Goal: Task Accomplishment & Management: Manage account settings

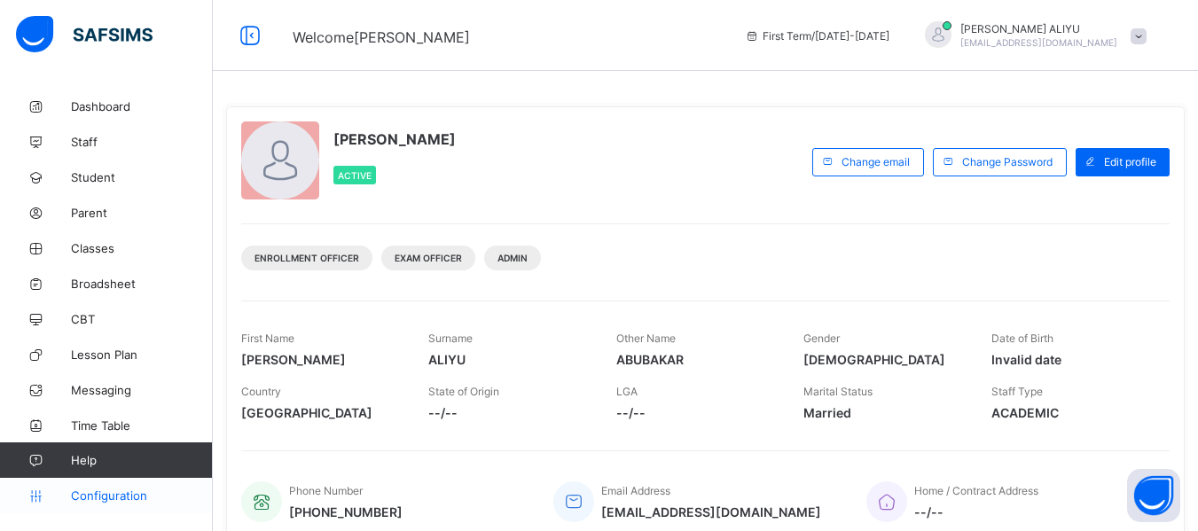
click at [182, 499] on span "Configuration" at bounding box center [141, 496] width 141 height 14
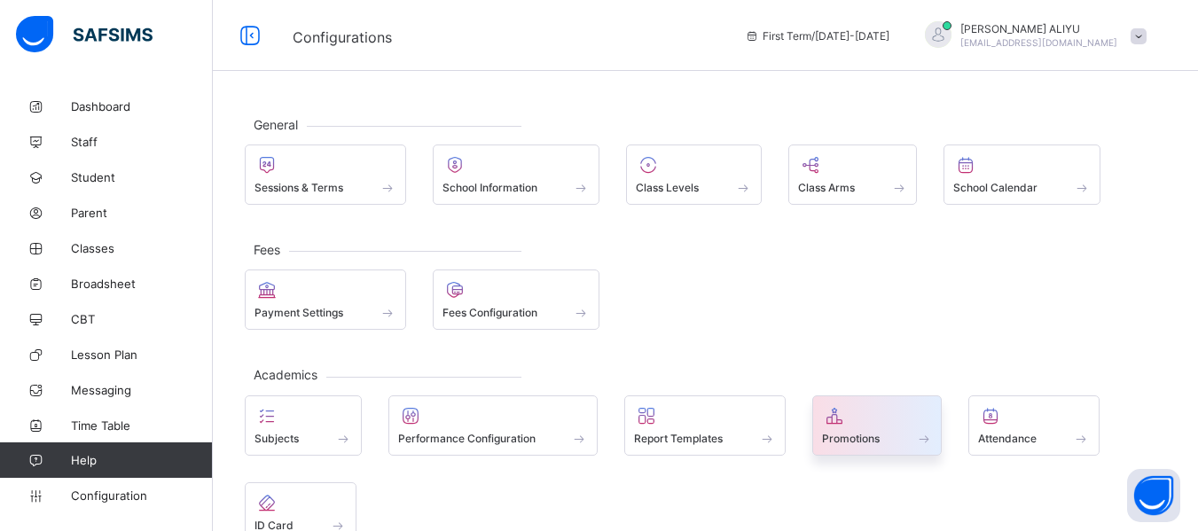
click at [921, 436] on span at bounding box center [924, 438] width 18 height 15
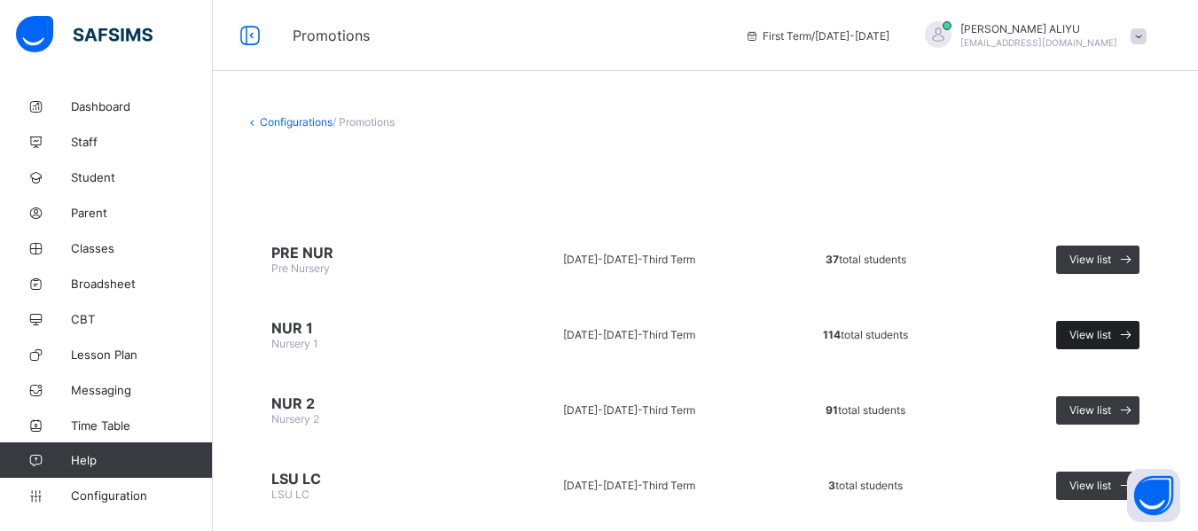
click at [1135, 334] on icon at bounding box center [1126, 334] width 19 height 17
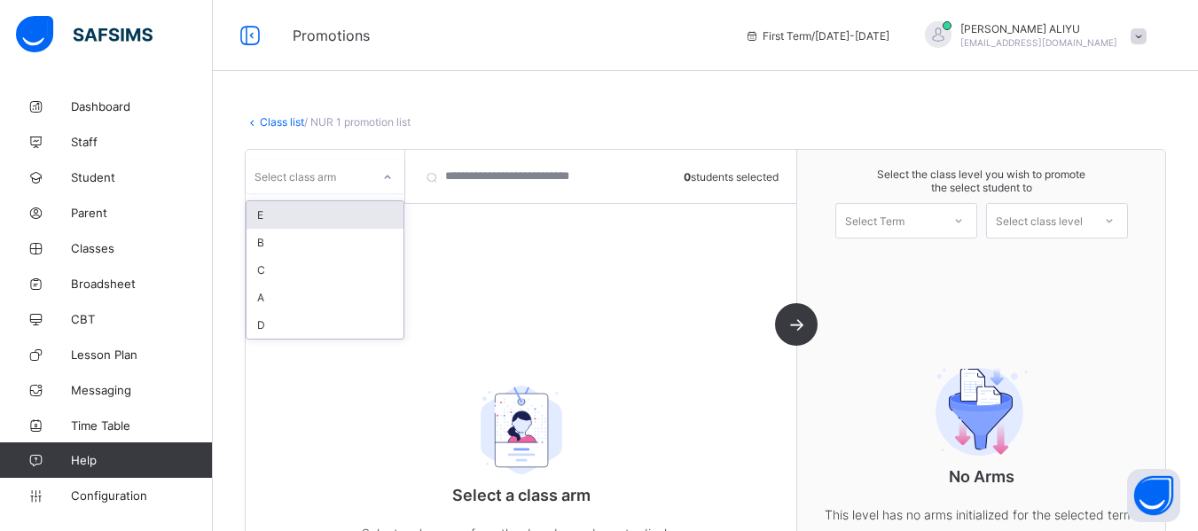
click at [386, 177] on icon at bounding box center [388, 178] width 6 height 4
click at [310, 244] on div "B" at bounding box center [325, 242] width 157 height 27
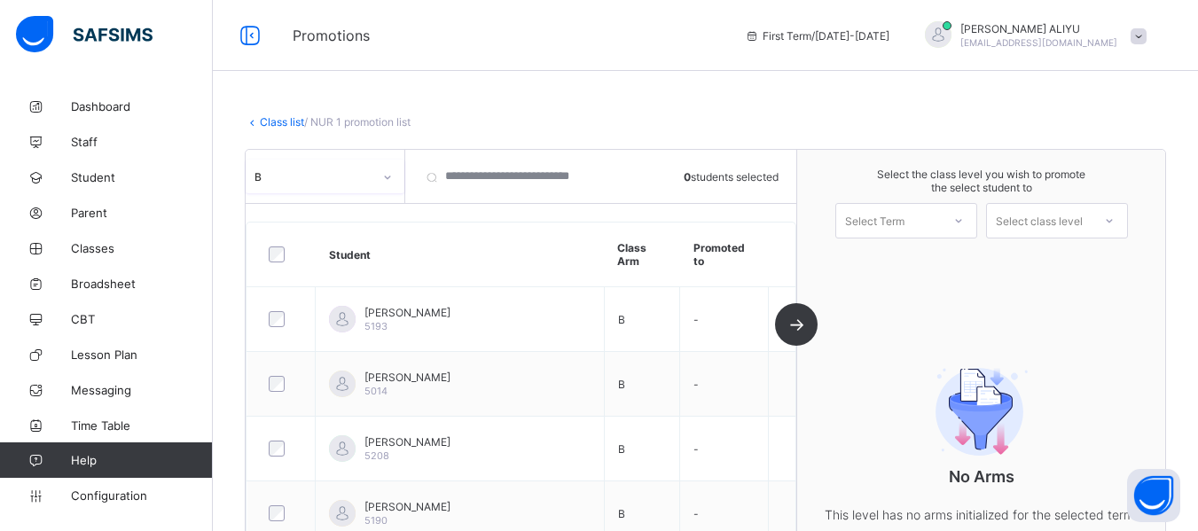
click at [766, 252] on th "Promoted to" at bounding box center [724, 255] width 89 height 65
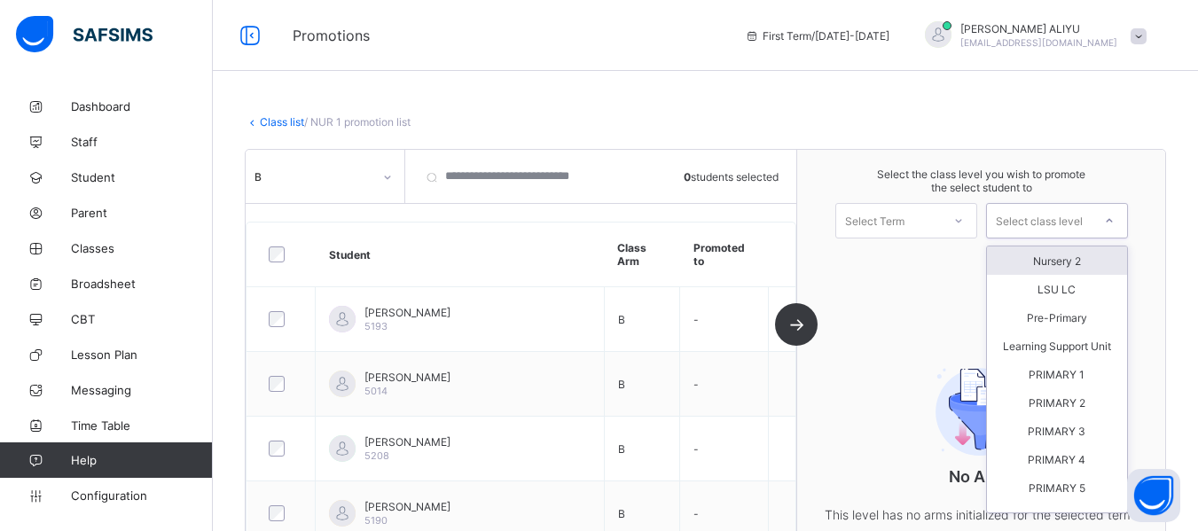
click at [1115, 221] on icon at bounding box center [1109, 221] width 11 height 18
click at [1093, 263] on div "Nursery 2" at bounding box center [1057, 261] width 140 height 28
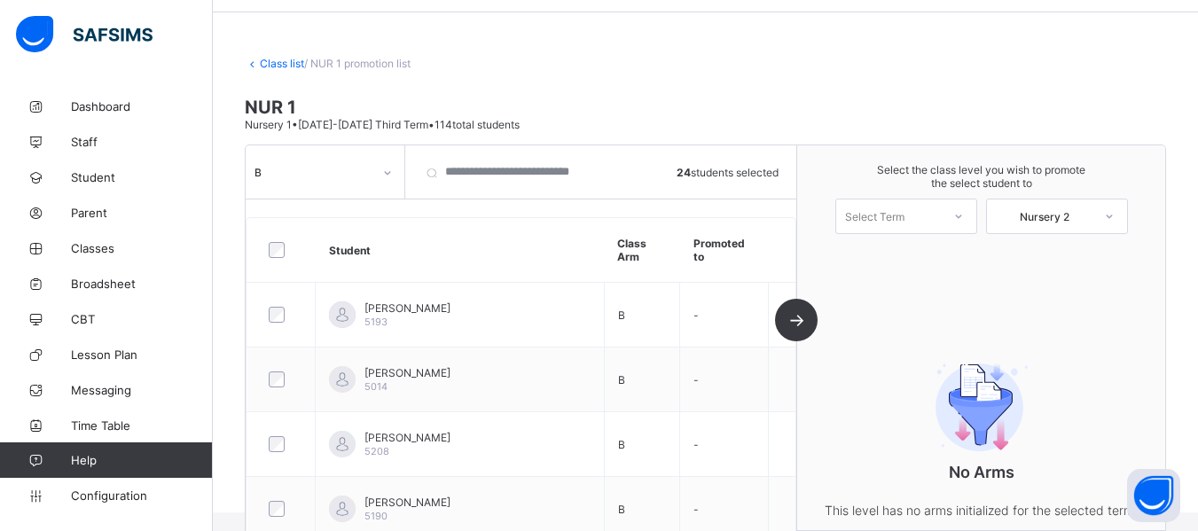
scroll to position [71, 0]
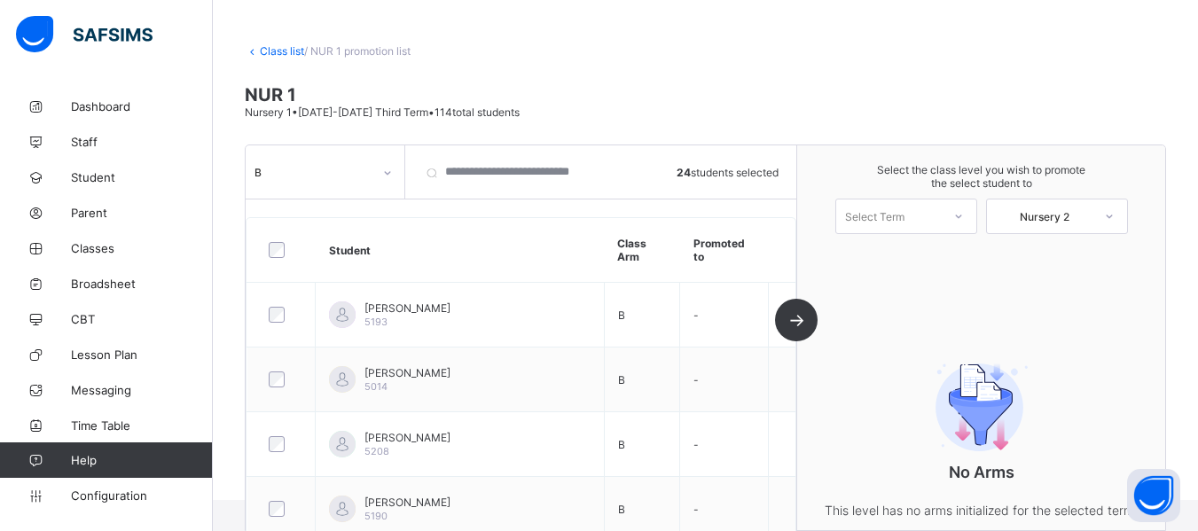
click at [797, 321] on div "B 24 students selected Student Class Arm Promoted to Amina Sagir Barau 5193 B -…" at bounding box center [522, 338] width 552 height 385
click at [797, 319] on div "B 24 students selected Student Class Arm Promoted to Amina Sagir Barau 5193 B -…" at bounding box center [522, 338] width 552 height 385
click at [797, 316] on div "B 24 students selected Student Class Arm Promoted to Amina Sagir Barau 5193 B -…" at bounding box center [522, 338] width 552 height 385
click at [1115, 213] on icon at bounding box center [1109, 217] width 11 height 18
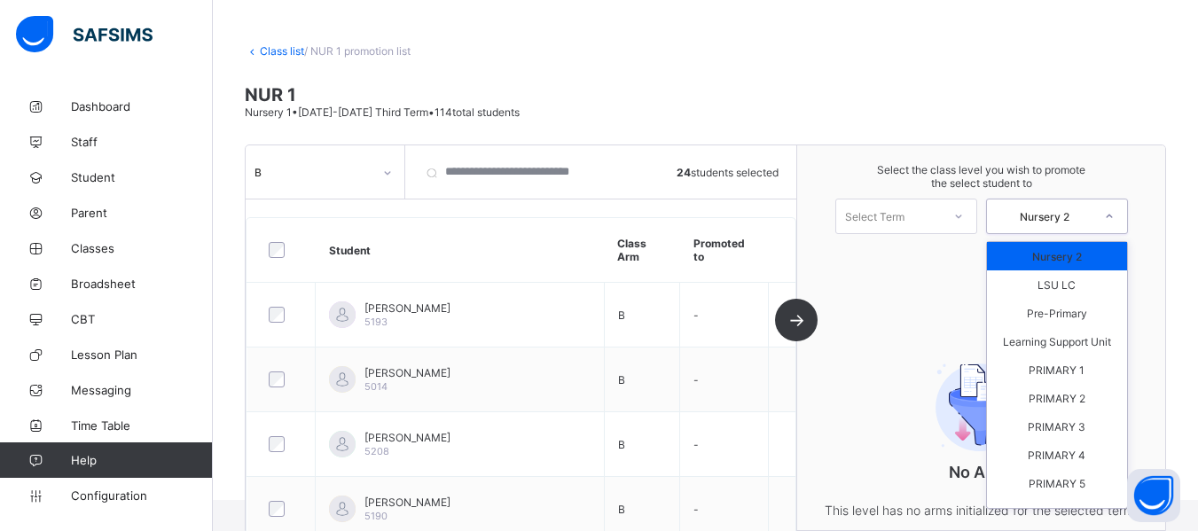
click at [1069, 252] on div "Nursery 2" at bounding box center [1057, 257] width 140 height 28
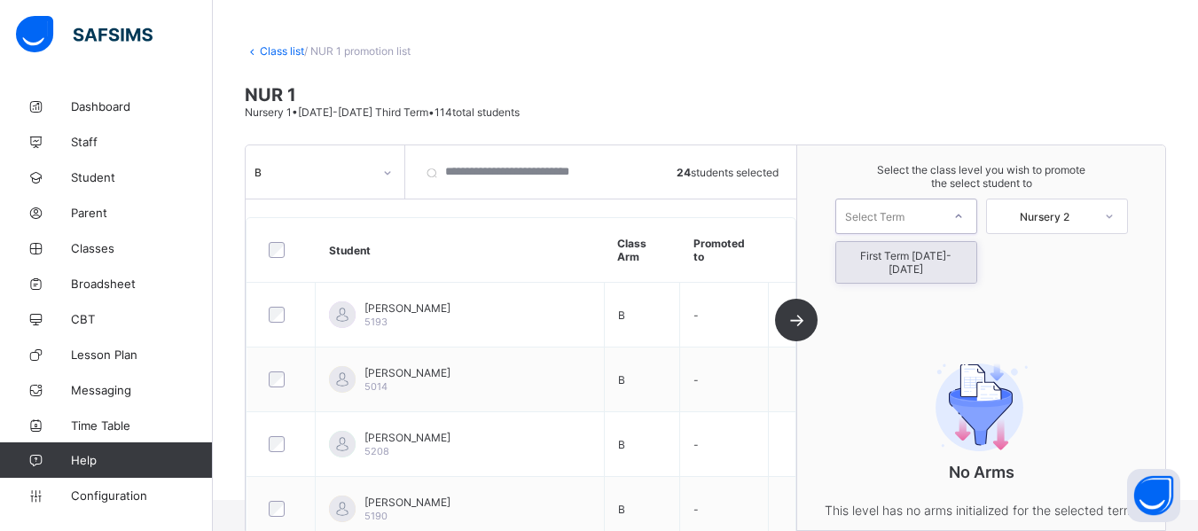
click at [975, 219] on div at bounding box center [959, 217] width 32 height 30
click at [967, 253] on div "First Term [DATE]-[DATE]" at bounding box center [907, 263] width 140 height 41
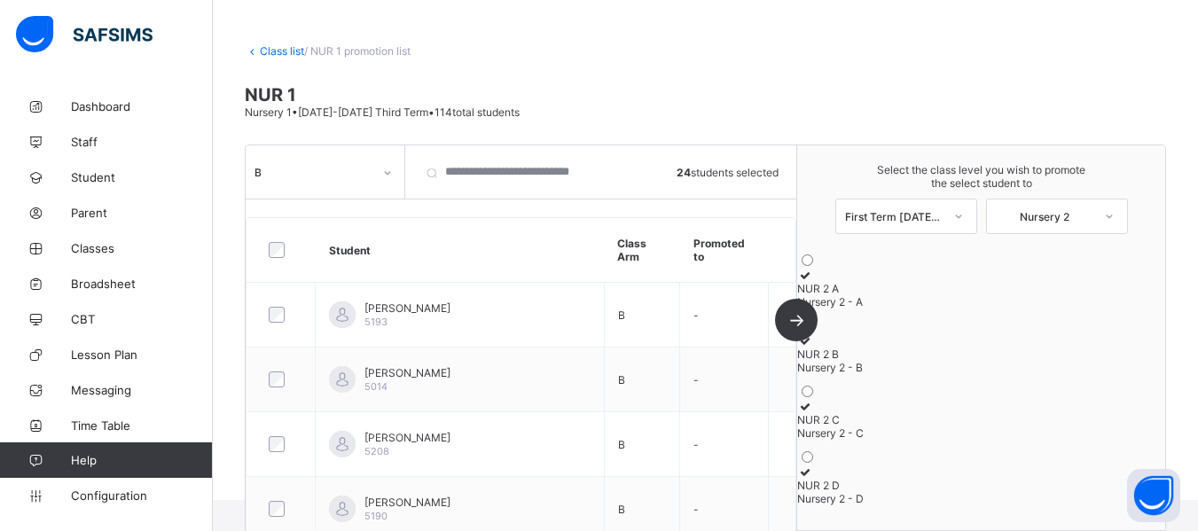
click at [813, 349] on icon at bounding box center [804, 341] width 15 height 13
click at [797, 316] on div "B 24 students selected Student Class Arm Promoted to Amina Sagir Barau 5193 B -…" at bounding box center [522, 338] width 552 height 385
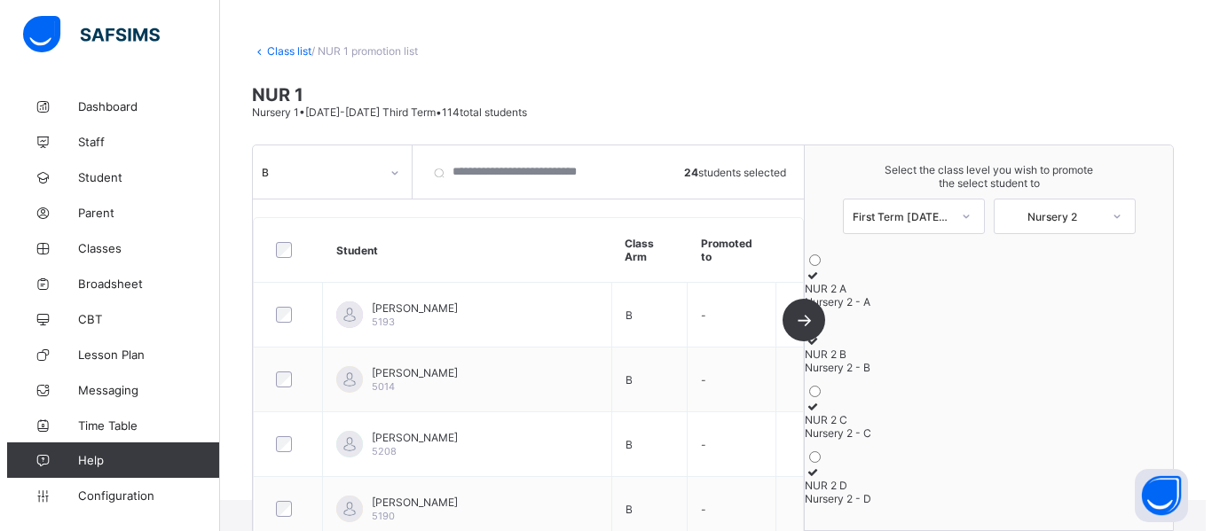
scroll to position [536, 0]
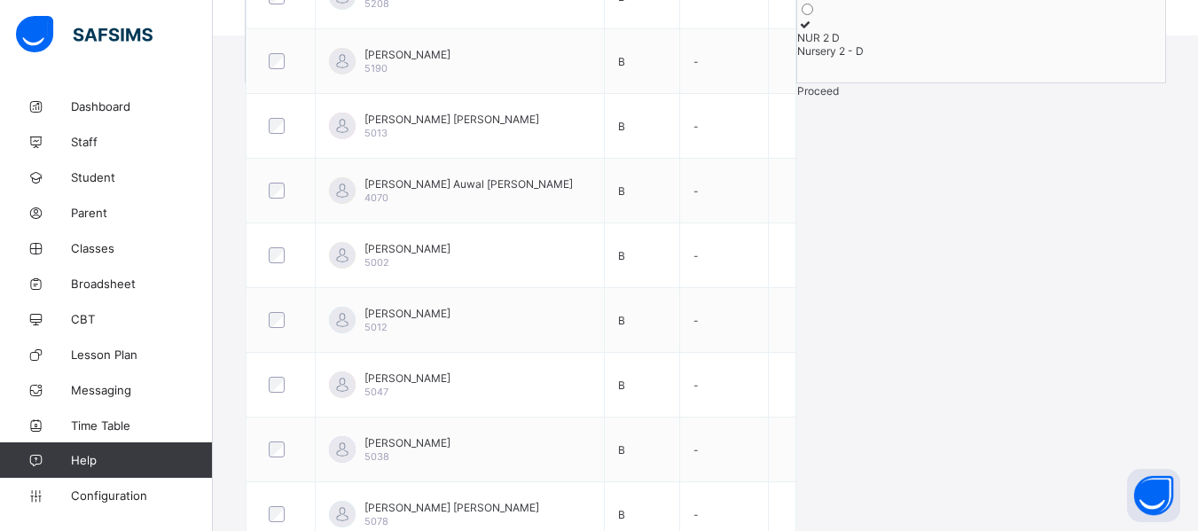
click at [839, 98] on span "Proceed" at bounding box center [818, 90] width 42 height 13
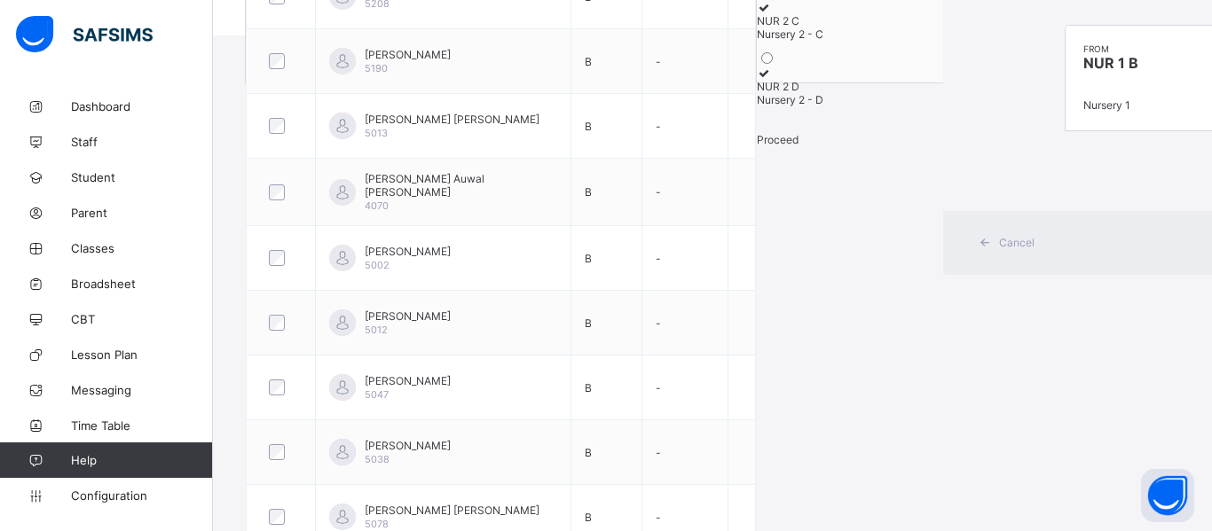
click at [1065, 130] on div "from NUR 1 B Nursery 1" at bounding box center [1173, 78] width 217 height 105
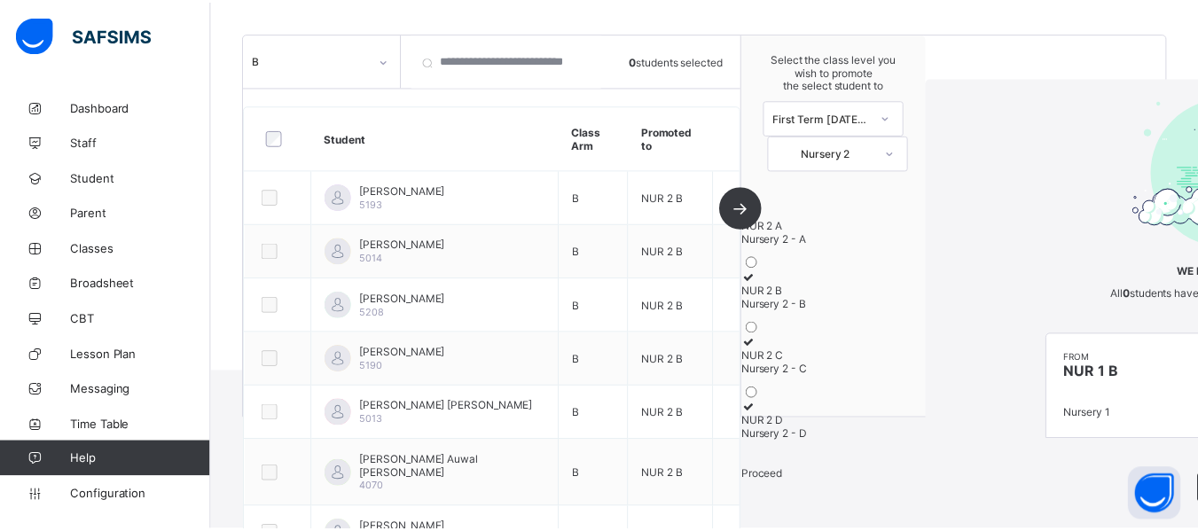
scroll to position [536, 0]
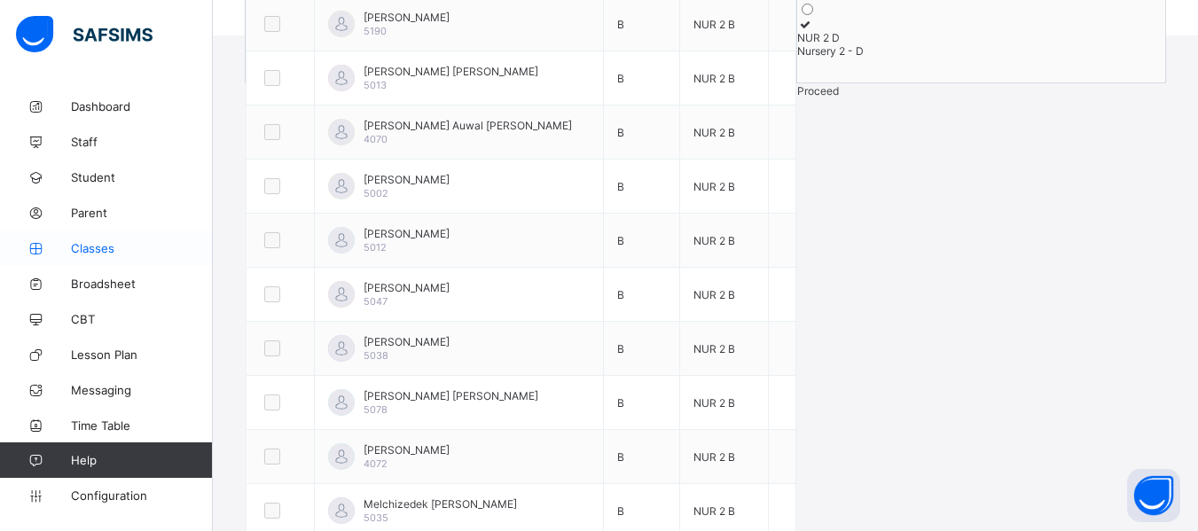
click at [89, 251] on span "Classes" at bounding box center [142, 248] width 142 height 14
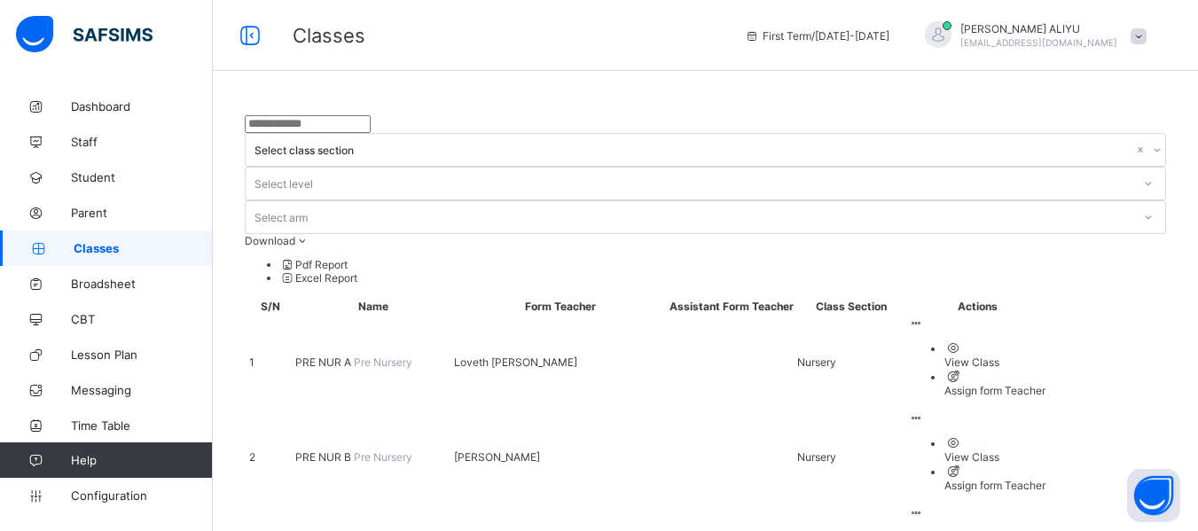
scroll to position [465, 0]
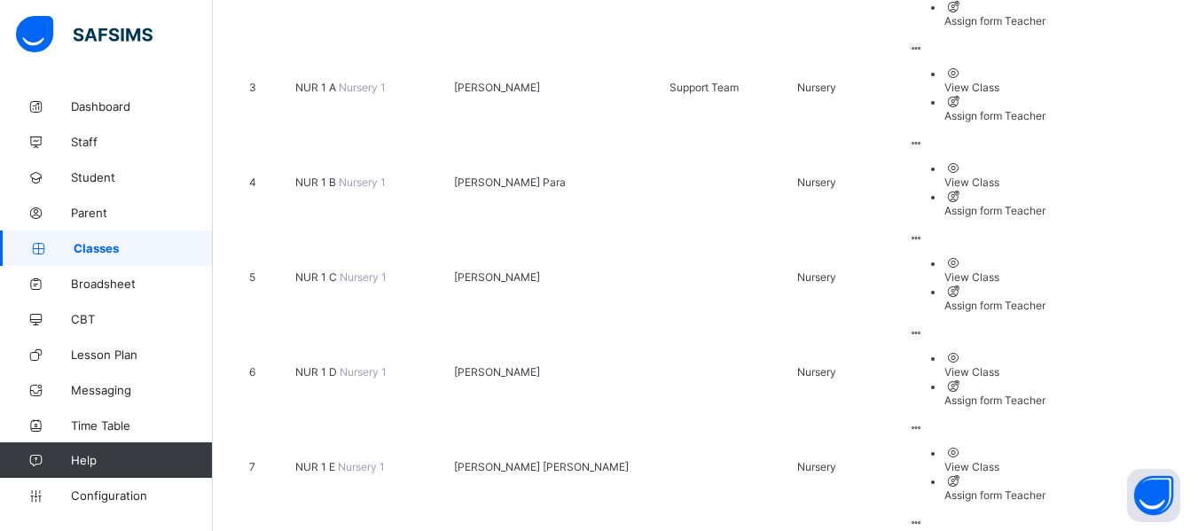
drag, startPoint x: 1131, startPoint y: 156, endPoint x: 1097, endPoint y: 186, distance: 45.2
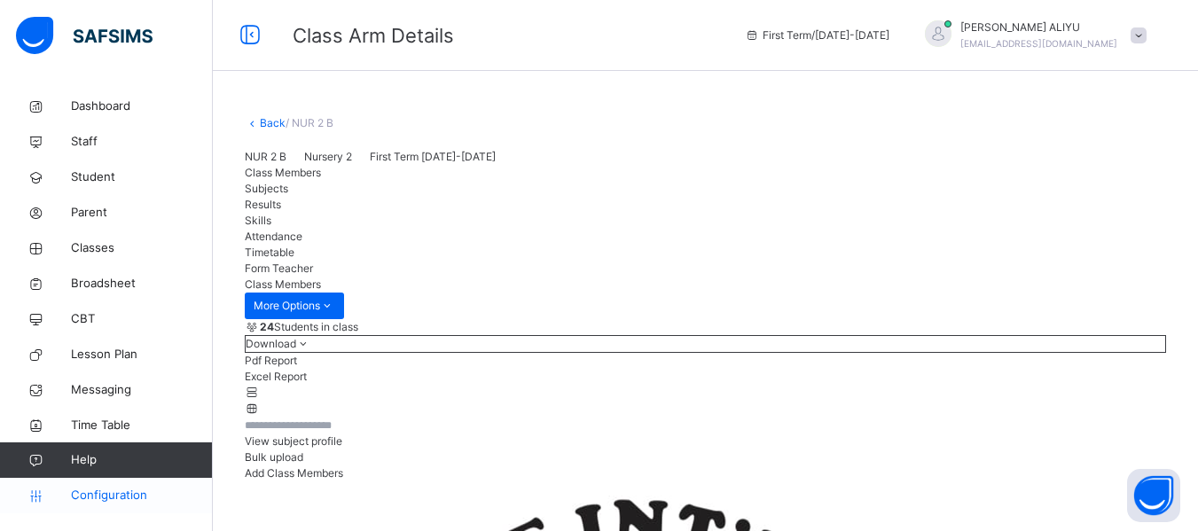
click at [122, 496] on span "Configuration" at bounding box center [141, 496] width 141 height 18
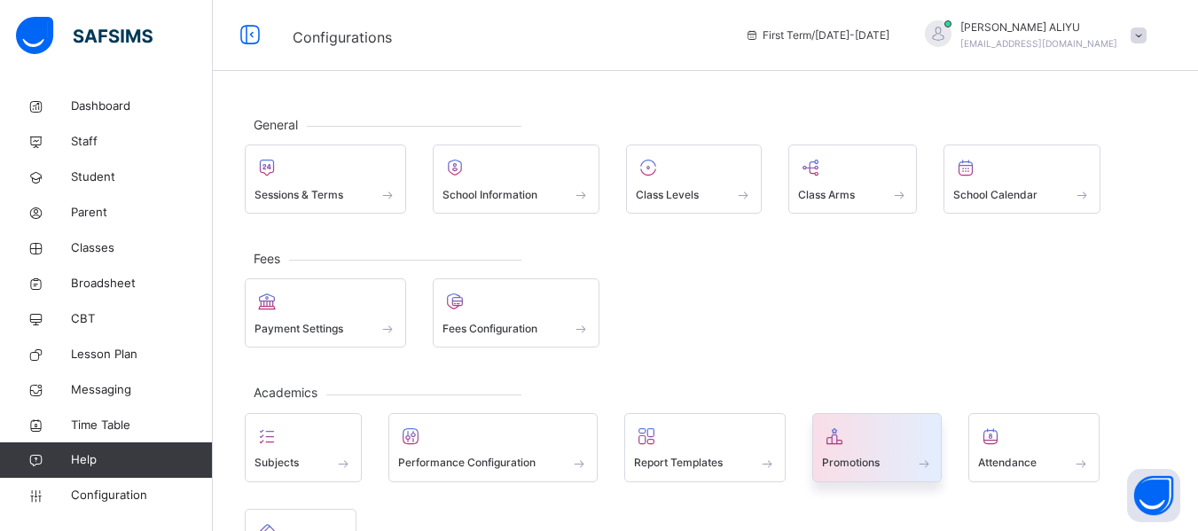
click at [915, 469] on div "Promotions" at bounding box center [877, 463] width 111 height 19
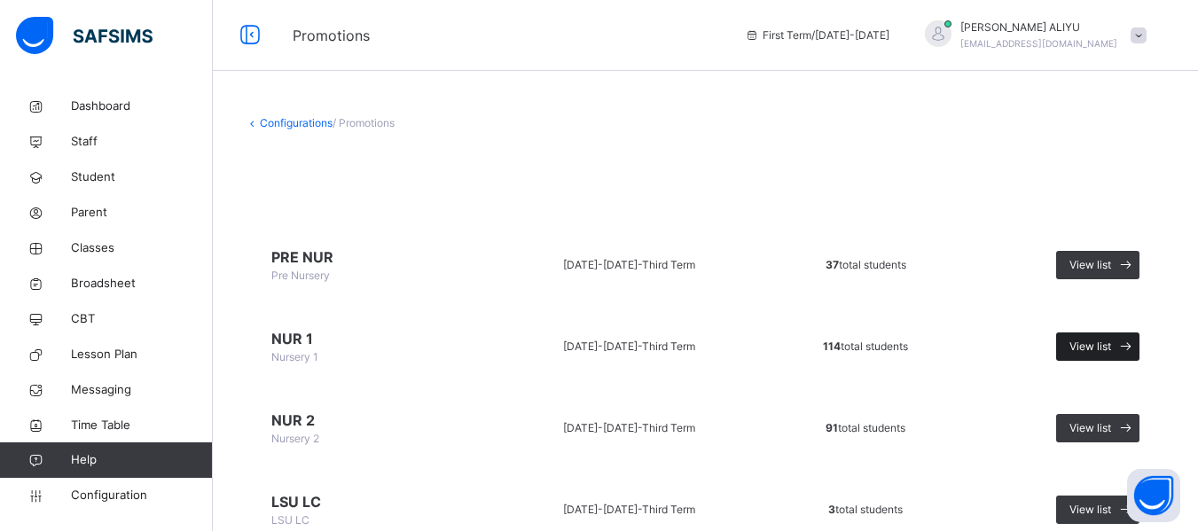
click at [1135, 343] on icon at bounding box center [1126, 347] width 19 height 20
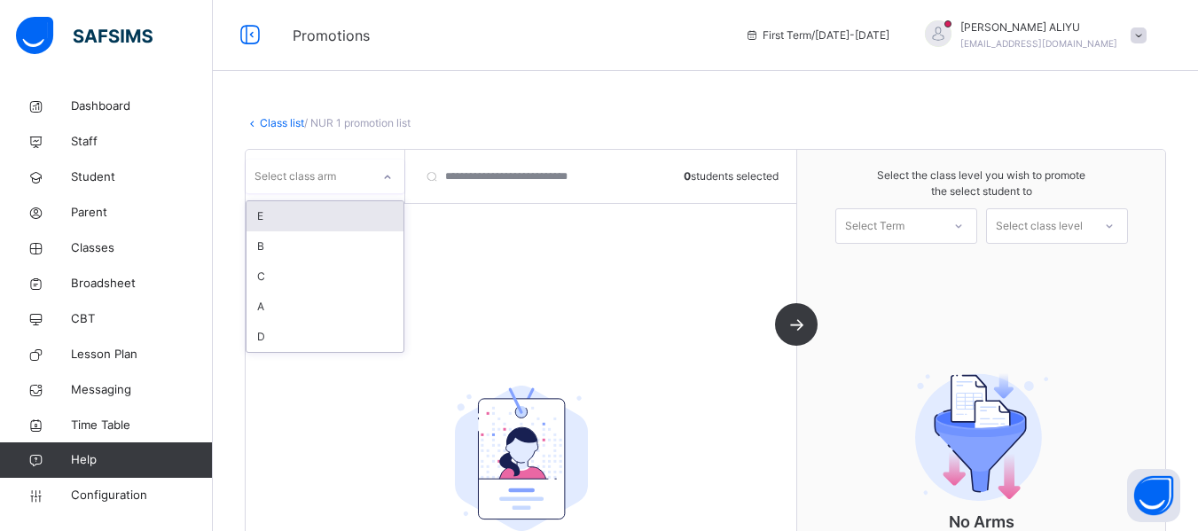
click at [368, 173] on div "Select class arm" at bounding box center [308, 176] width 125 height 27
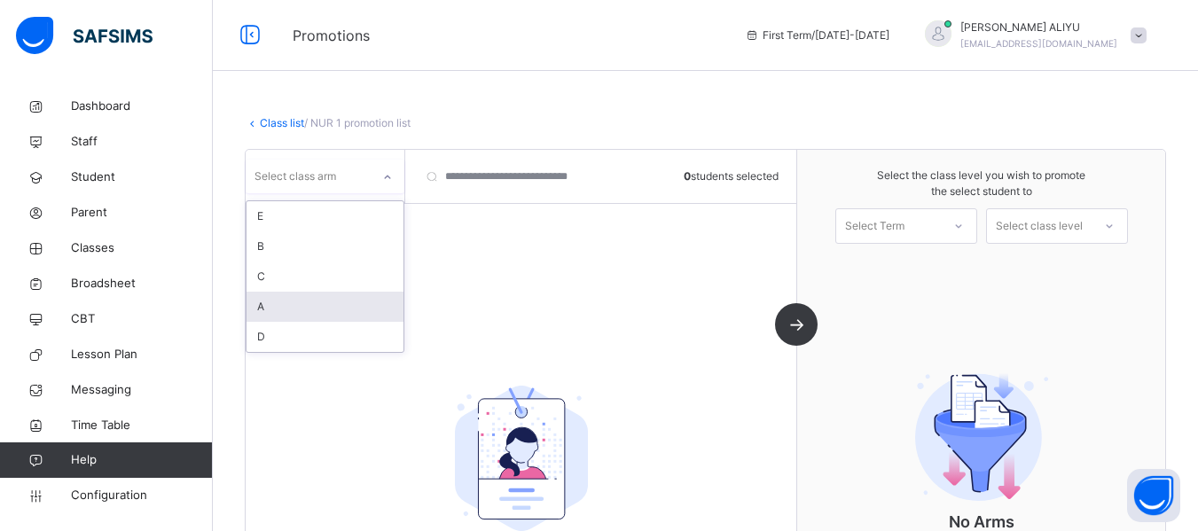
click at [318, 300] on div "A" at bounding box center [325, 307] width 157 height 30
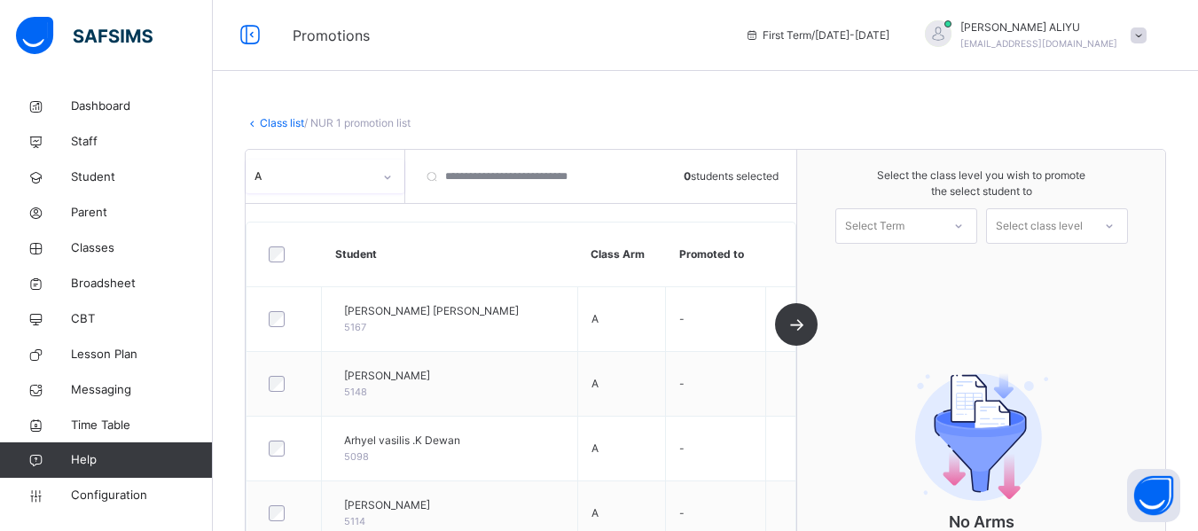
click at [966, 232] on div at bounding box center [959, 226] width 32 height 30
click at [957, 264] on div "First Term [DATE]-[DATE]" at bounding box center [907, 275] width 140 height 46
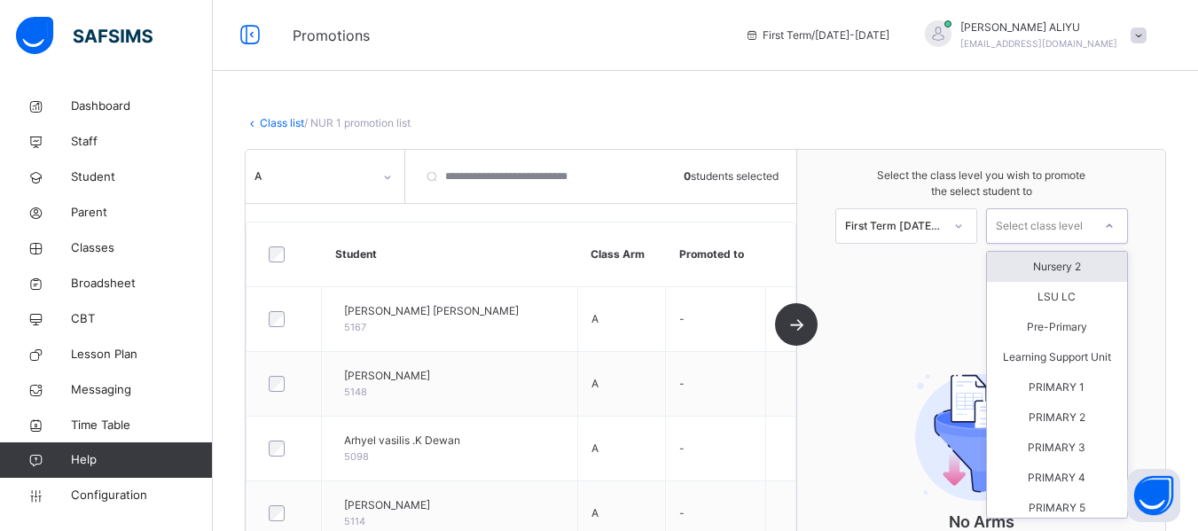
click at [1126, 224] on div at bounding box center [1110, 226] width 32 height 30
click at [1097, 267] on div "Nursery 2" at bounding box center [1057, 267] width 140 height 30
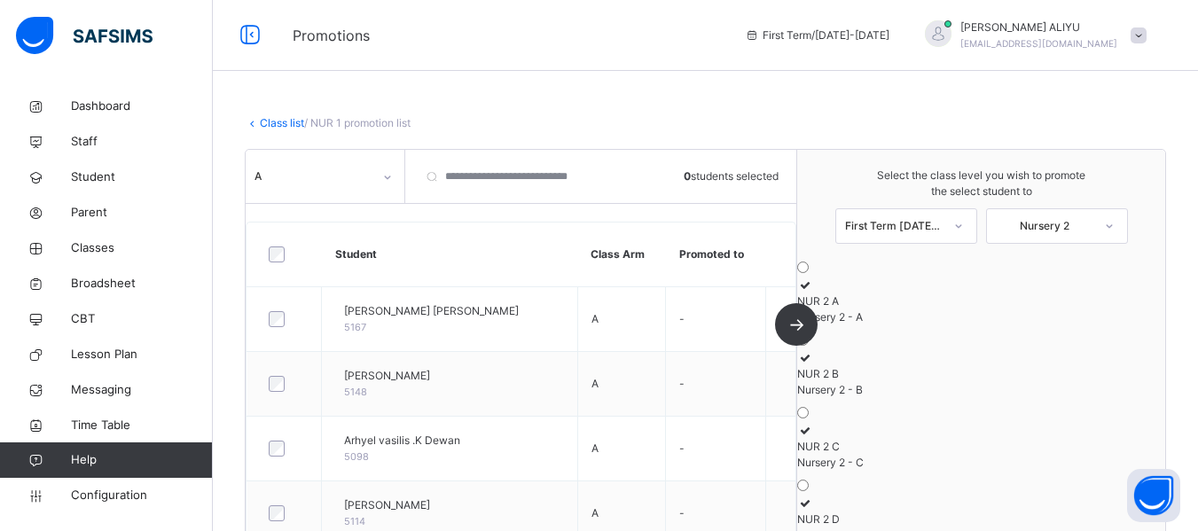
click at [813, 292] on icon at bounding box center [804, 285] width 15 height 13
click at [266, 251] on div at bounding box center [284, 255] width 39 height 16
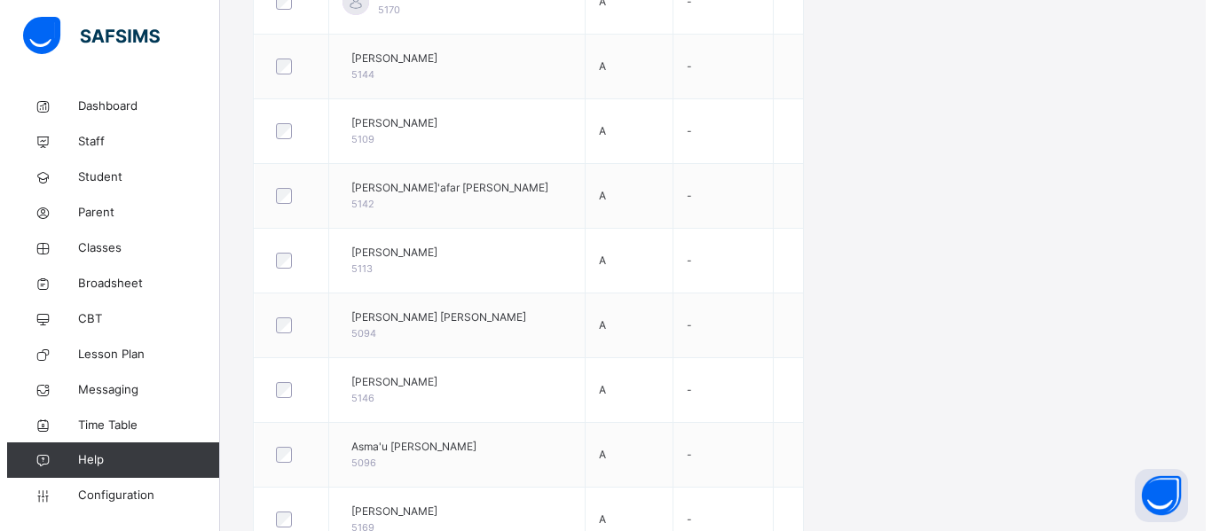
scroll to position [465, 0]
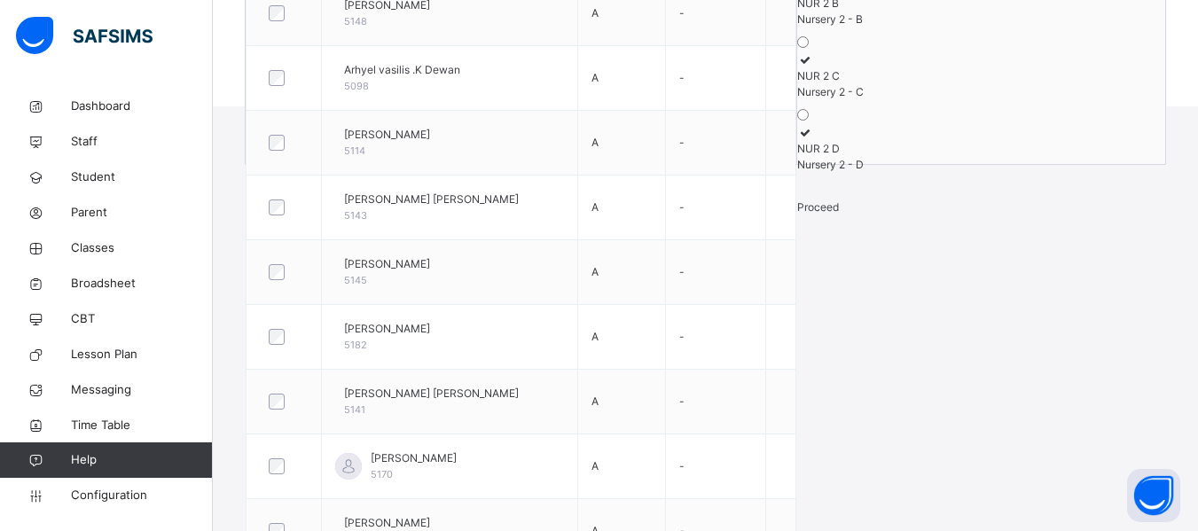
click at [839, 214] on span "Proceed" at bounding box center [818, 206] width 42 height 13
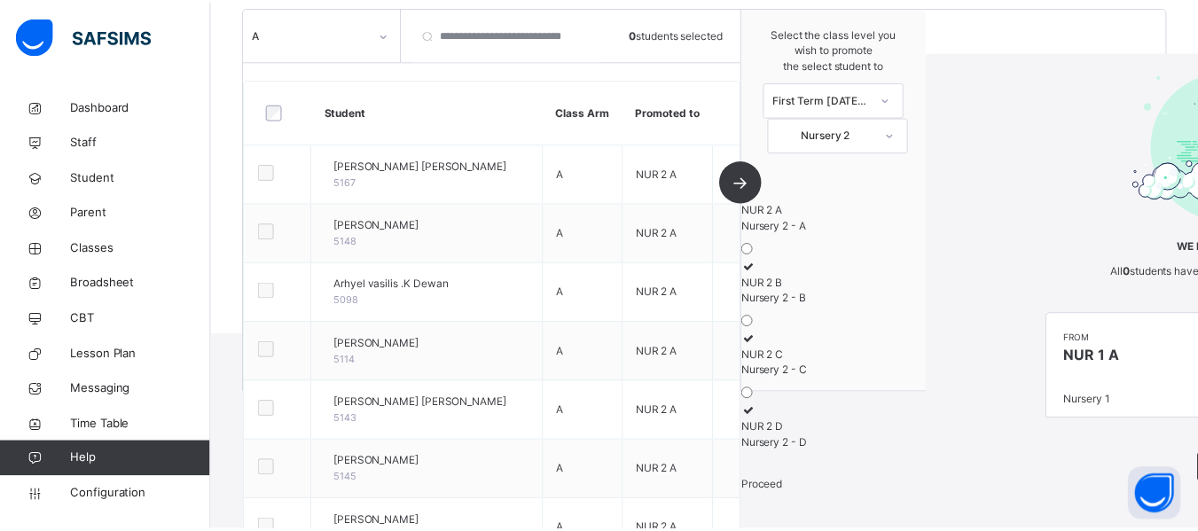
scroll to position [465, 0]
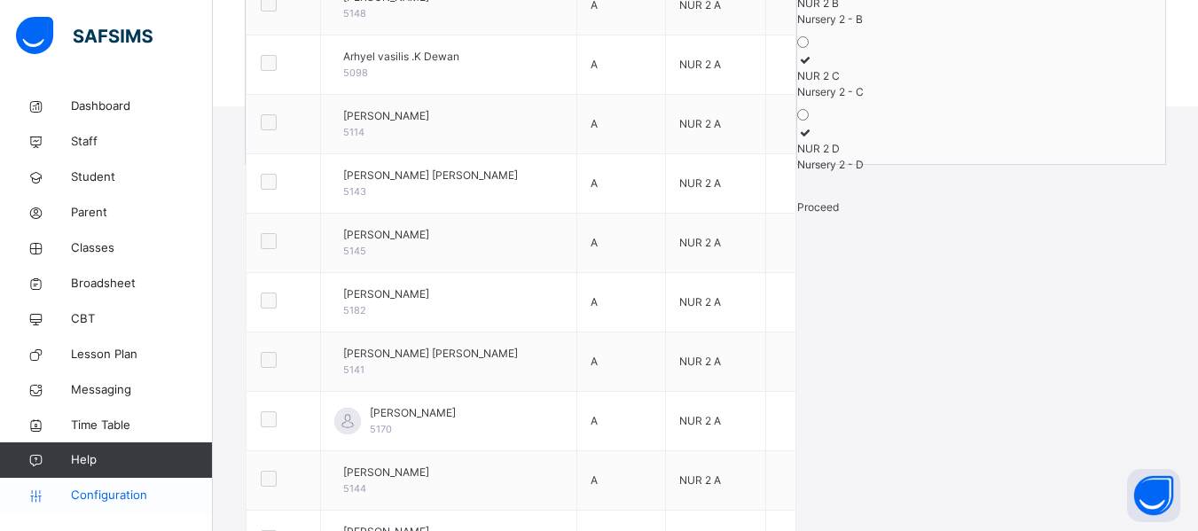
click at [112, 500] on span "Configuration" at bounding box center [141, 496] width 141 height 18
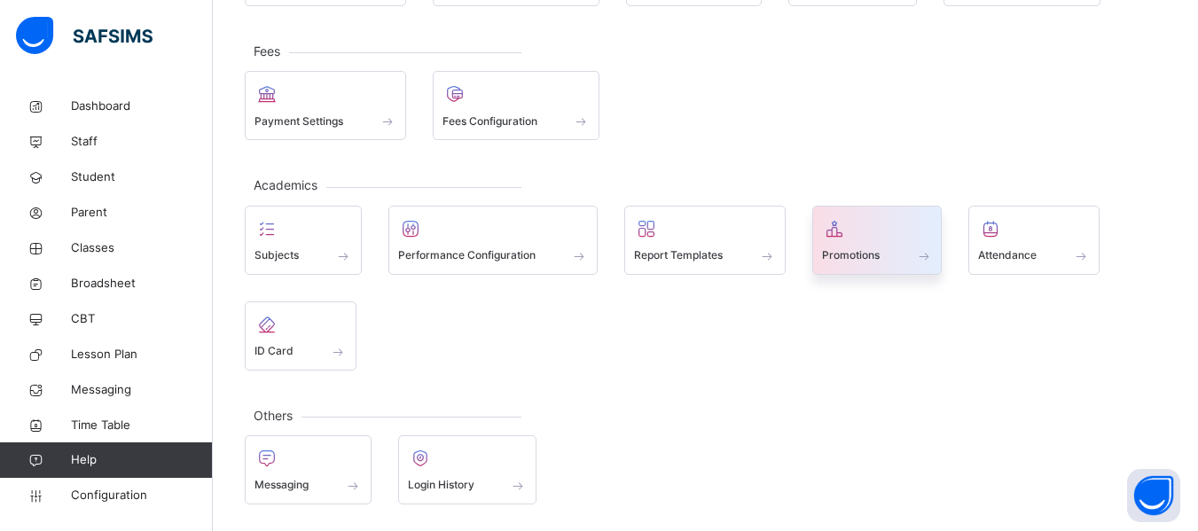
click at [898, 230] on div at bounding box center [877, 229] width 111 height 27
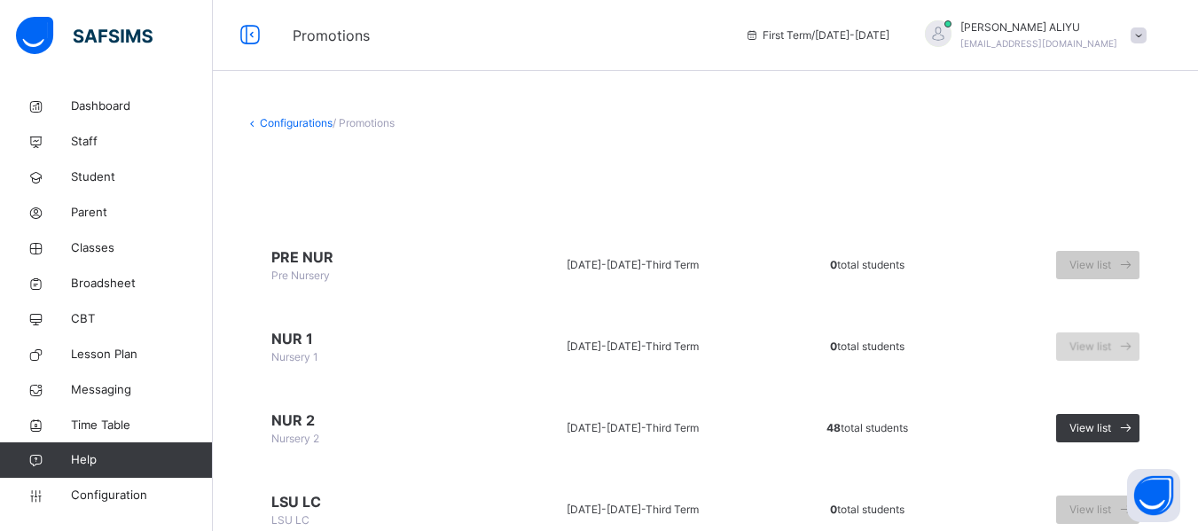
click at [1126, 345] on span at bounding box center [1126, 347] width 28 height 28
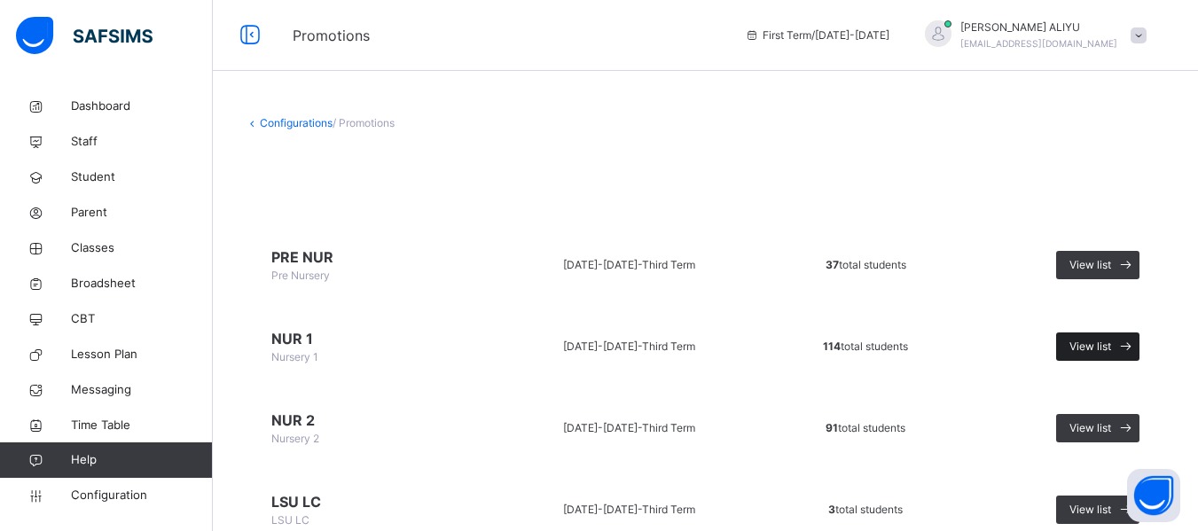
click at [1105, 348] on span "View list" at bounding box center [1091, 347] width 42 height 16
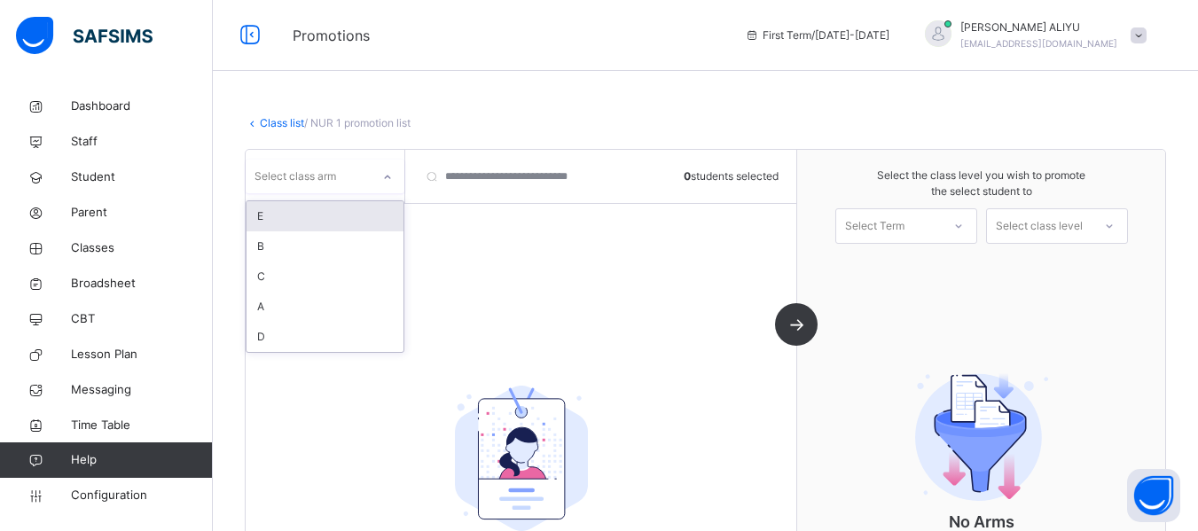
click at [384, 176] on icon at bounding box center [387, 178] width 11 height 18
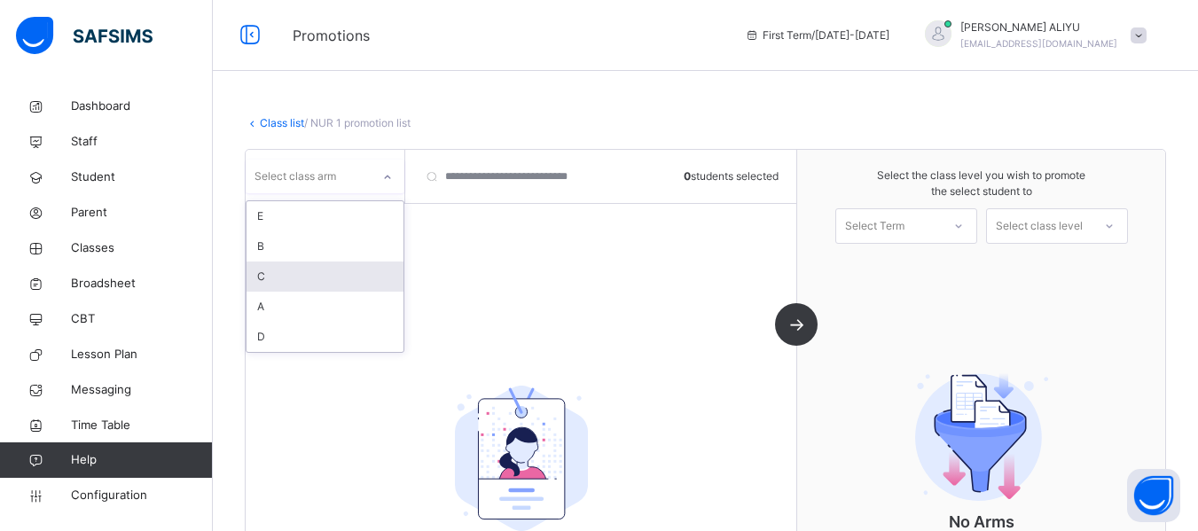
click at [320, 277] on div "C" at bounding box center [325, 277] width 157 height 30
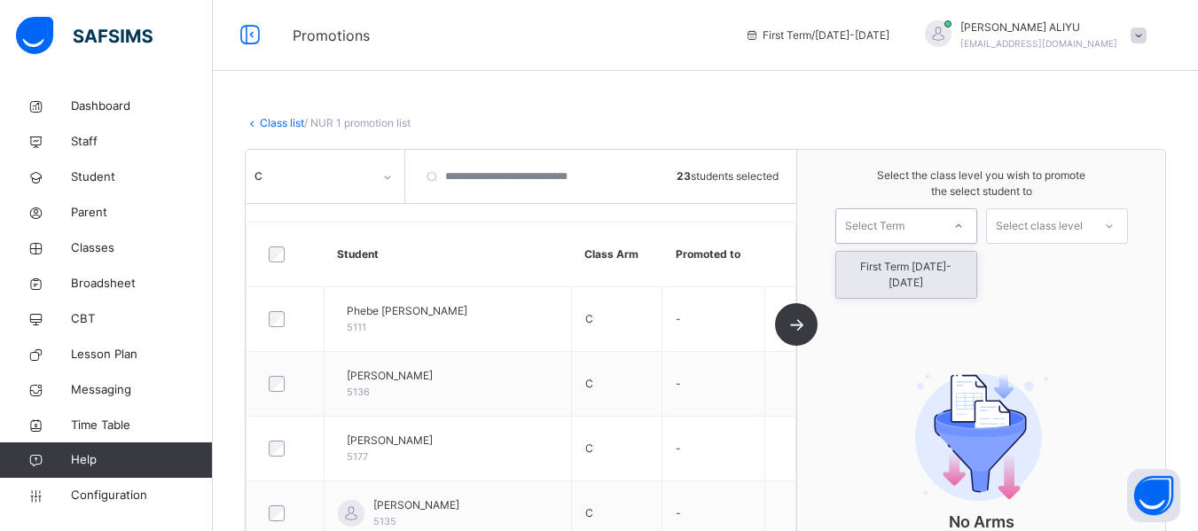
click at [964, 224] on icon at bounding box center [959, 226] width 11 height 18
click at [958, 262] on div "First Term [DATE]-[DATE]" at bounding box center [907, 275] width 140 height 46
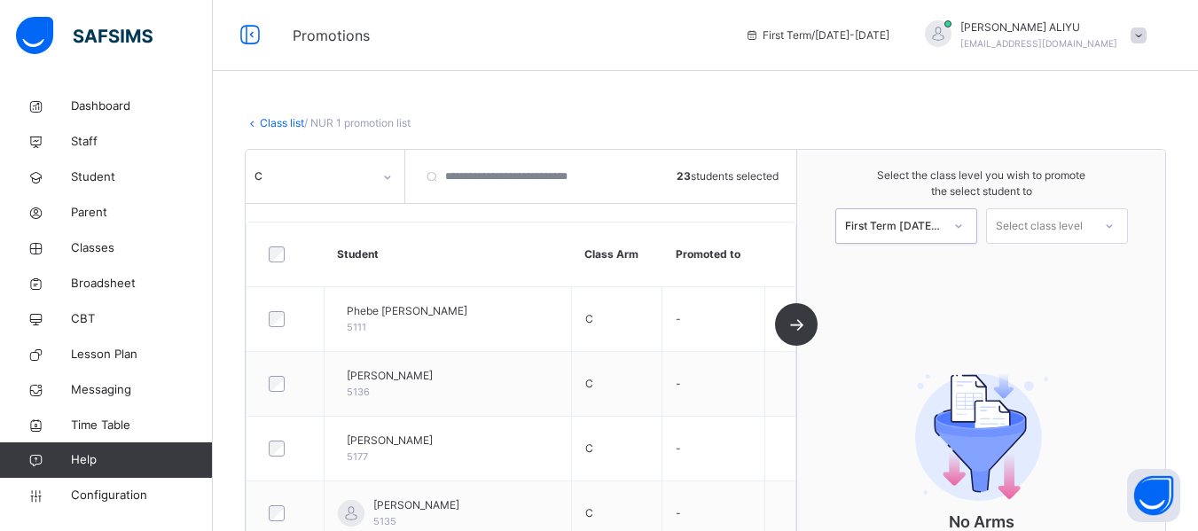
click at [1115, 228] on icon at bounding box center [1109, 226] width 11 height 18
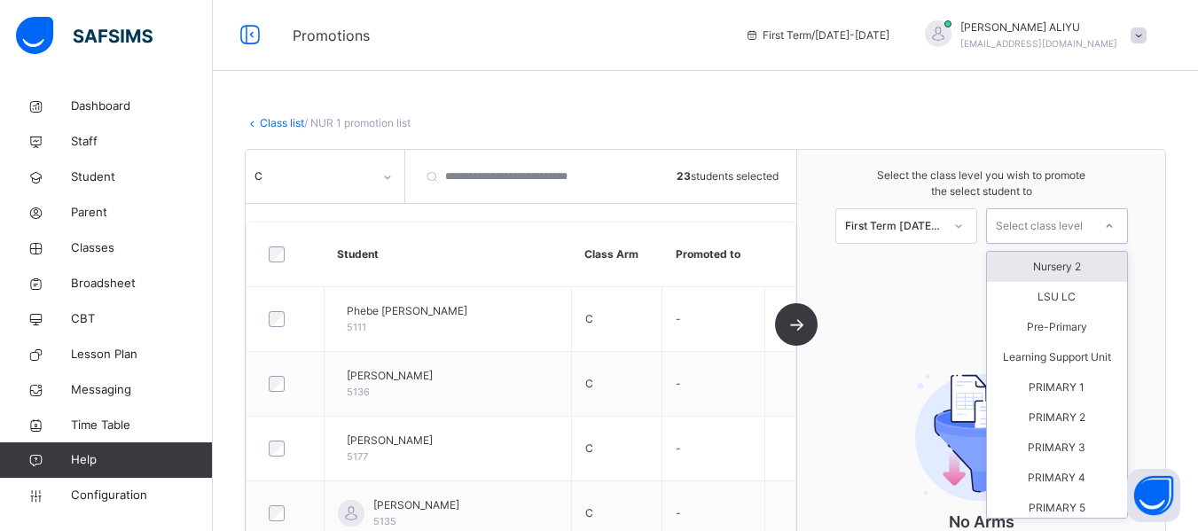
click at [1097, 263] on div "Nursery 2" at bounding box center [1057, 267] width 140 height 30
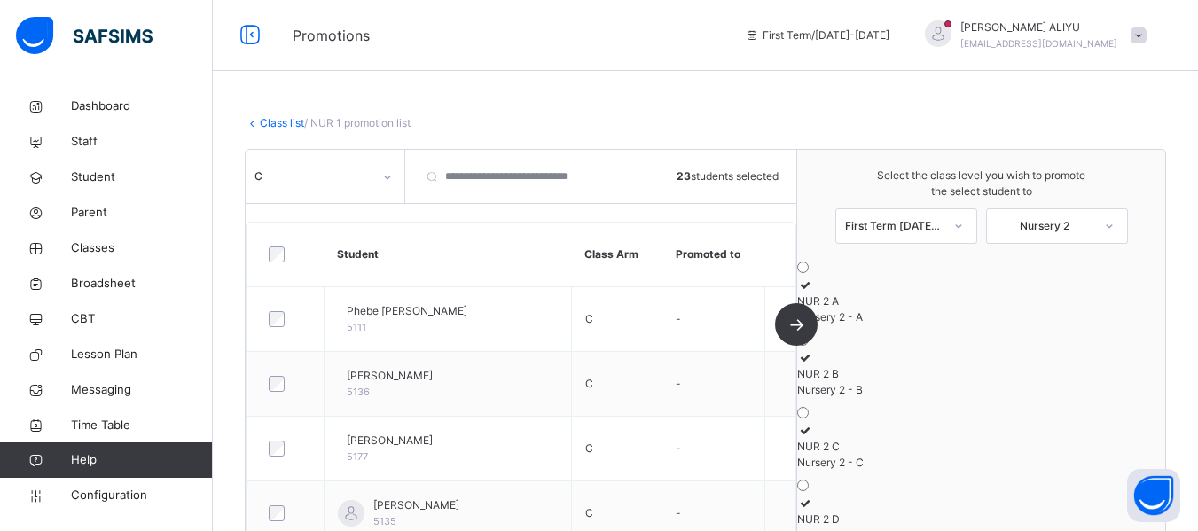
click at [813, 437] on icon at bounding box center [804, 430] width 15 height 13
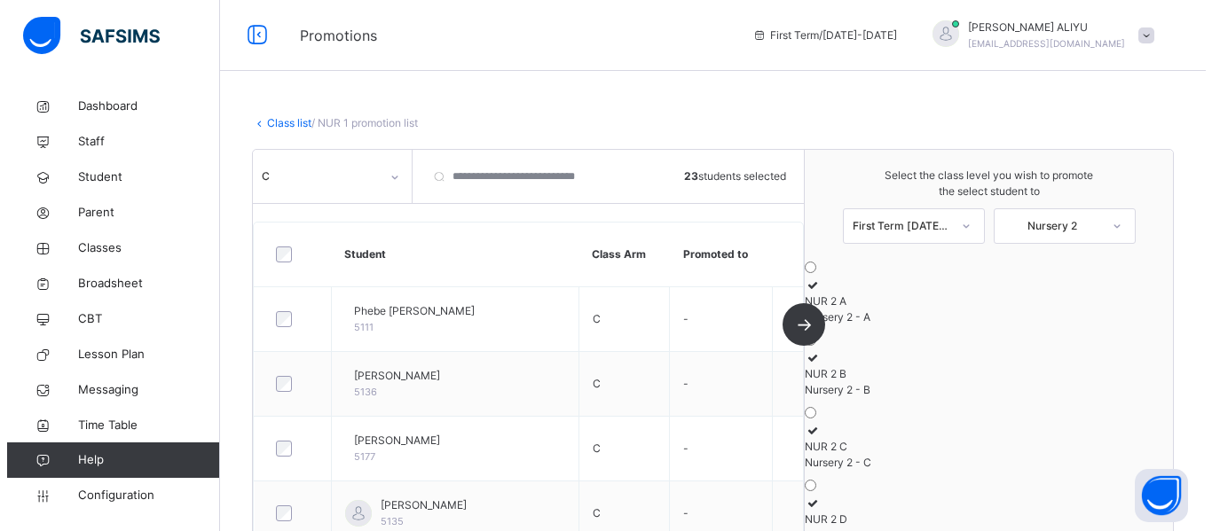
scroll to position [465, 0]
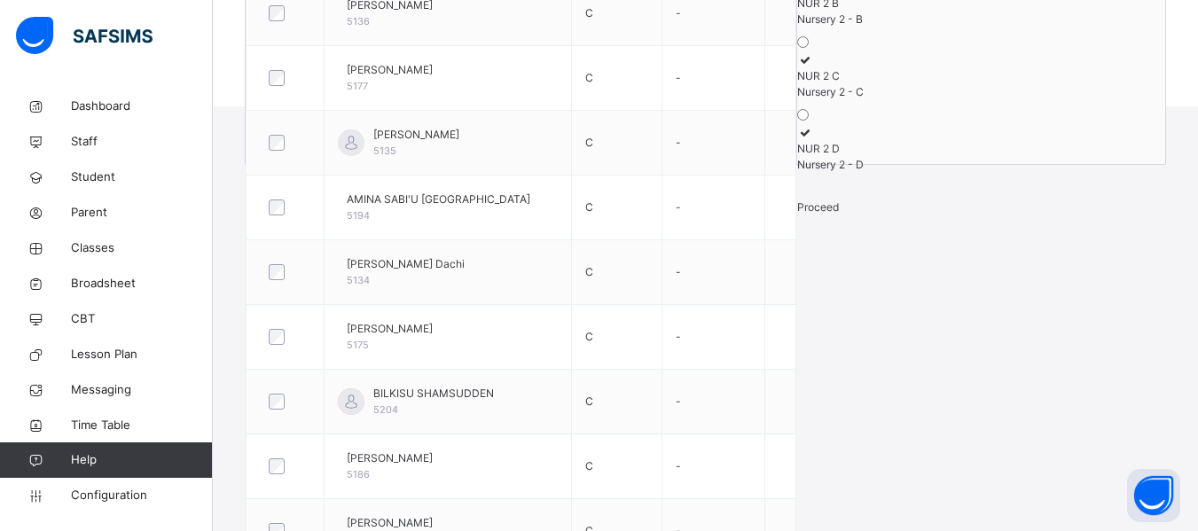
click at [839, 214] on span "Proceed" at bounding box center [818, 206] width 42 height 13
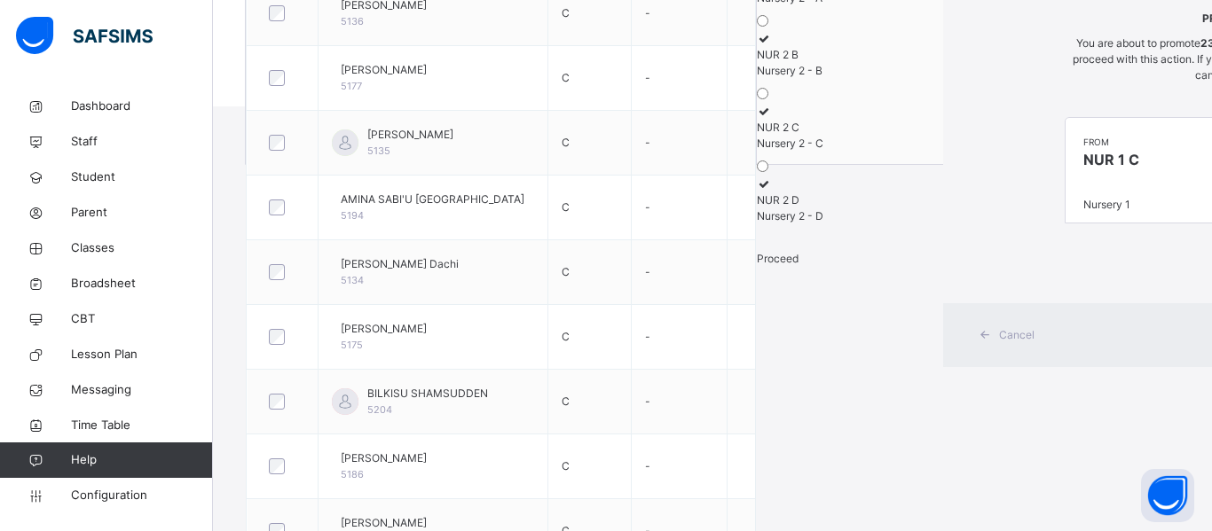
scroll to position [145, 0]
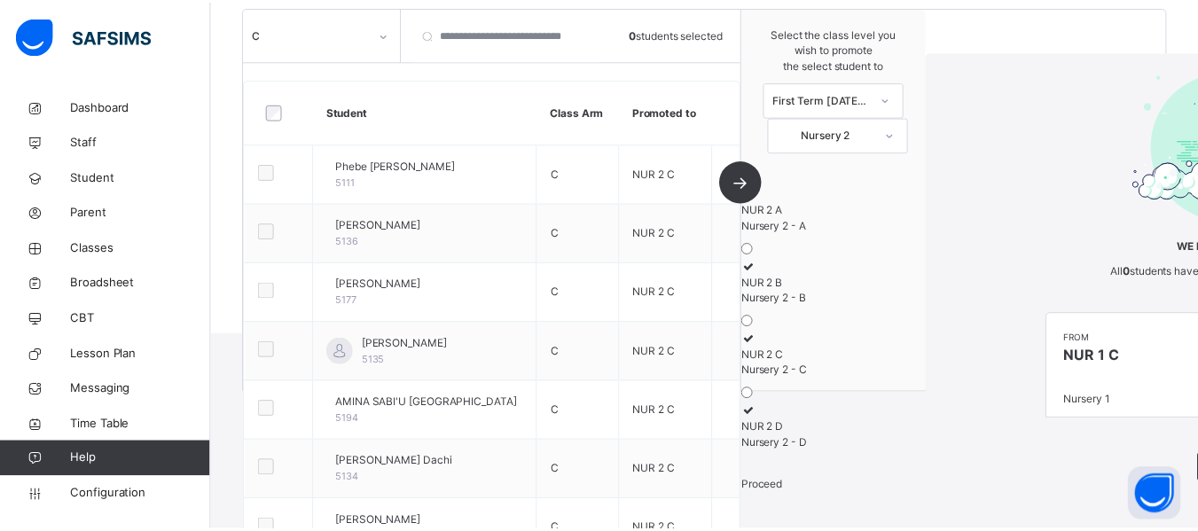
scroll to position [465, 0]
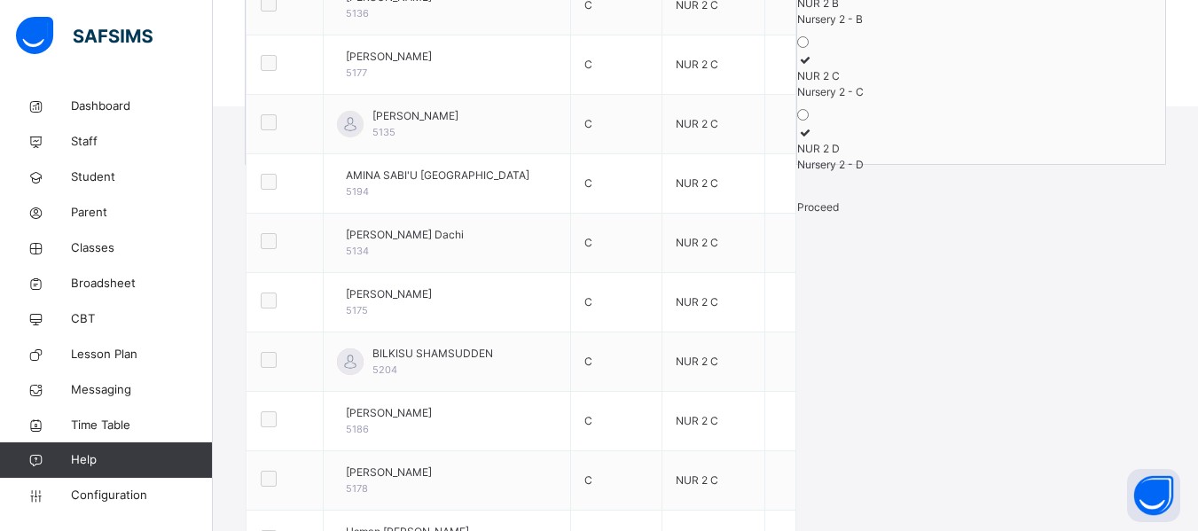
click at [839, 214] on span "Proceed" at bounding box center [818, 206] width 42 height 13
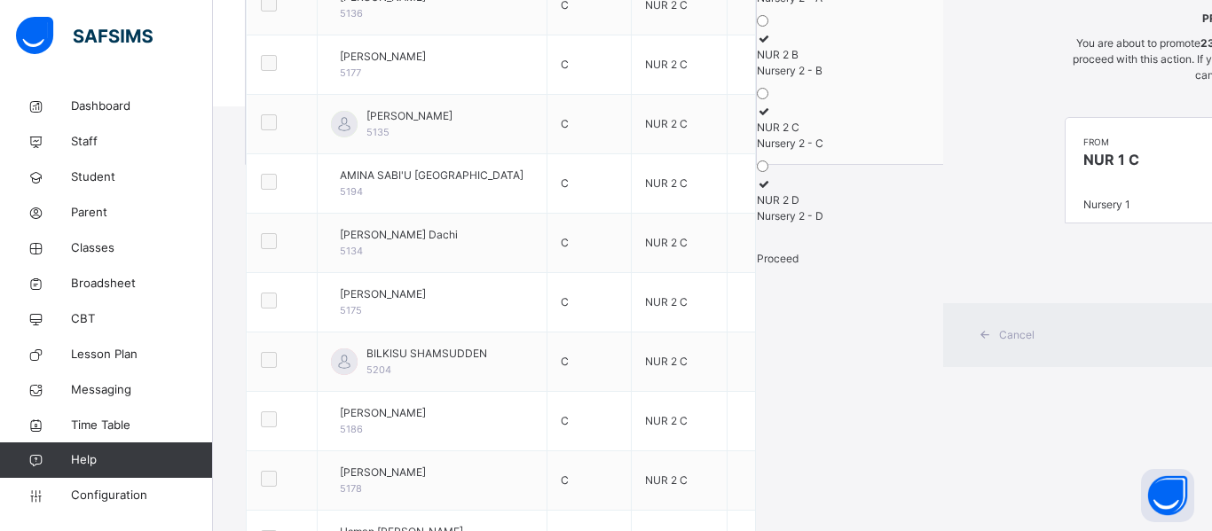
click at [90, 244] on span "Classes" at bounding box center [142, 249] width 142 height 18
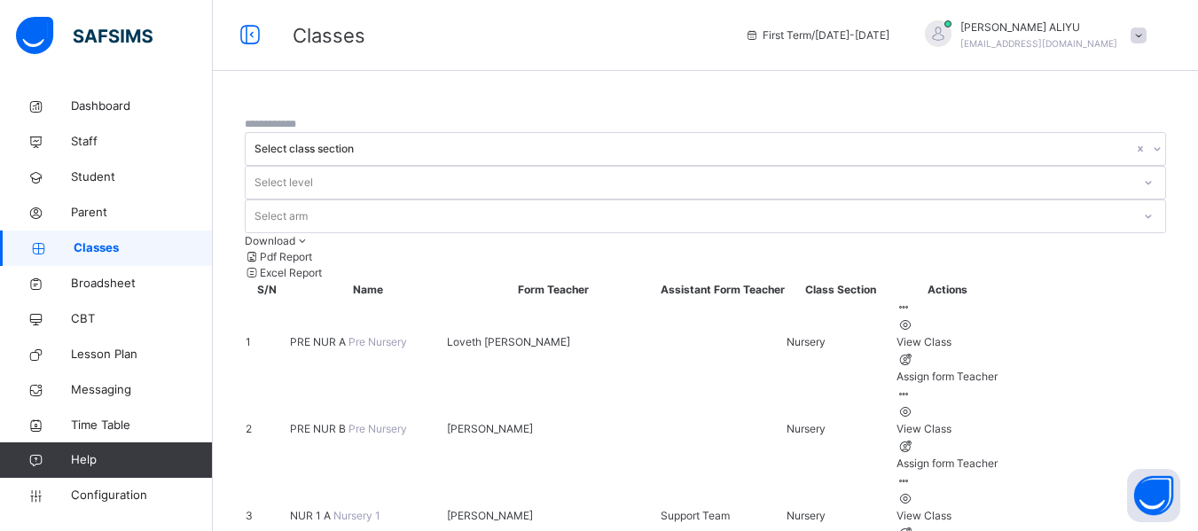
click at [912, 475] on icon at bounding box center [904, 481] width 15 height 13
click at [998, 508] on div "View Class" at bounding box center [947, 516] width 101 height 16
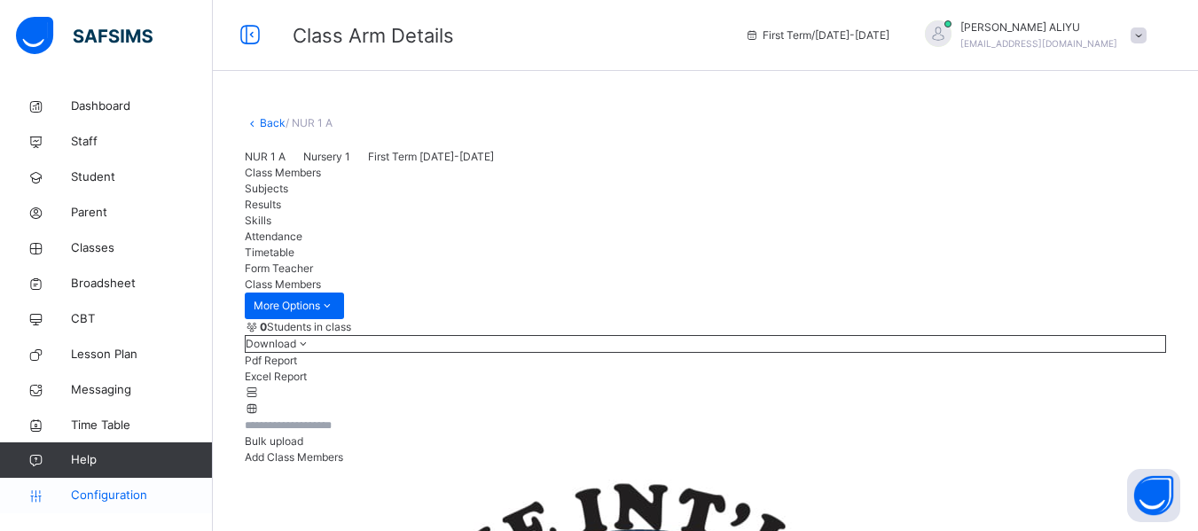
click at [118, 491] on span "Configuration" at bounding box center [141, 496] width 141 height 18
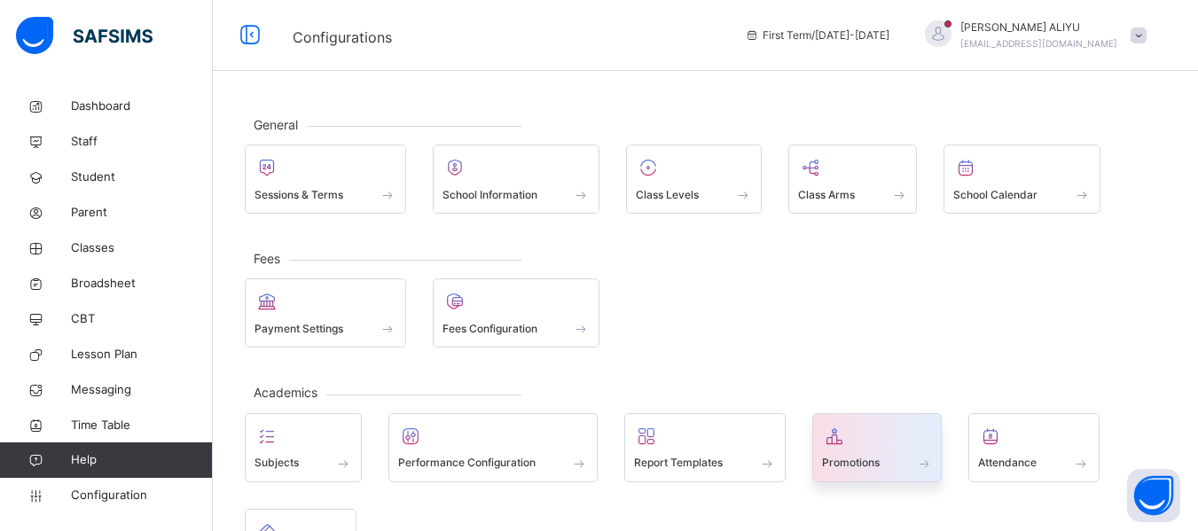
click at [905, 441] on div at bounding box center [877, 436] width 111 height 27
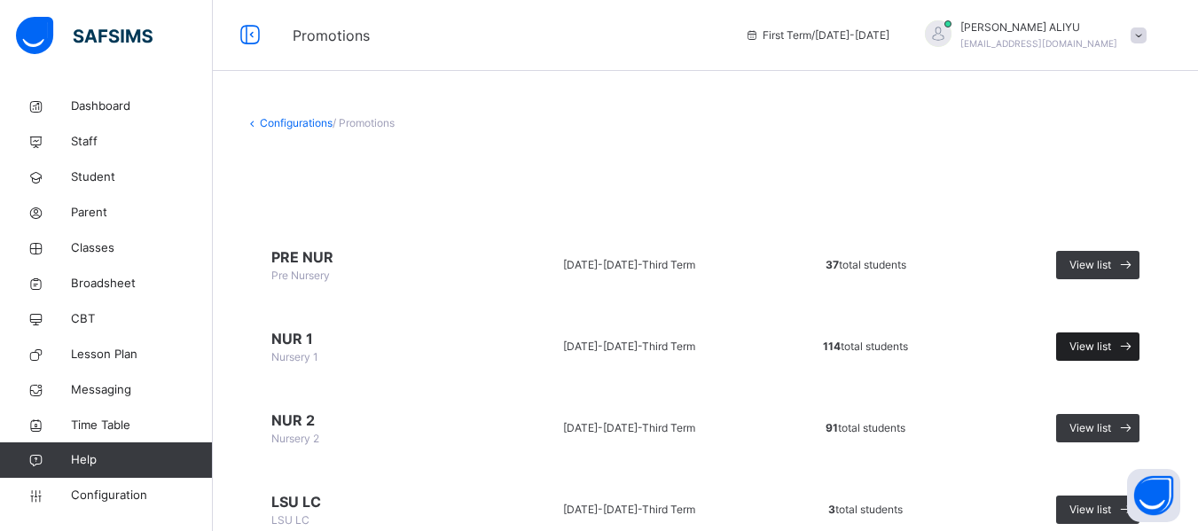
click at [1112, 346] on span "View list" at bounding box center [1091, 347] width 42 height 16
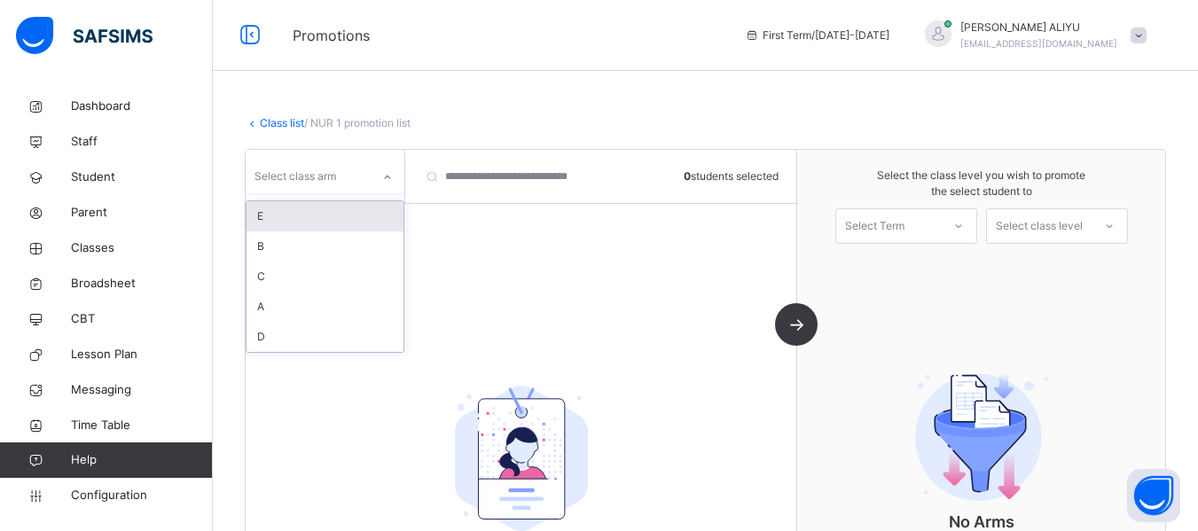
click at [372, 176] on div at bounding box center [388, 177] width 34 height 34
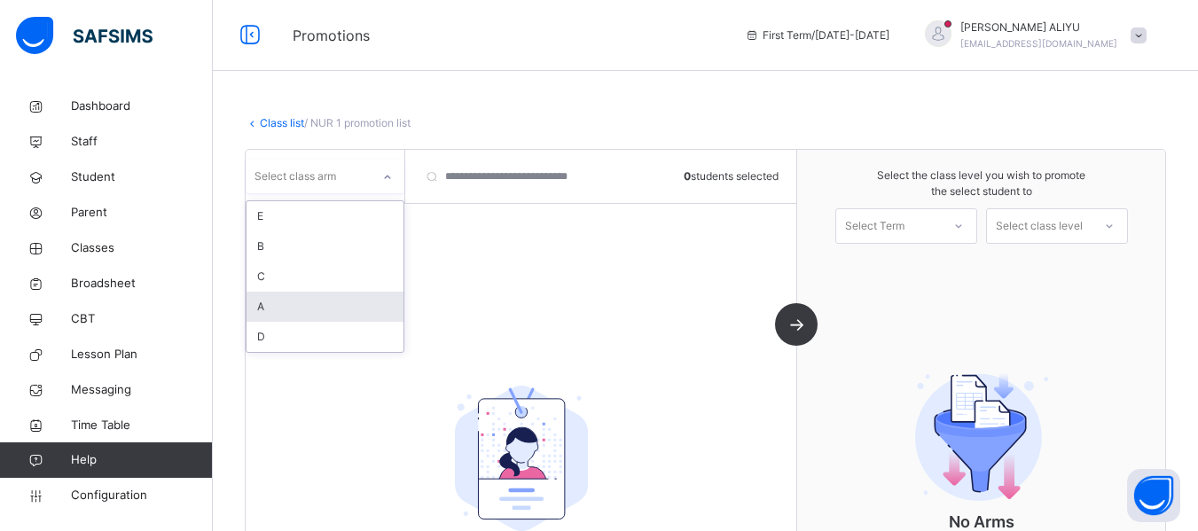
click at [279, 295] on div "A" at bounding box center [325, 307] width 157 height 30
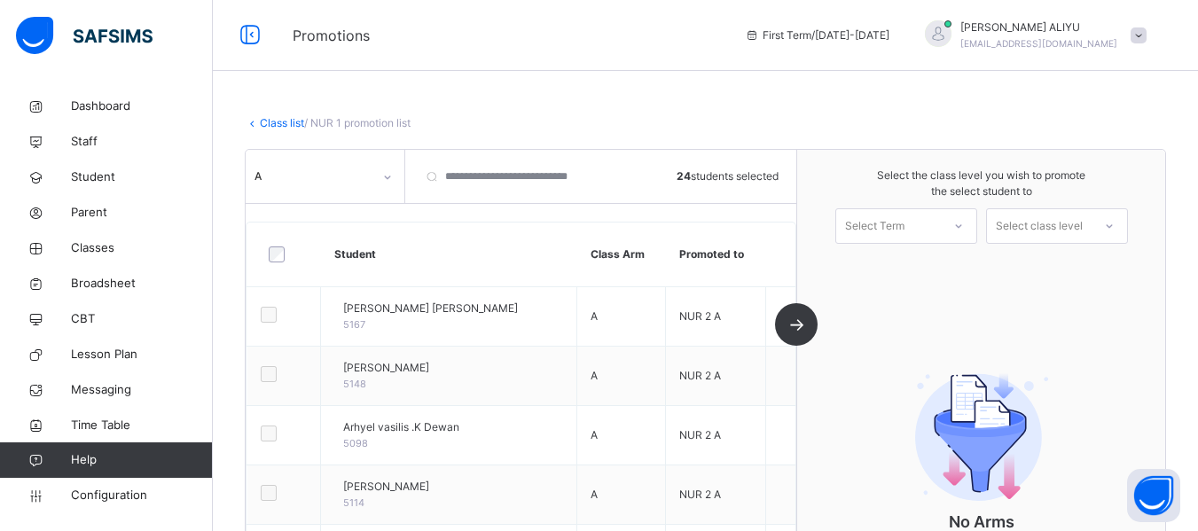
click at [964, 225] on icon at bounding box center [959, 226] width 11 height 18
click at [955, 271] on div "First Term [DATE]-[DATE]" at bounding box center [907, 275] width 140 height 46
click at [1115, 223] on icon at bounding box center [1109, 226] width 11 height 18
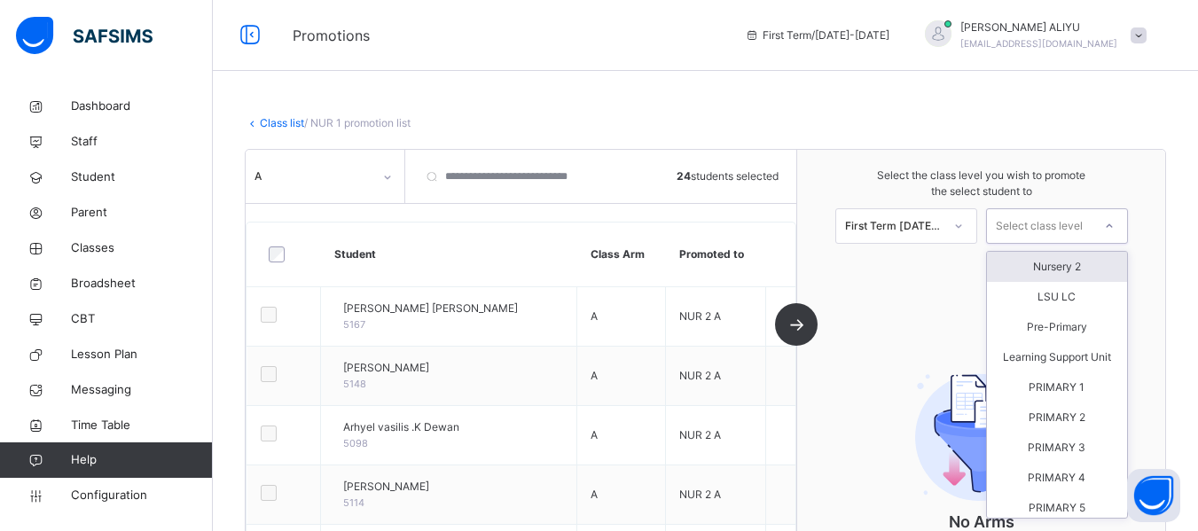
click at [1094, 267] on div "Nursery 2" at bounding box center [1057, 267] width 140 height 30
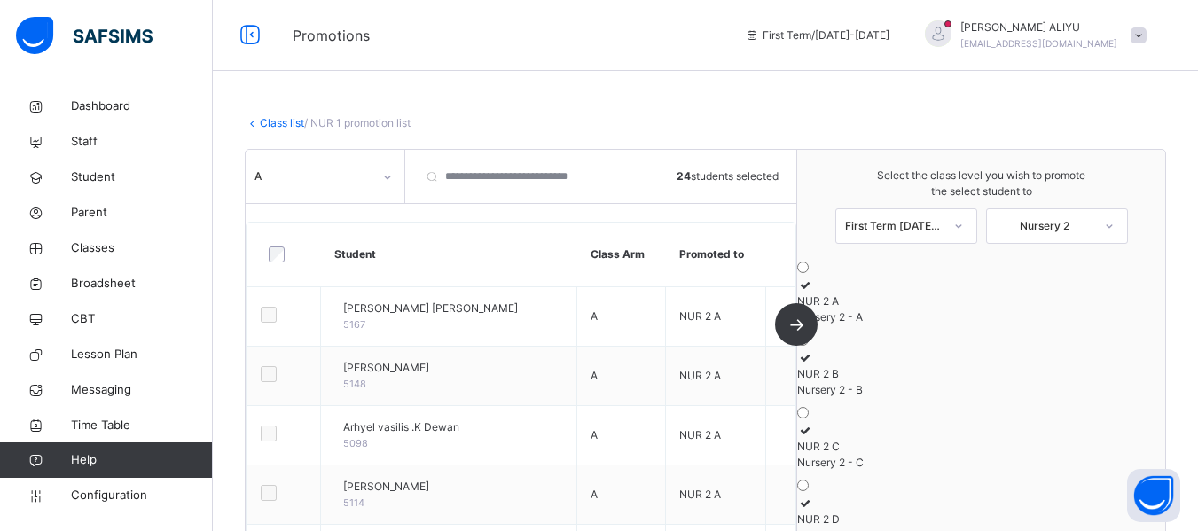
click at [813, 292] on icon at bounding box center [804, 285] width 15 height 13
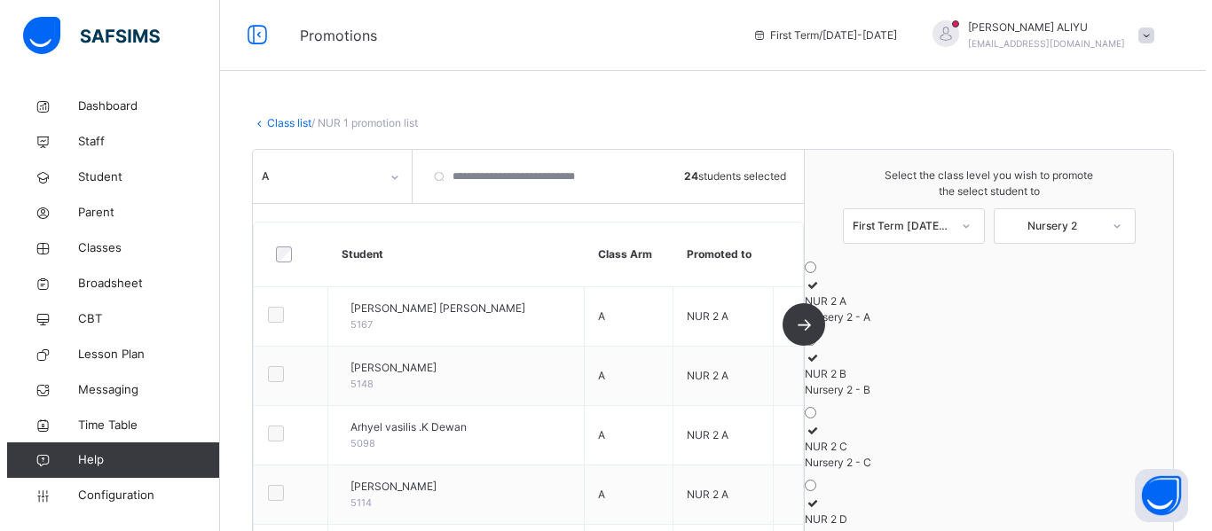
scroll to position [465, 0]
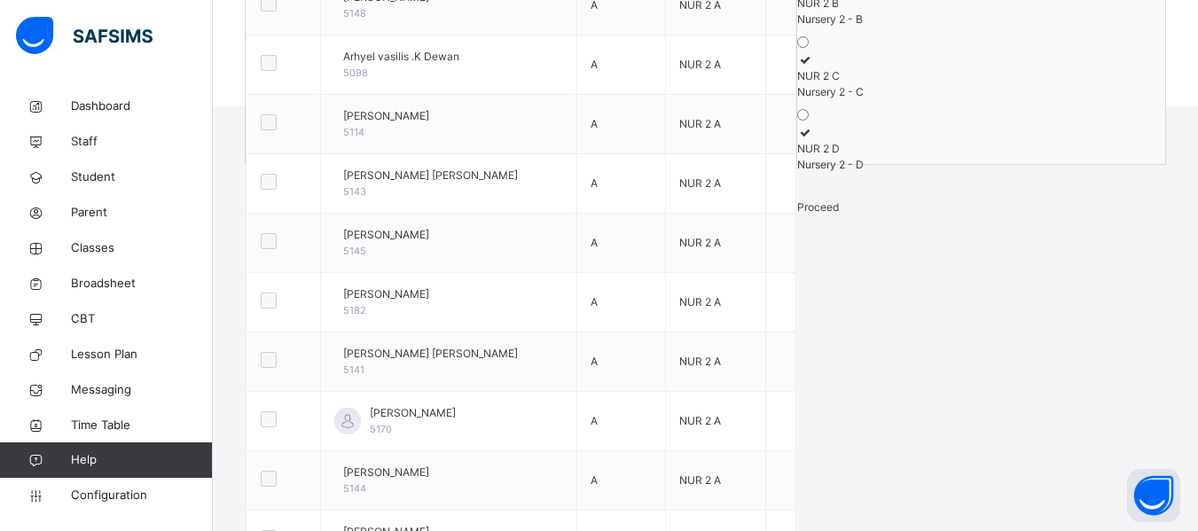
click at [1016, 216] on div "Proceed" at bounding box center [981, 208] width 368 height 16
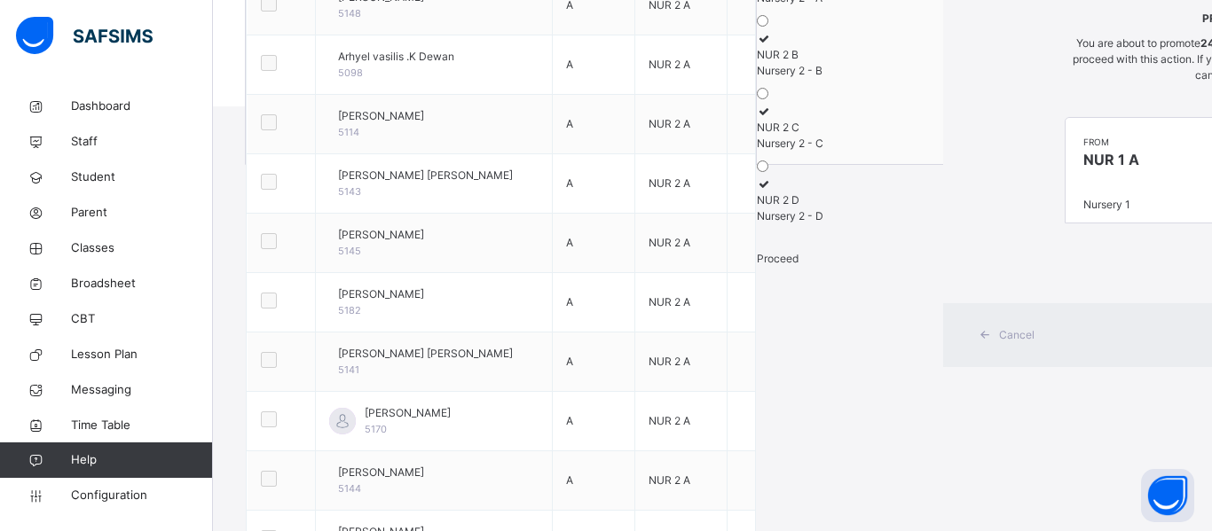
scroll to position [145, 0]
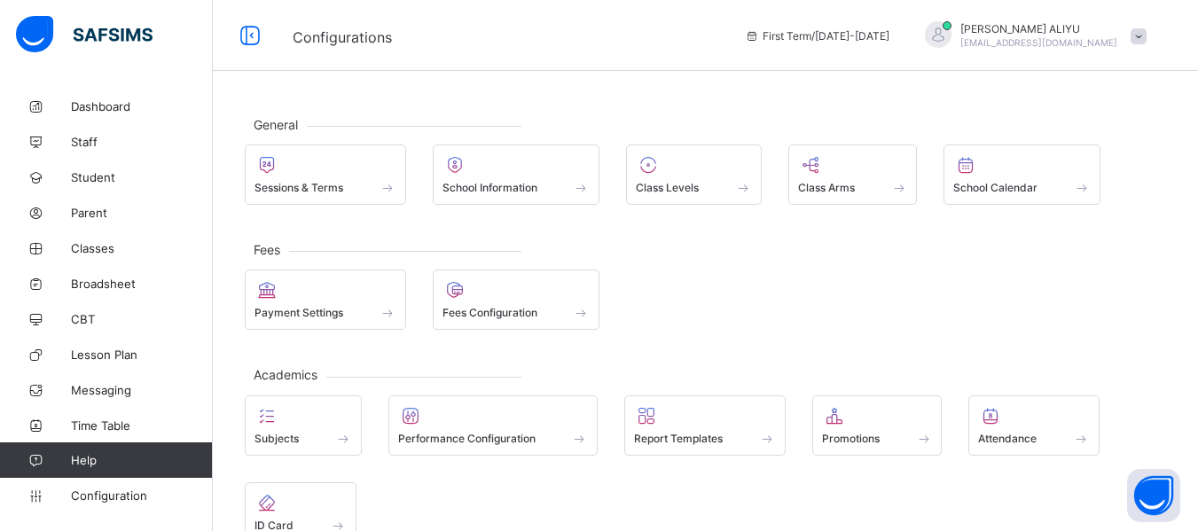
click at [119, 247] on span "Classes" at bounding box center [142, 248] width 142 height 14
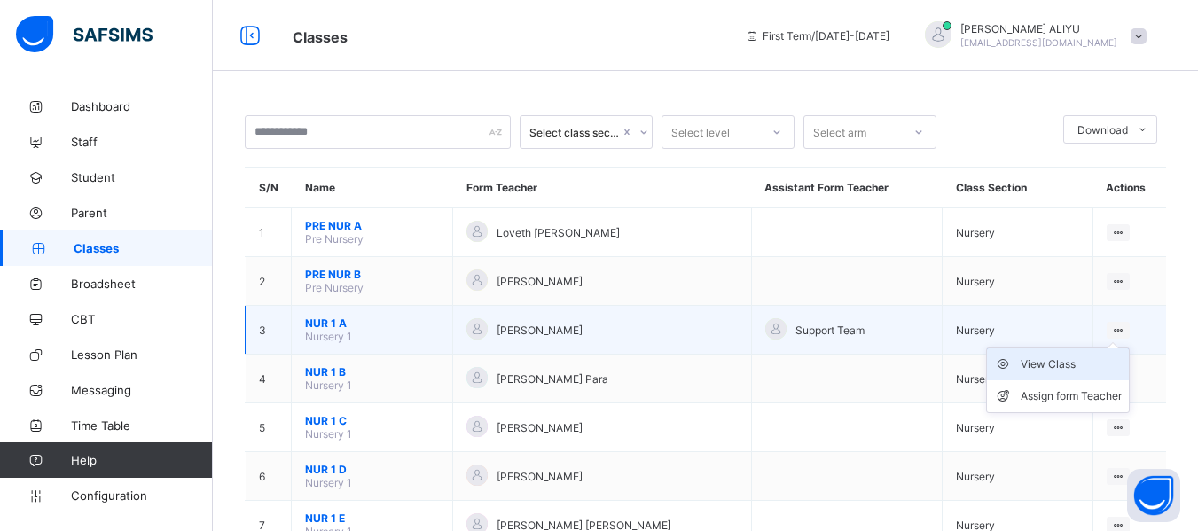
click at [1096, 361] on div "View Class" at bounding box center [1071, 365] width 101 height 18
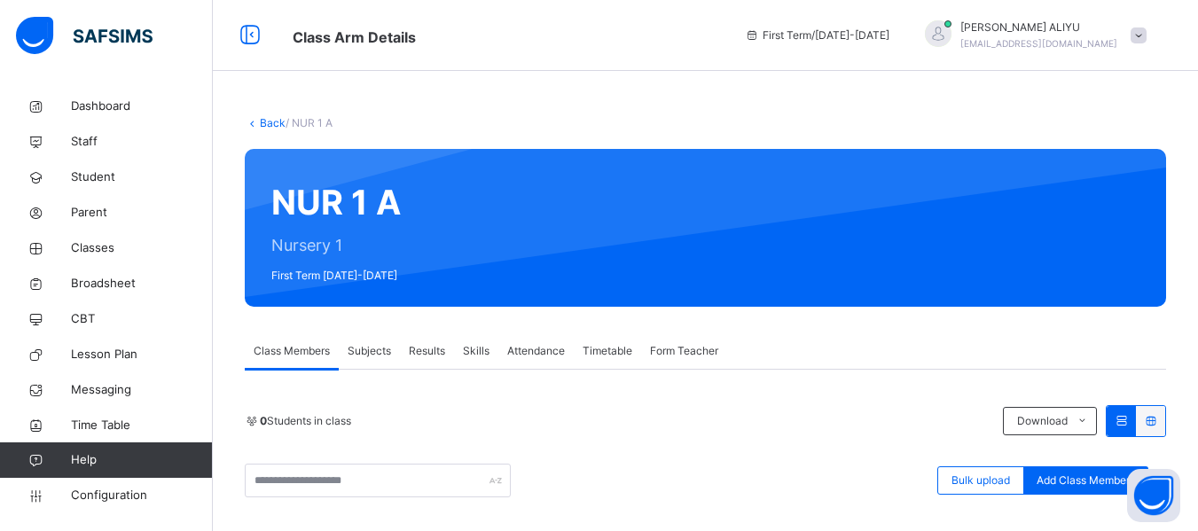
scroll to position [353, 0]
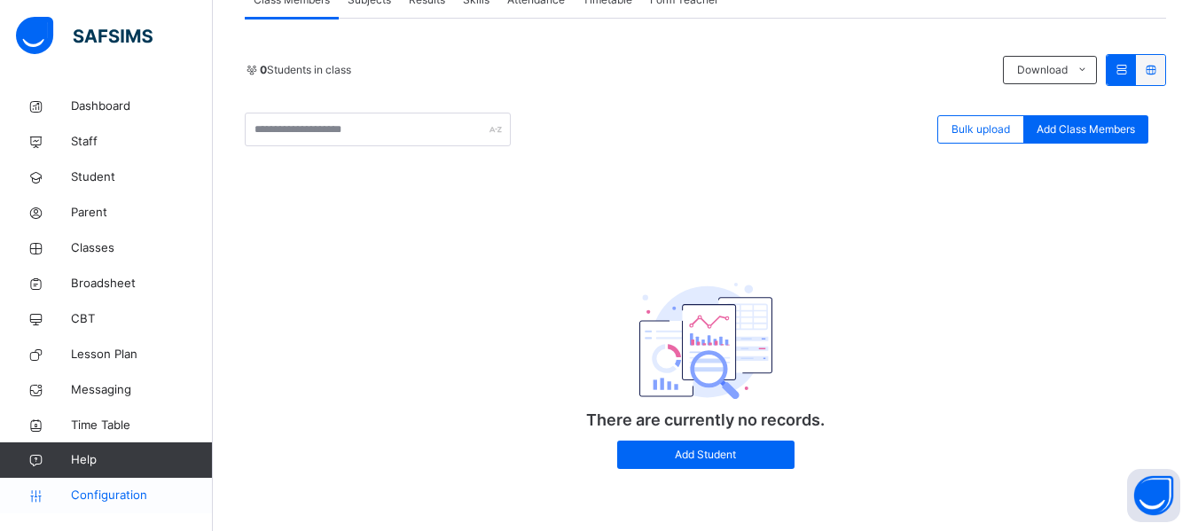
click at [113, 492] on span "Configuration" at bounding box center [141, 496] width 141 height 18
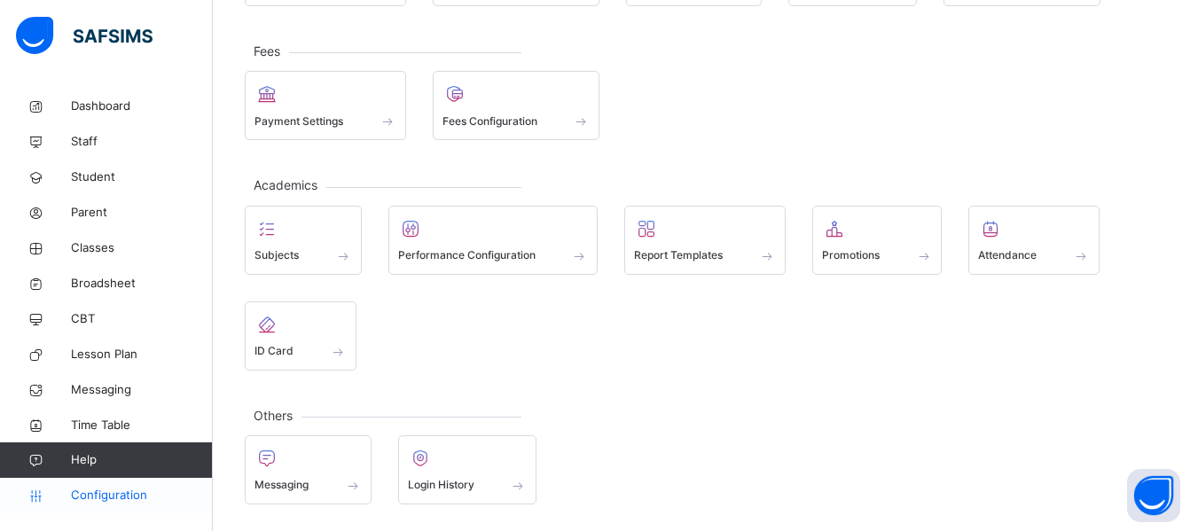
scroll to position [208, 0]
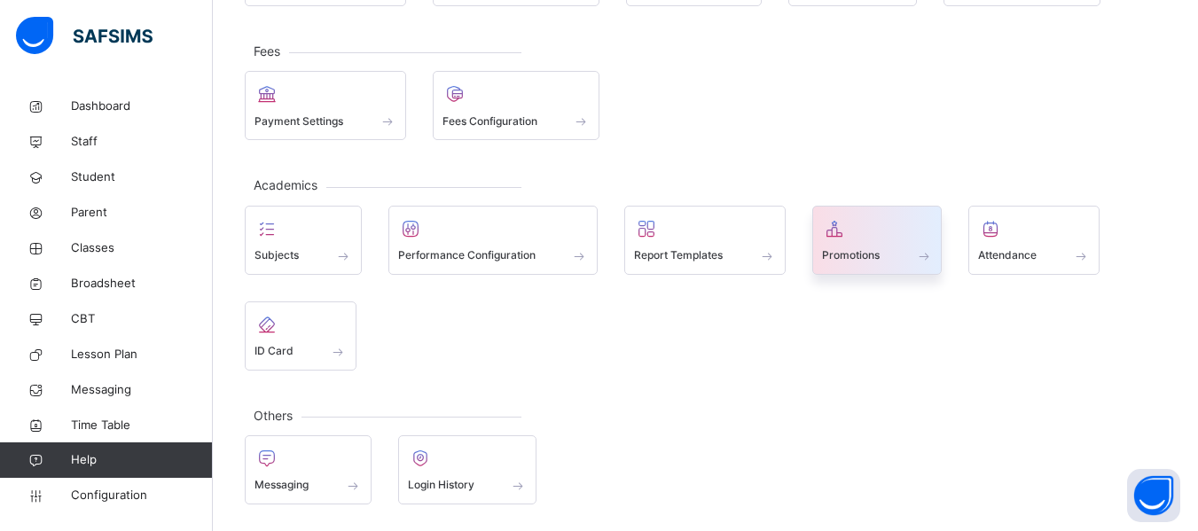
click at [865, 259] on span "Promotions" at bounding box center [851, 255] width 58 height 16
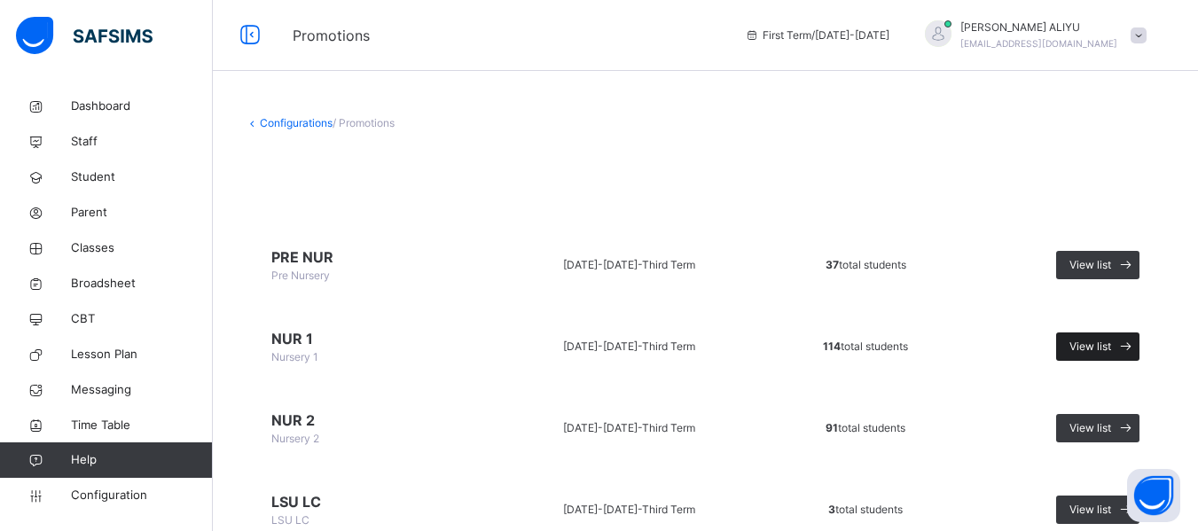
click at [1132, 346] on icon at bounding box center [1126, 347] width 19 height 20
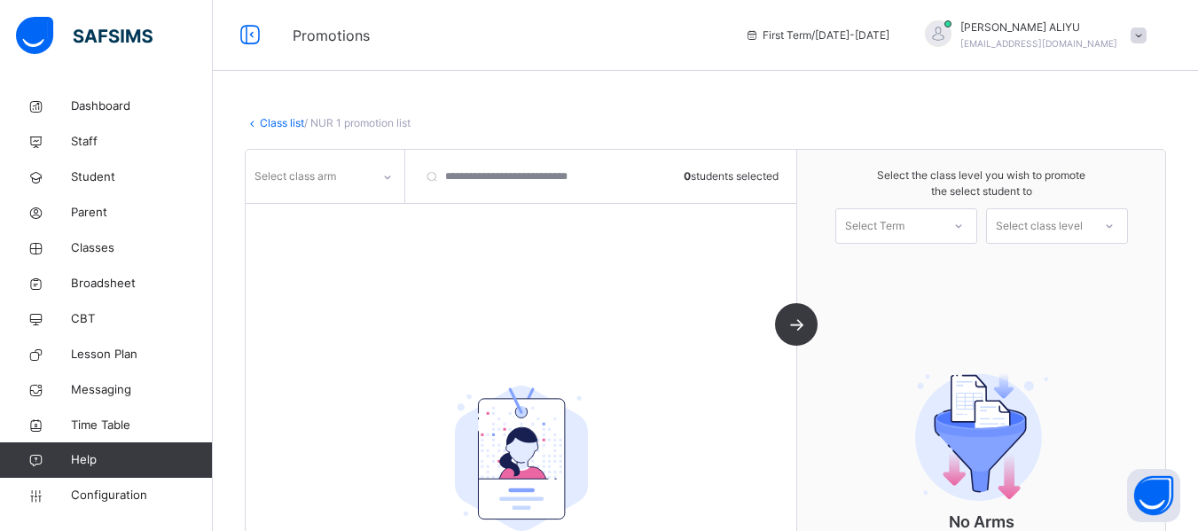
click at [408, 172] on div "Select class arm 0 students selected" at bounding box center [521, 176] width 551 height 53
click at [386, 176] on icon at bounding box center [387, 178] width 11 height 18
click at [317, 304] on div "A" at bounding box center [325, 307] width 157 height 30
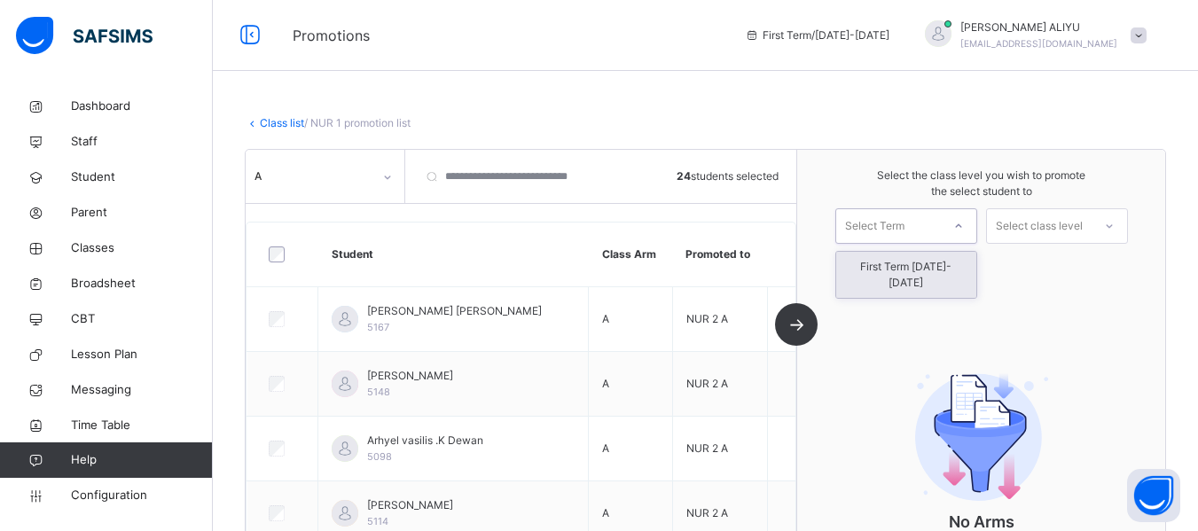
click at [964, 228] on icon at bounding box center [959, 226] width 11 height 18
click at [962, 266] on div "First Term [DATE]-[DATE]" at bounding box center [907, 275] width 140 height 46
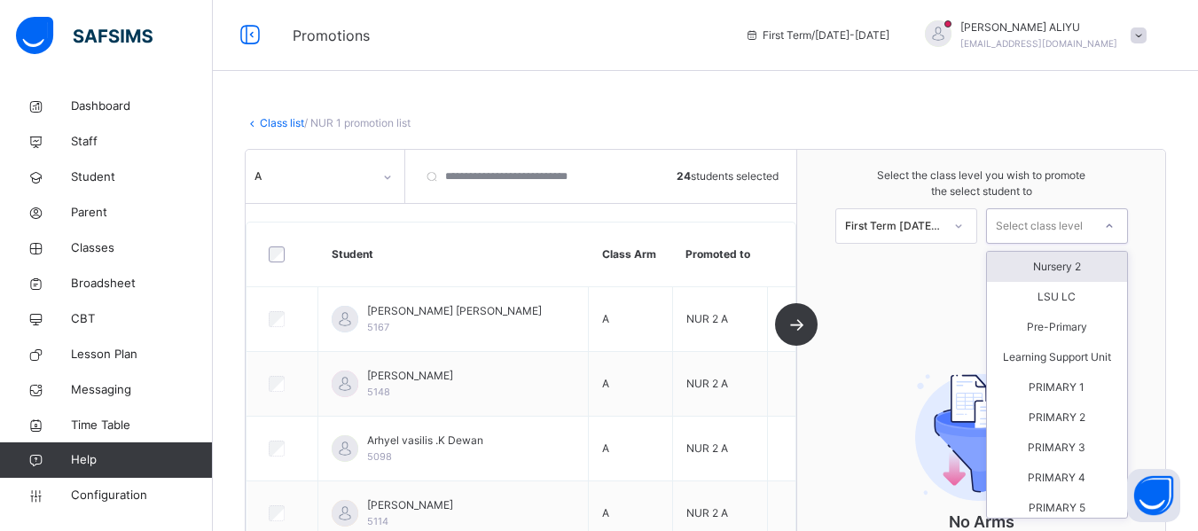
click at [1115, 224] on icon at bounding box center [1109, 226] width 11 height 18
click at [1111, 268] on div "Nursery 2" at bounding box center [1057, 267] width 140 height 30
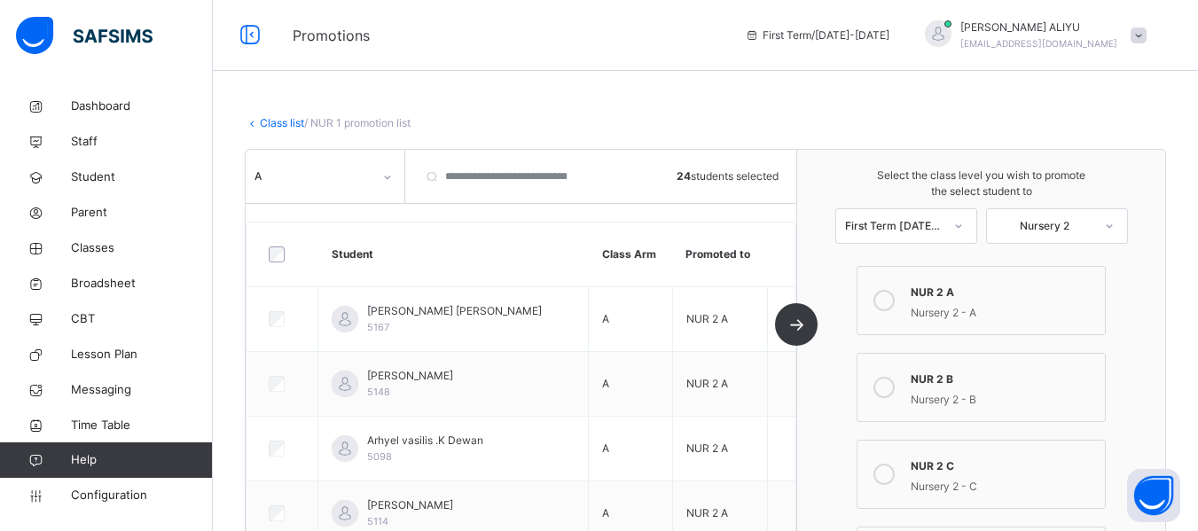
click at [888, 304] on icon at bounding box center [884, 300] width 21 height 21
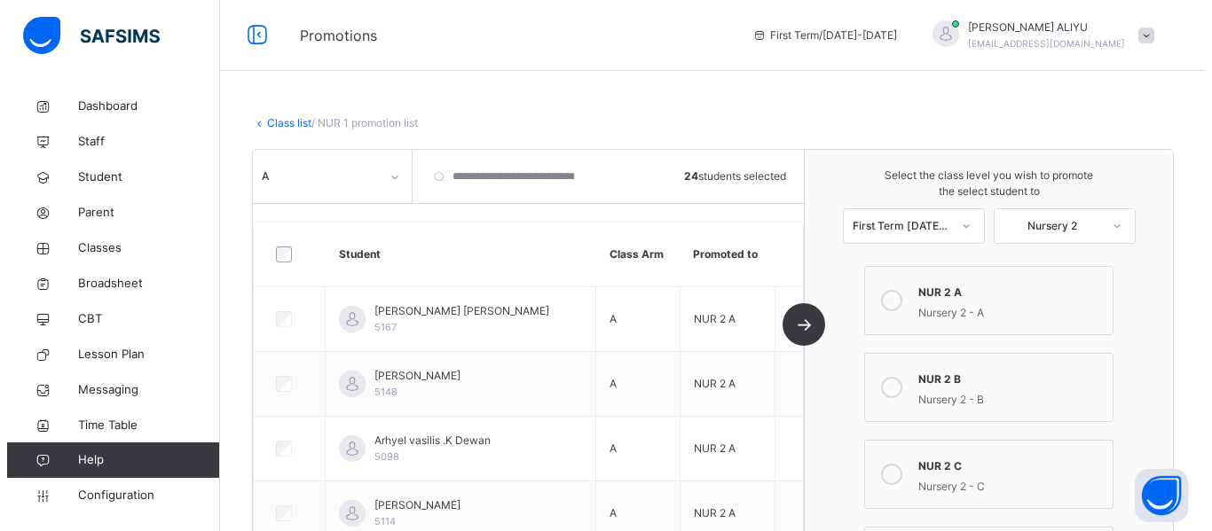
scroll to position [465, 0]
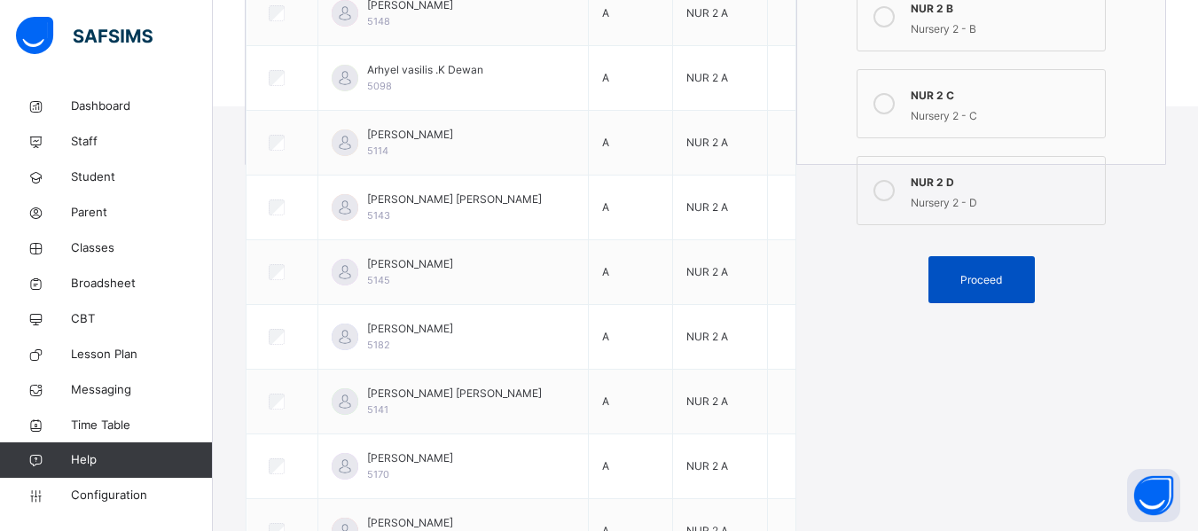
click at [987, 287] on span "Proceed" at bounding box center [982, 280] width 42 height 16
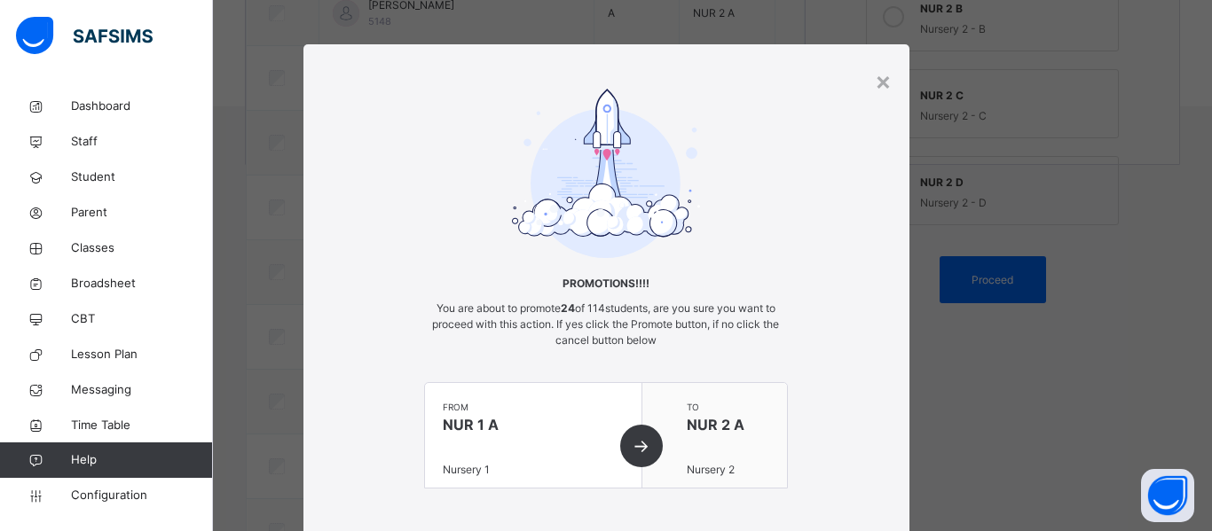
click at [1198, 436] on div "× Promotions!!!! You are about to promote 24 of 114 students, are you sure you …" at bounding box center [606, 265] width 1212 height 531
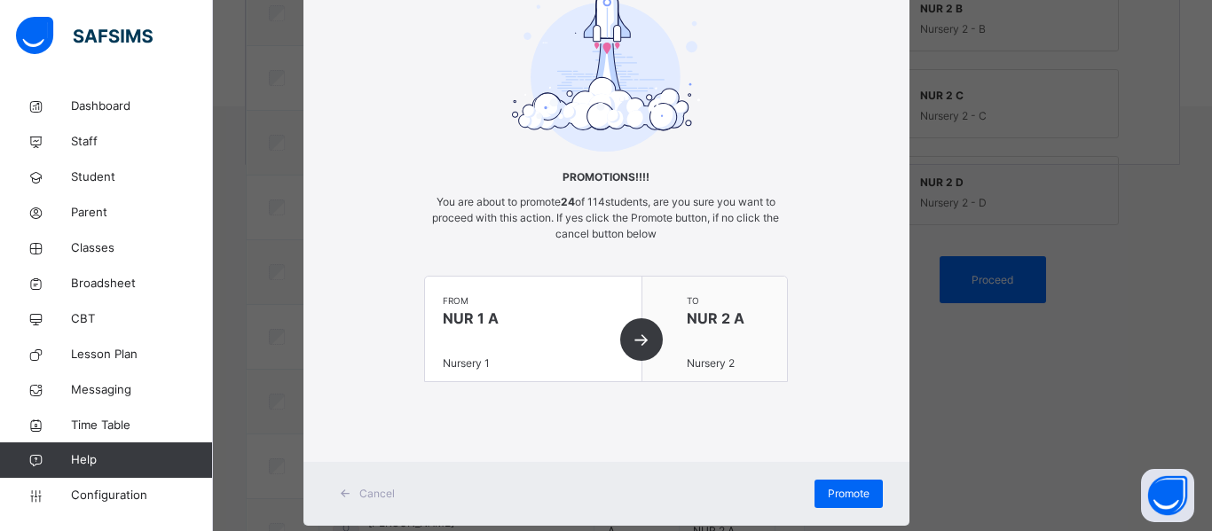
scroll to position [145, 0]
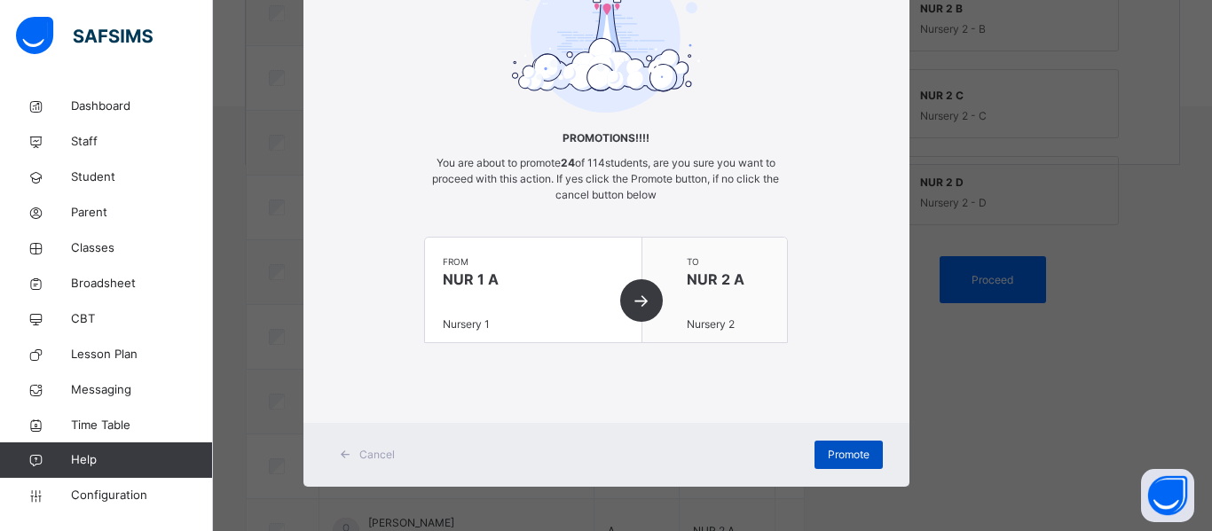
click at [864, 450] on span "Promote" at bounding box center [849, 455] width 42 height 16
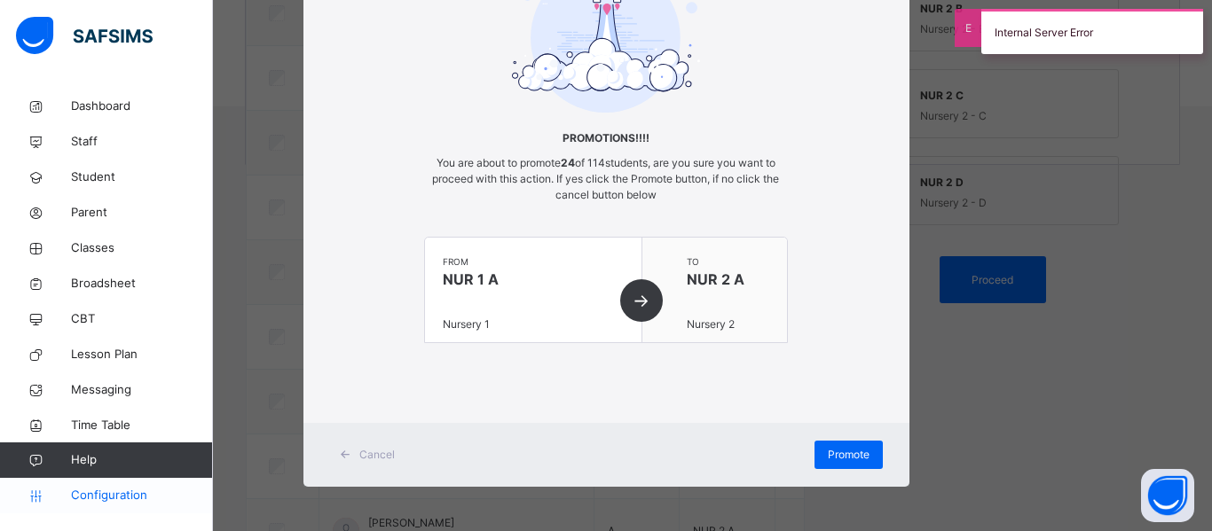
click at [111, 498] on span "Configuration" at bounding box center [141, 496] width 141 height 18
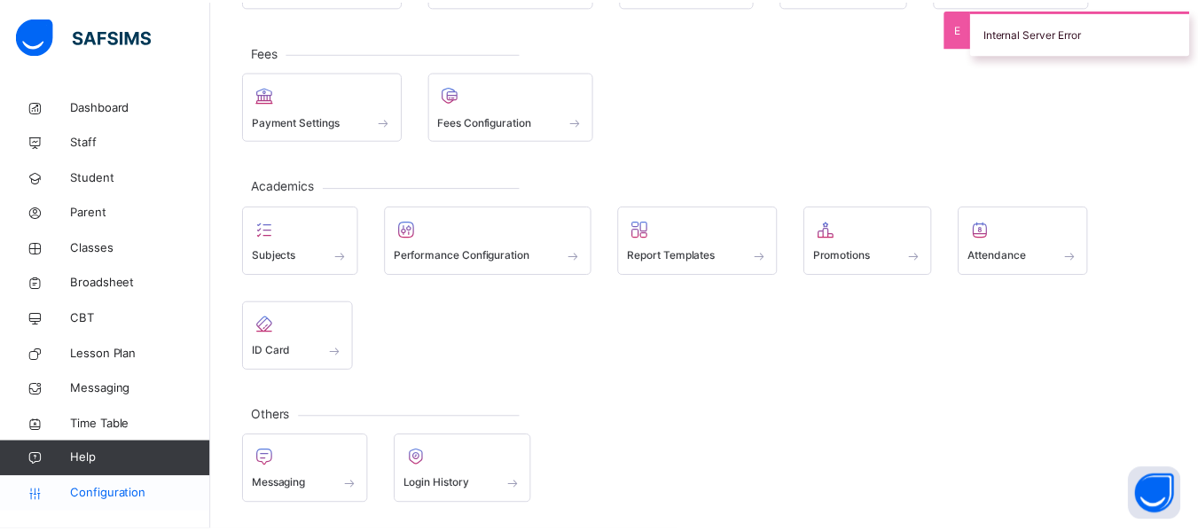
scroll to position [208, 0]
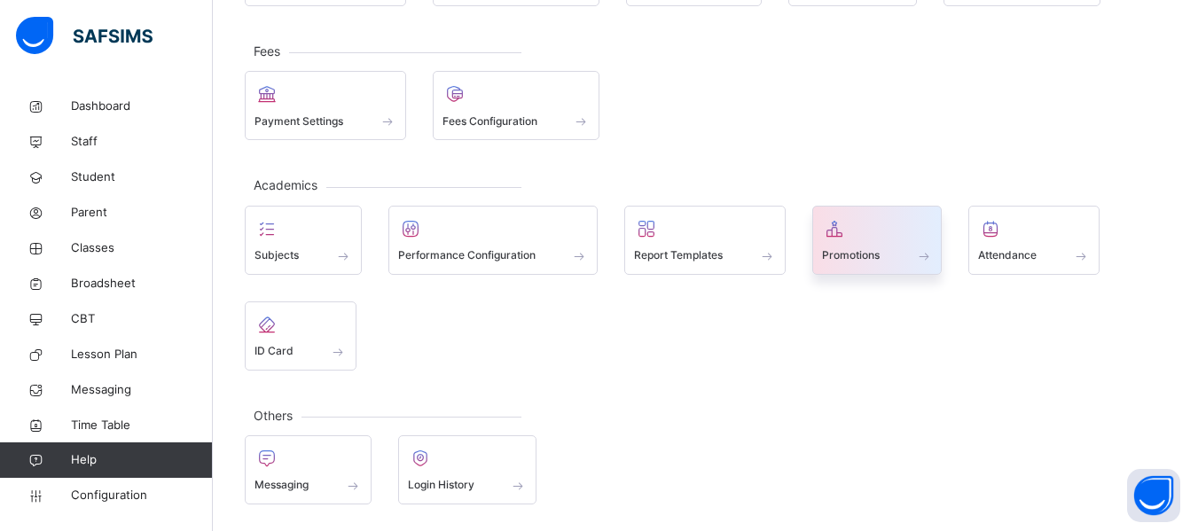
click at [835, 247] on div "Promotions" at bounding box center [877, 256] width 111 height 19
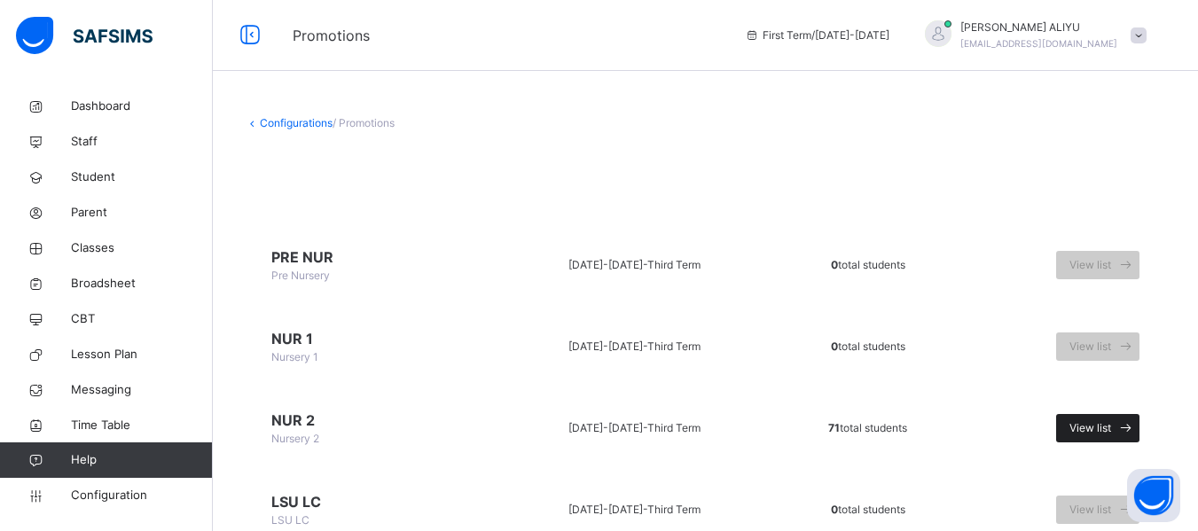
click at [1110, 417] on div "View list" at bounding box center [1098, 428] width 83 height 28
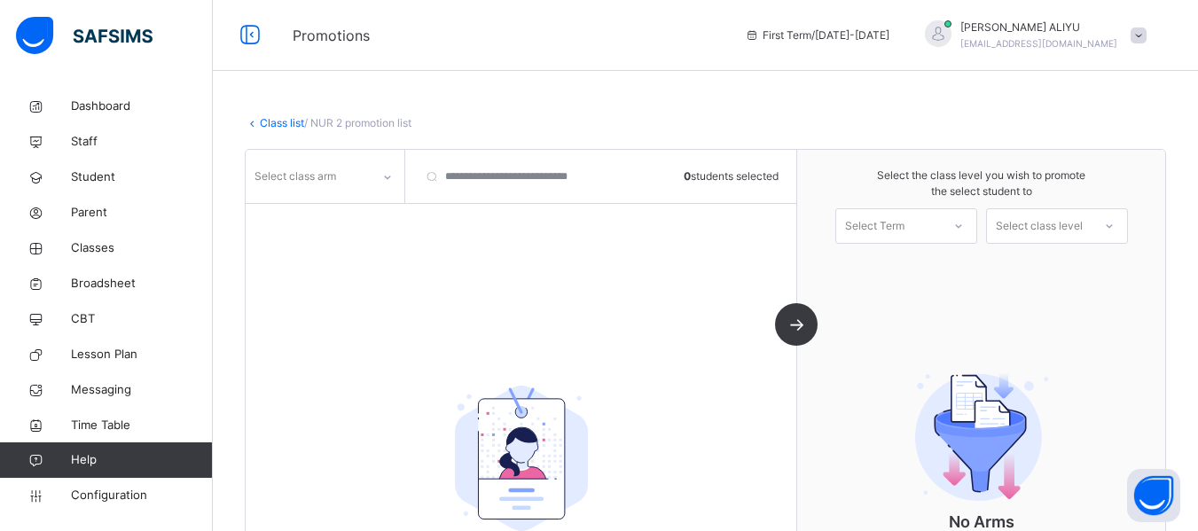
click at [389, 177] on icon at bounding box center [387, 178] width 11 height 18
click at [318, 254] on div "A" at bounding box center [325, 247] width 157 height 30
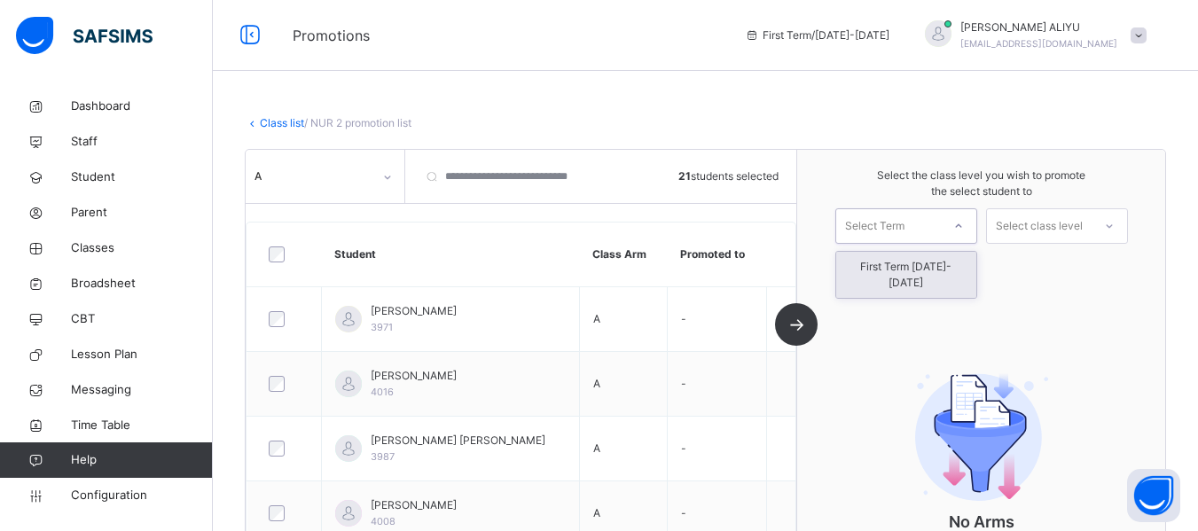
click at [964, 226] on icon at bounding box center [959, 226] width 11 height 18
click at [959, 269] on div "First Term [DATE]-[DATE]" at bounding box center [907, 275] width 140 height 46
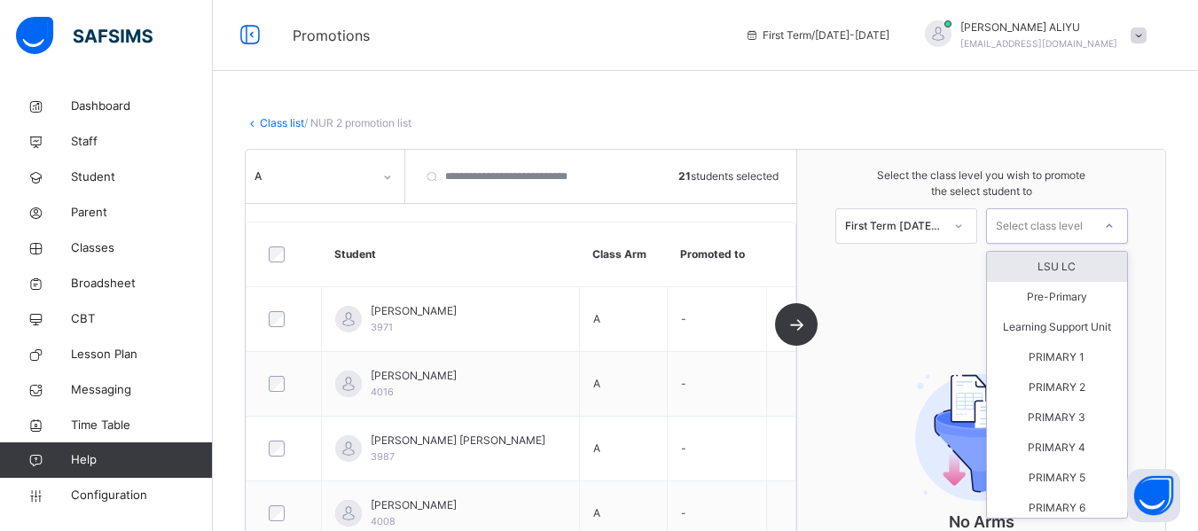
click at [1115, 227] on icon at bounding box center [1109, 226] width 11 height 18
click at [1095, 300] on div "Pre-Primary" at bounding box center [1057, 297] width 140 height 30
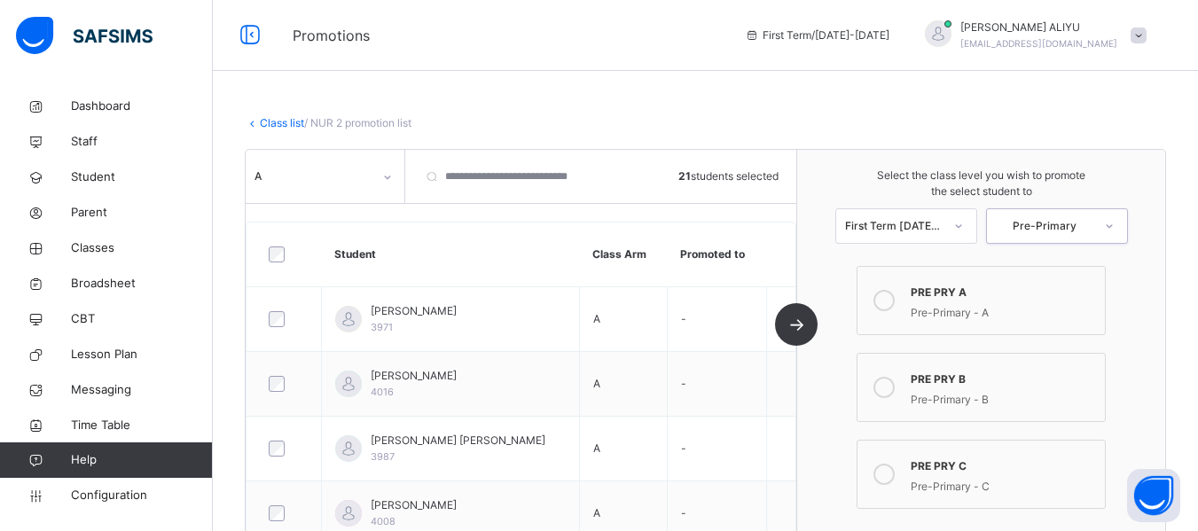
click at [894, 304] on icon at bounding box center [884, 300] width 21 height 21
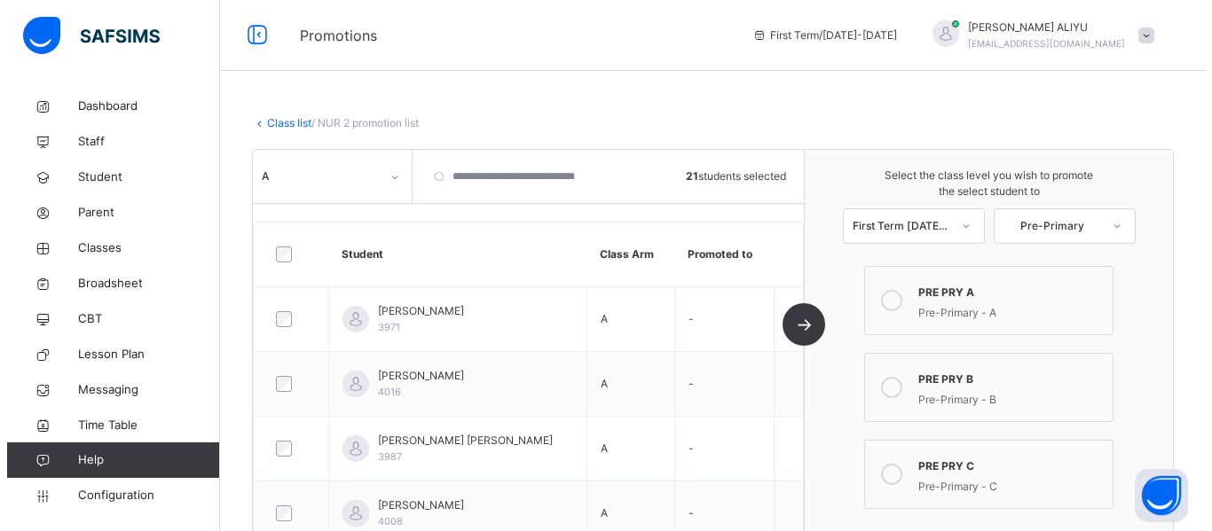
scroll to position [465, 0]
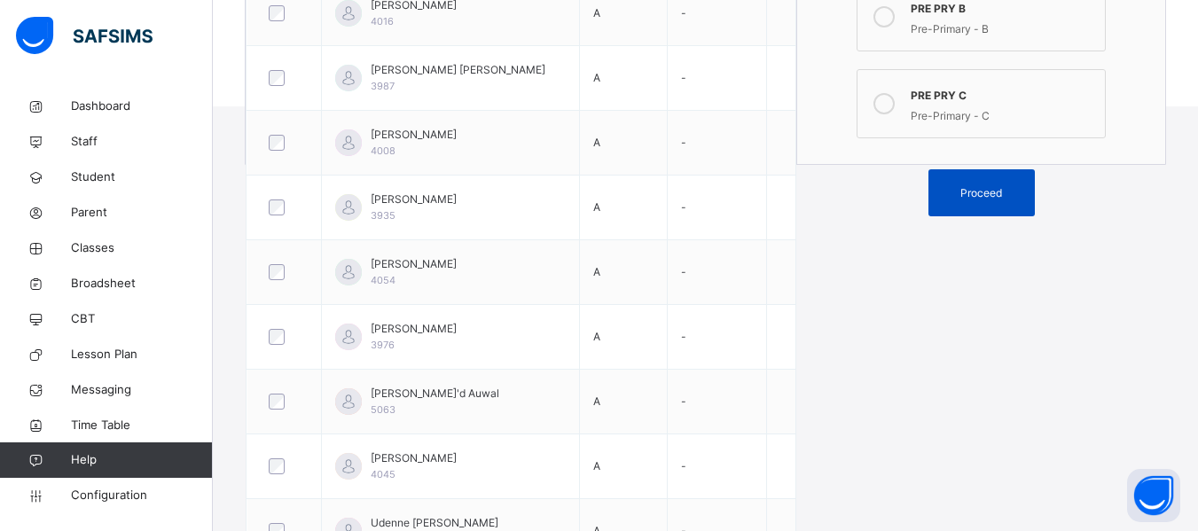
click at [1014, 194] on span "Proceed" at bounding box center [982, 193] width 80 height 16
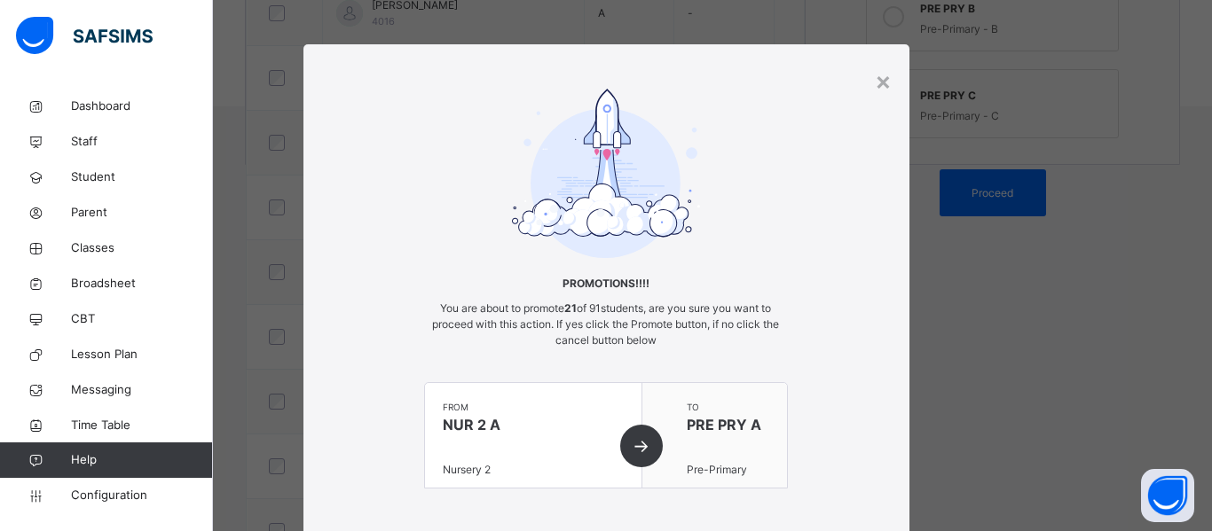
scroll to position [145, 0]
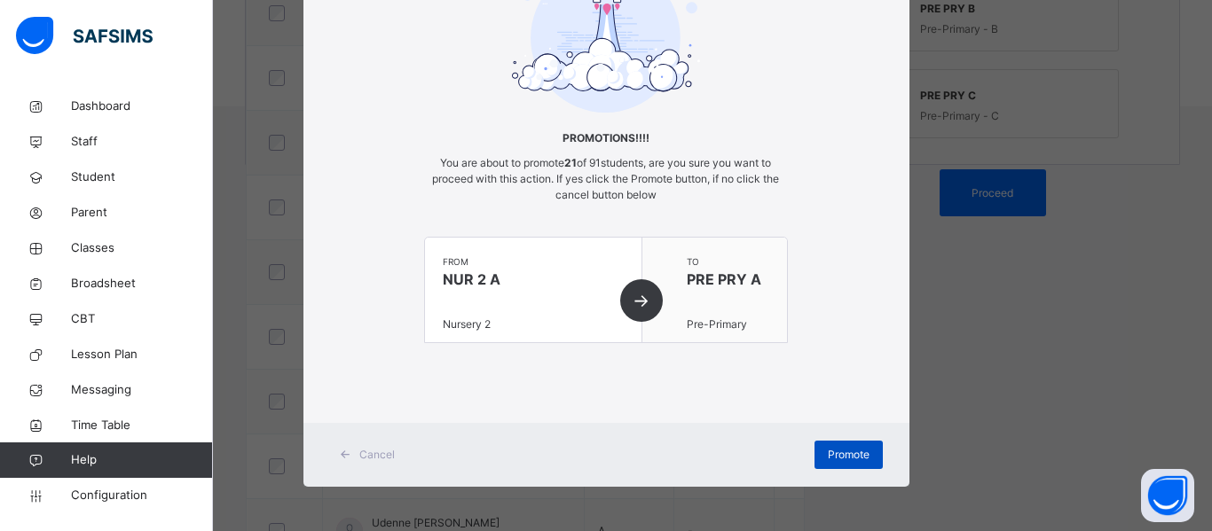
click at [857, 457] on span "Promote" at bounding box center [849, 455] width 42 height 16
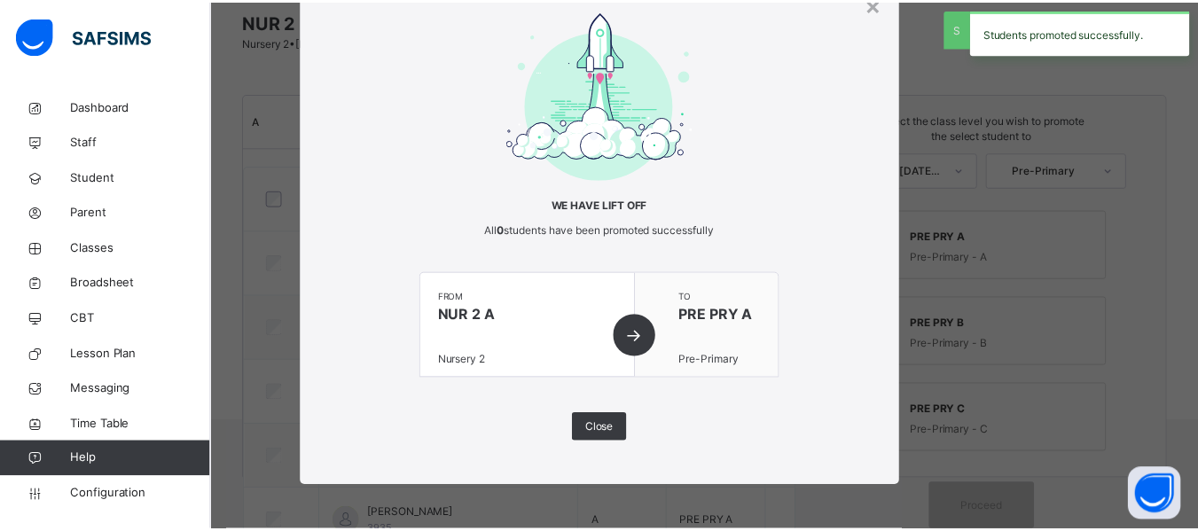
scroll to position [465, 0]
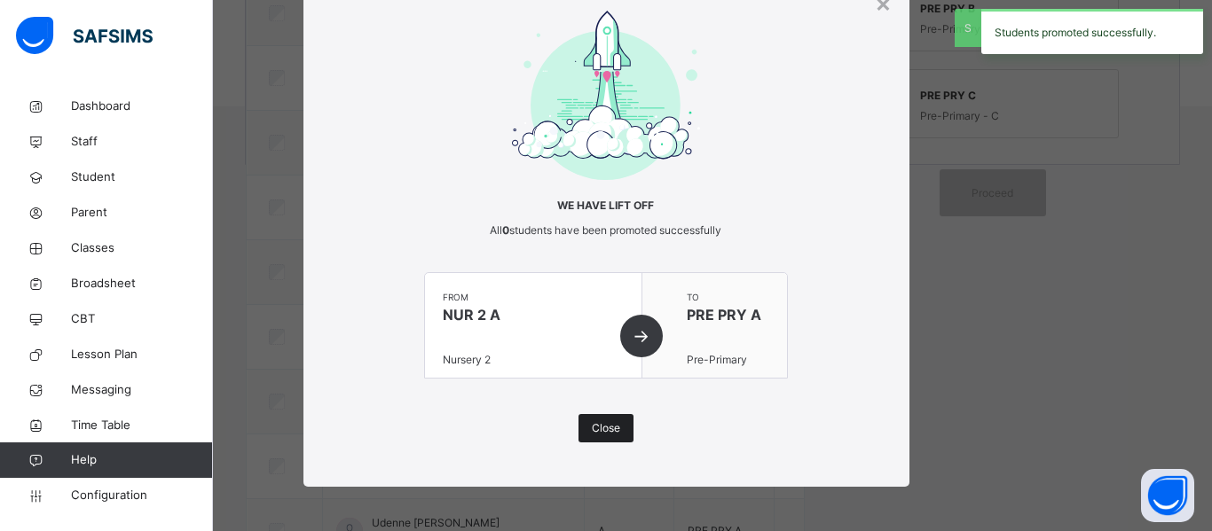
click at [595, 427] on span "Close" at bounding box center [606, 428] width 28 height 16
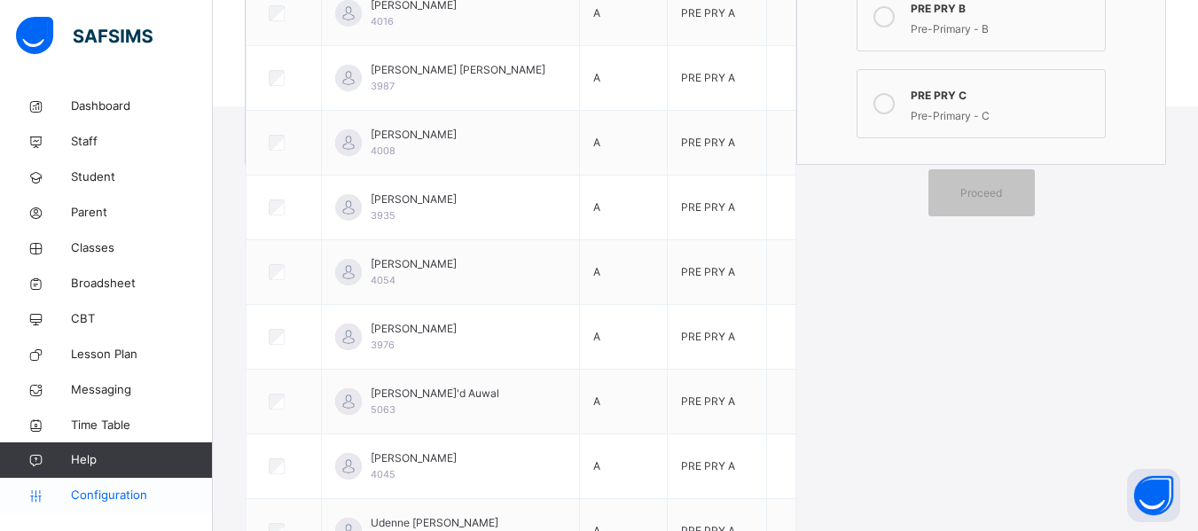
click at [126, 493] on span "Configuration" at bounding box center [141, 496] width 141 height 18
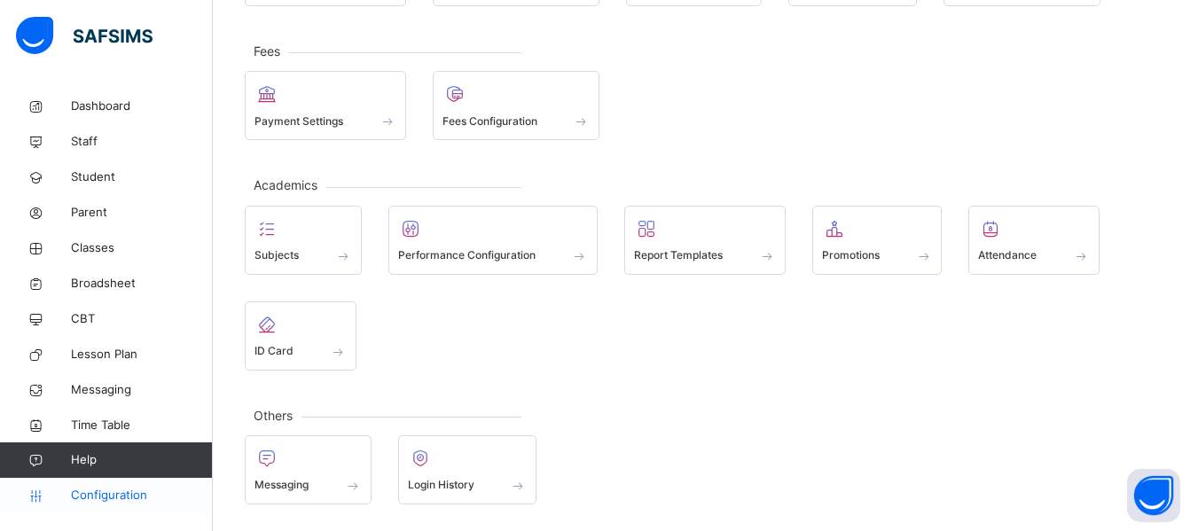
scroll to position [208, 0]
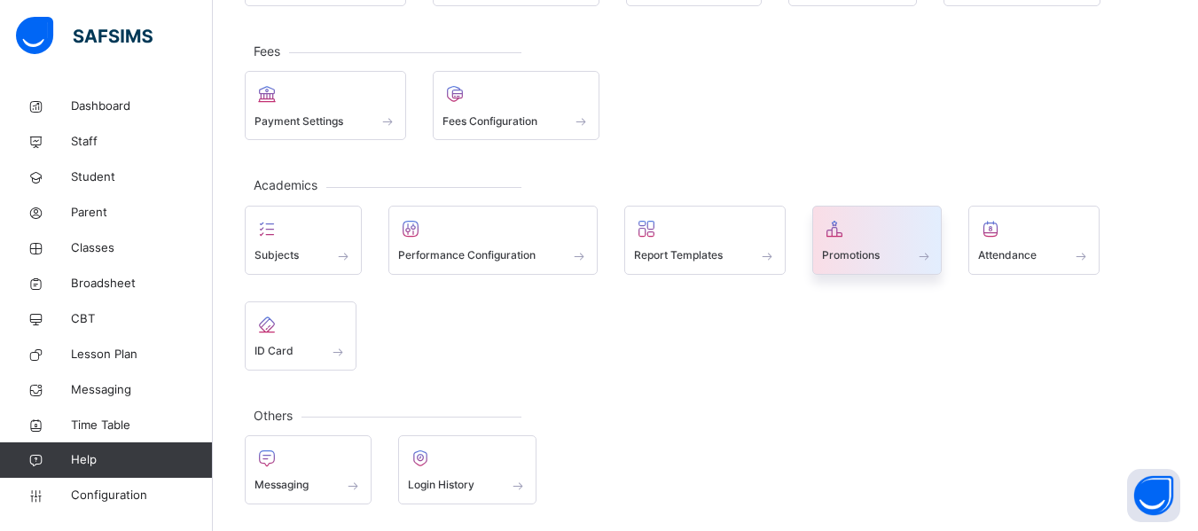
click at [915, 234] on div at bounding box center [877, 229] width 111 height 27
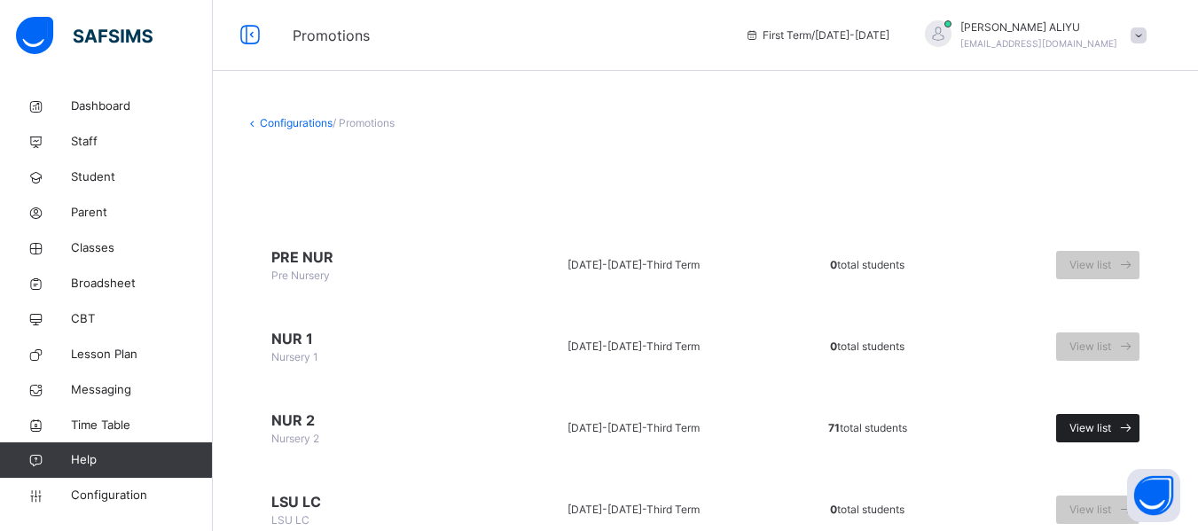
click at [1105, 423] on span "View list" at bounding box center [1091, 428] width 42 height 16
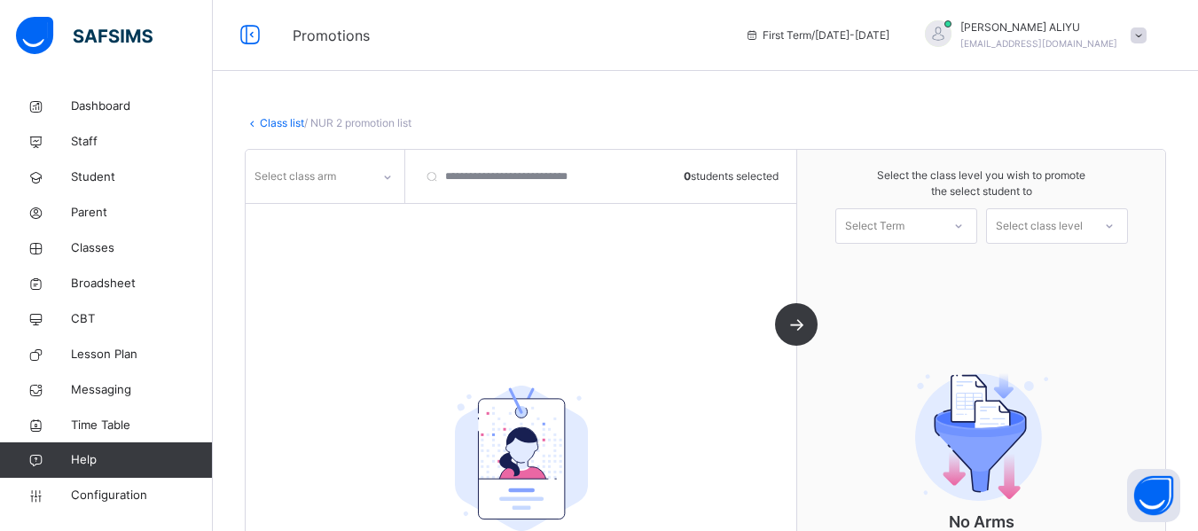
click at [384, 185] on div at bounding box center [388, 177] width 30 height 28
click at [314, 267] on div "B" at bounding box center [325, 277] width 157 height 30
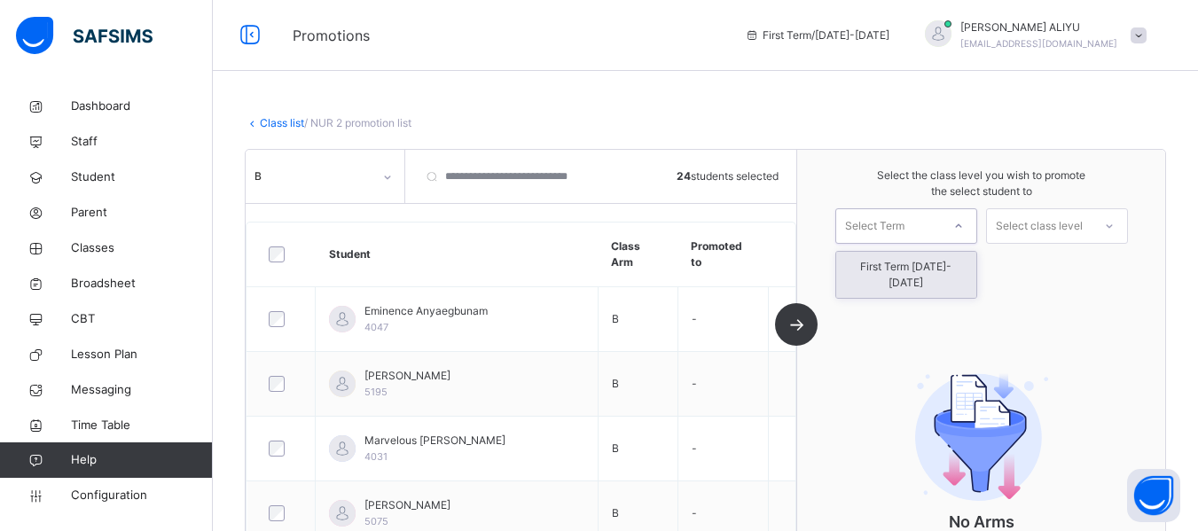
click at [964, 226] on icon at bounding box center [959, 226] width 11 height 18
click at [955, 268] on div "First Term [DATE]-[DATE]" at bounding box center [907, 275] width 140 height 46
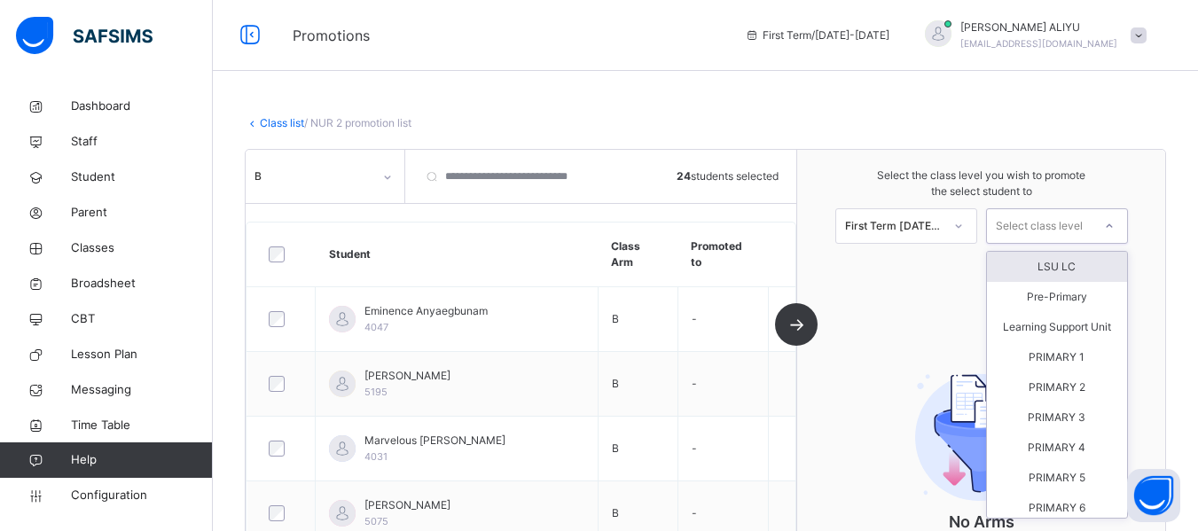
click at [1126, 224] on div at bounding box center [1110, 226] width 32 height 30
click at [1088, 298] on div "Pre-Primary" at bounding box center [1057, 297] width 140 height 30
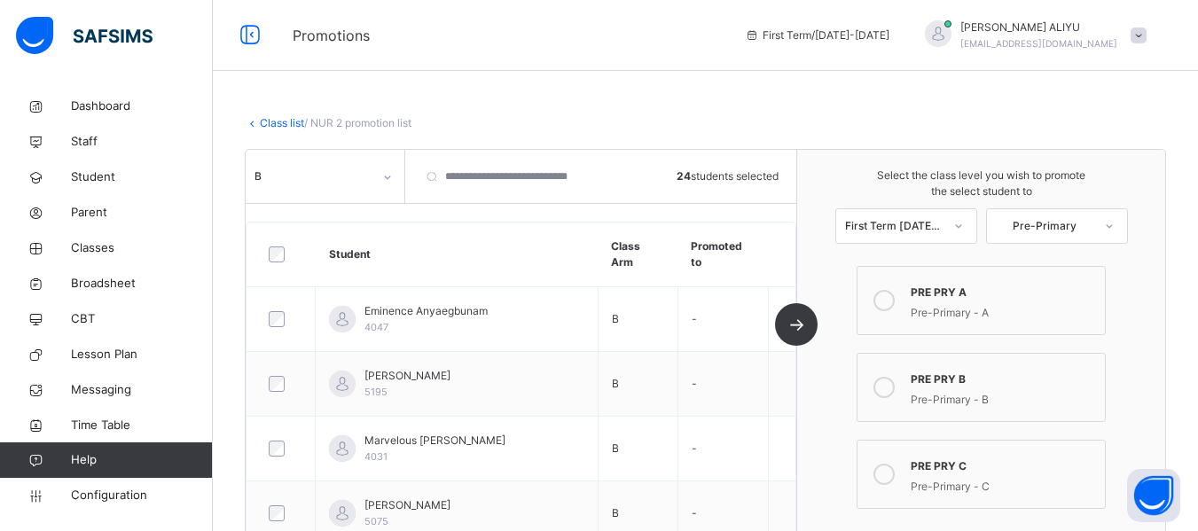
click at [895, 390] on icon at bounding box center [884, 387] width 21 height 21
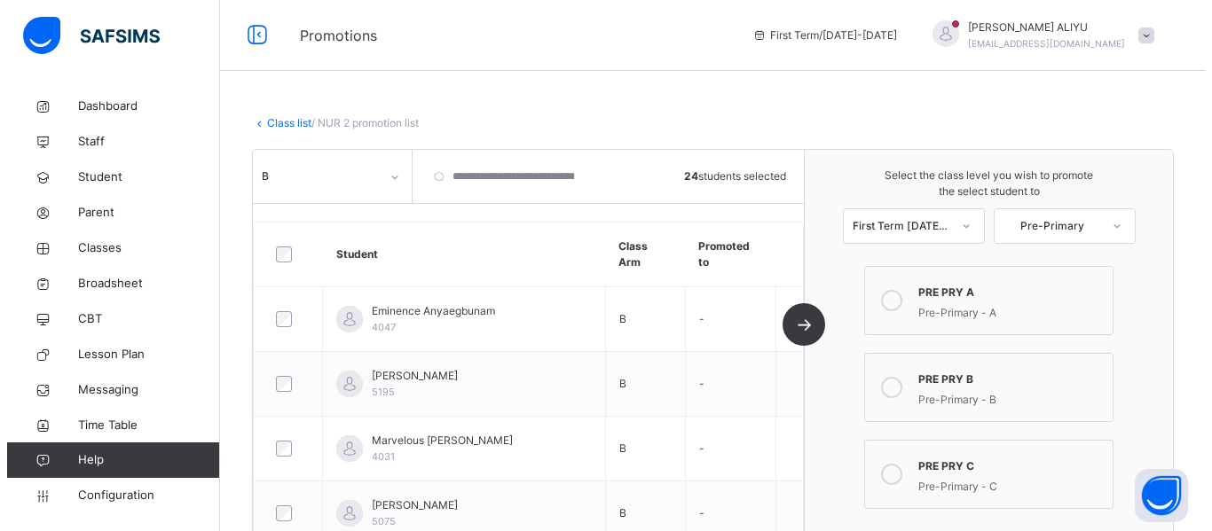
scroll to position [465, 0]
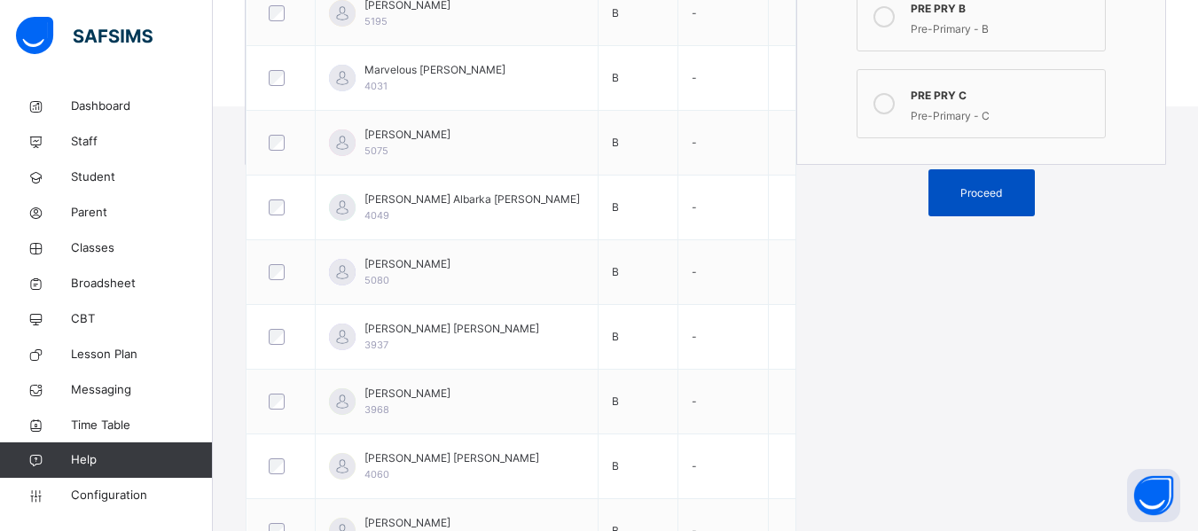
click at [1014, 193] on span "Proceed" at bounding box center [982, 193] width 80 height 16
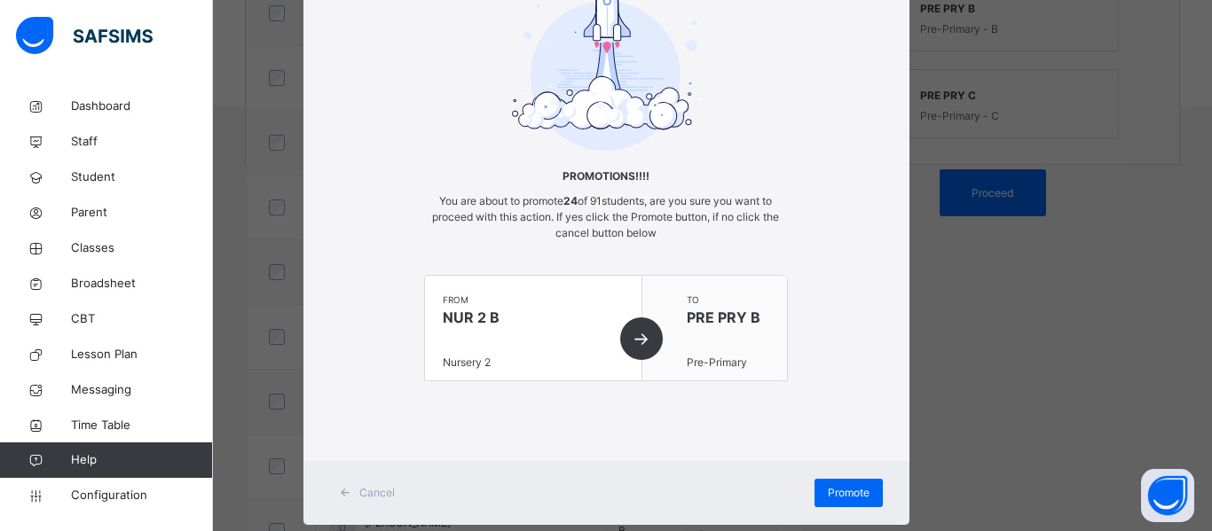
scroll to position [145, 0]
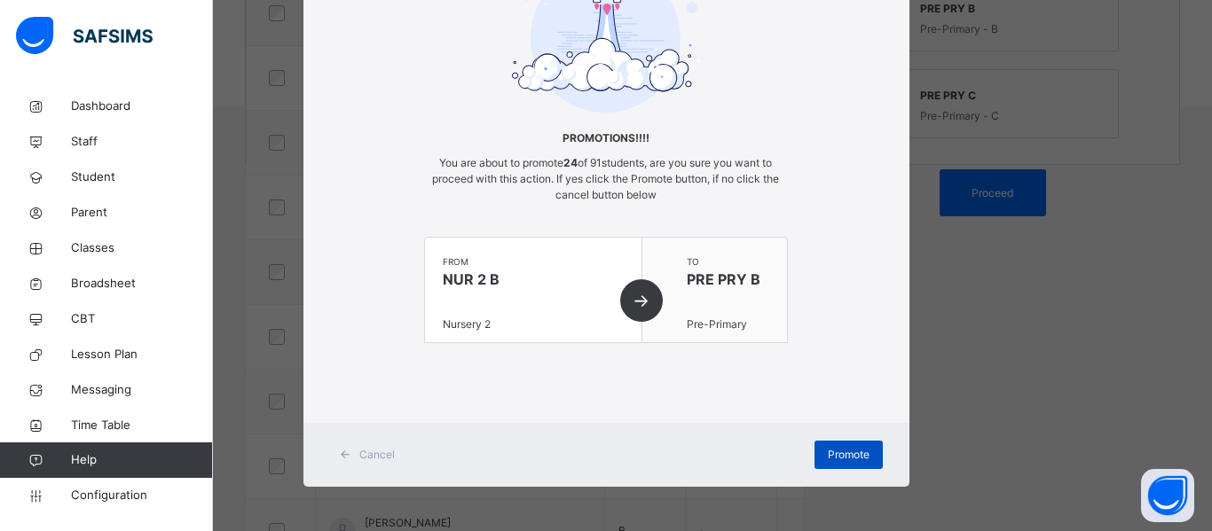
click at [867, 446] on div "Promote" at bounding box center [848, 455] width 68 height 28
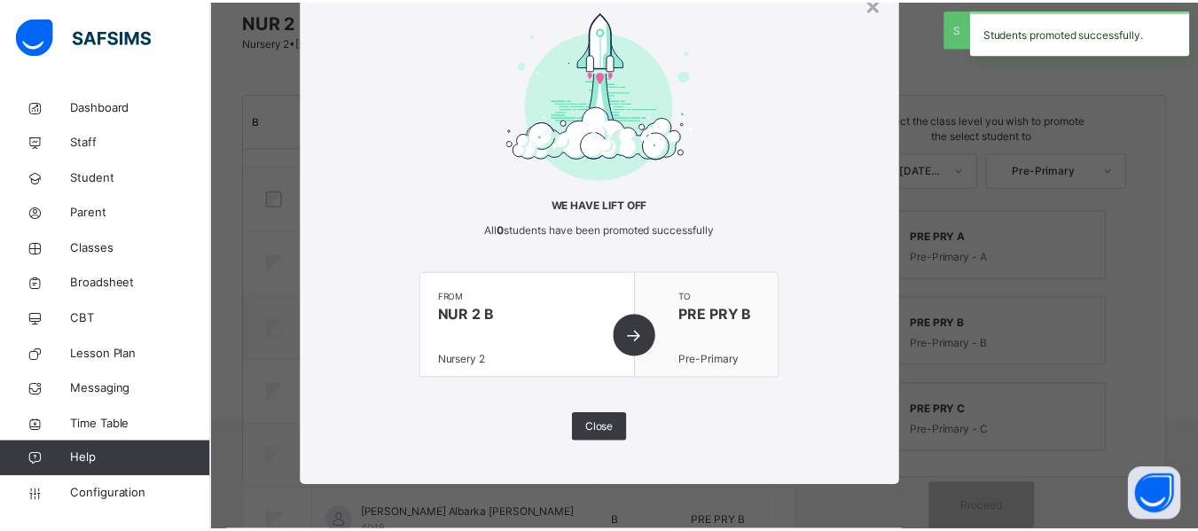
scroll to position [465, 0]
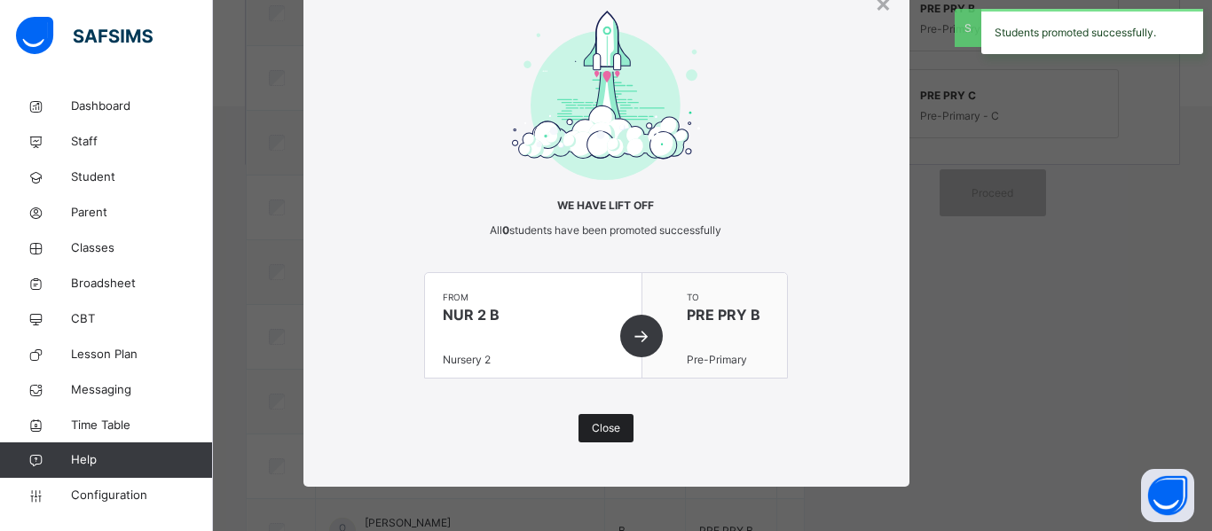
click at [604, 433] on span "Close" at bounding box center [606, 428] width 28 height 16
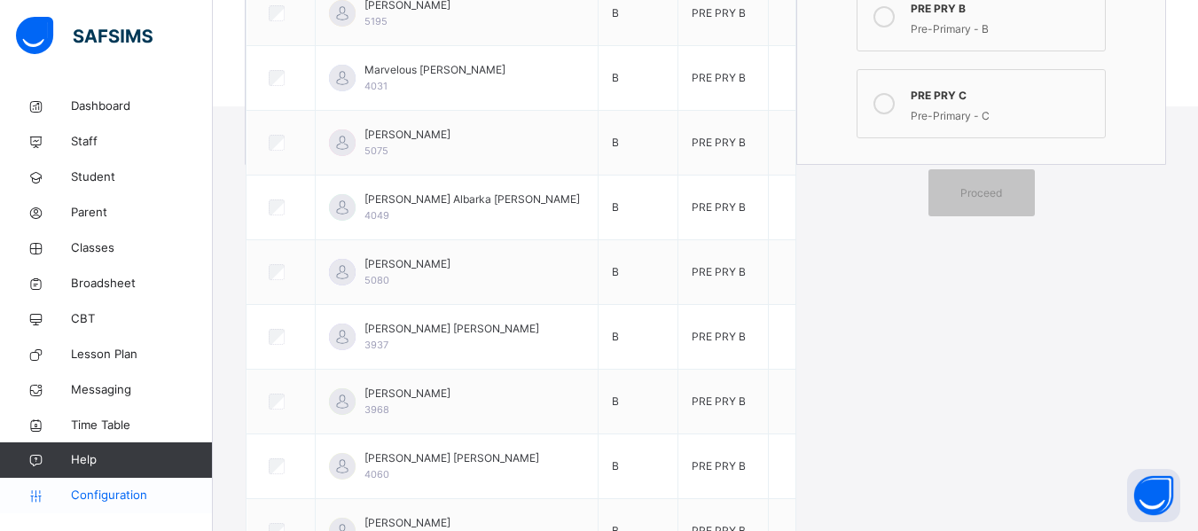
click at [121, 499] on span "Configuration" at bounding box center [141, 496] width 141 height 18
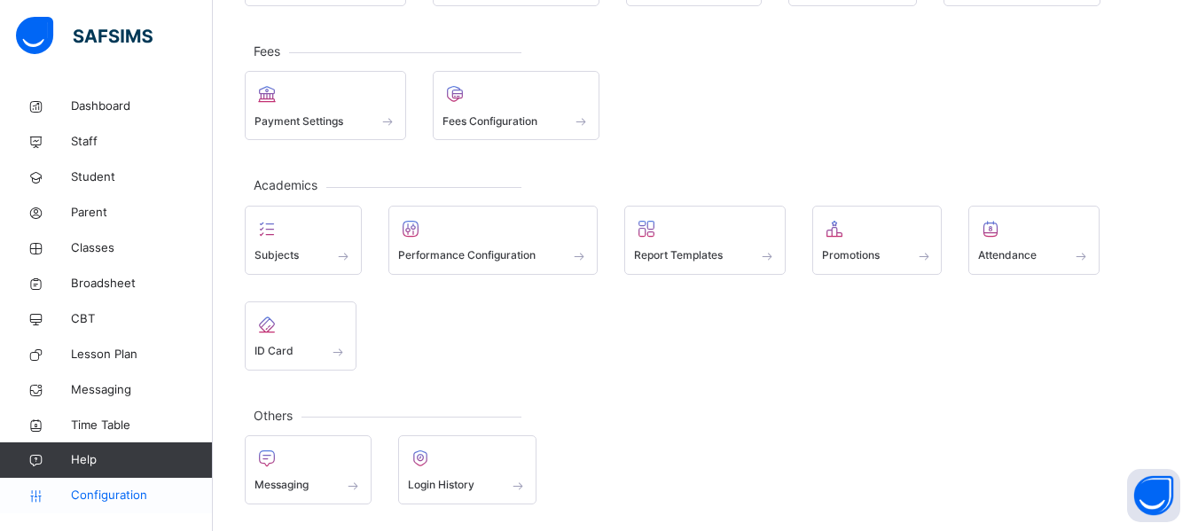
click at [121, 499] on span "Configuration" at bounding box center [141, 496] width 141 height 18
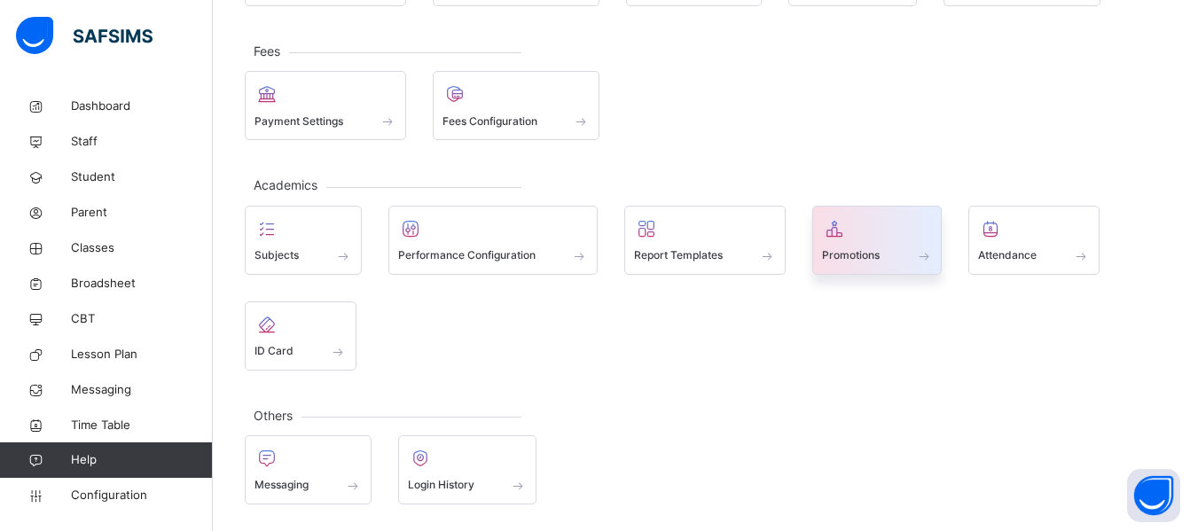
click at [862, 255] on span "Promotions" at bounding box center [851, 255] width 58 height 16
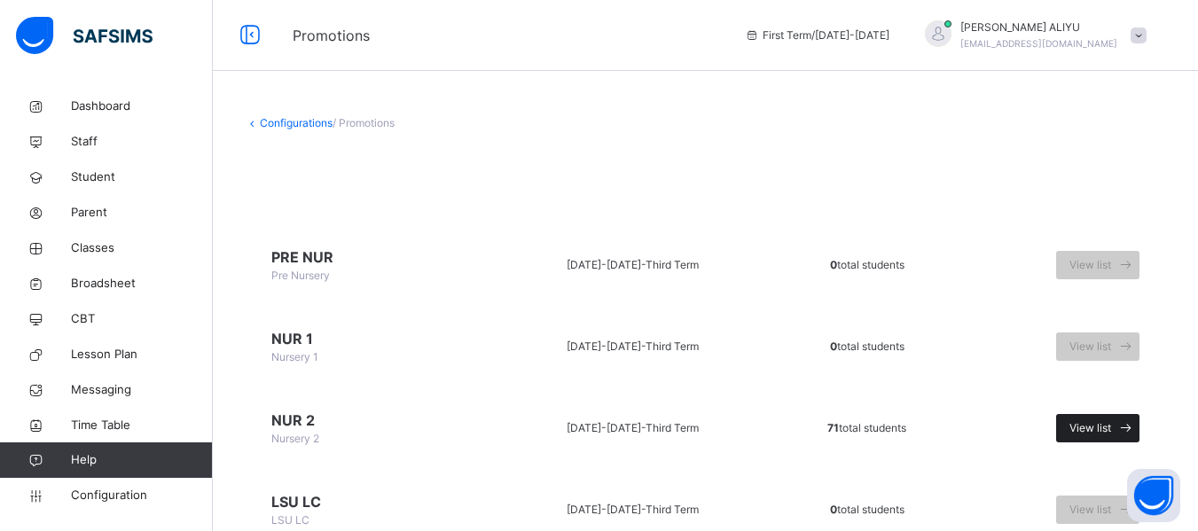
click at [1130, 423] on icon at bounding box center [1126, 429] width 19 height 20
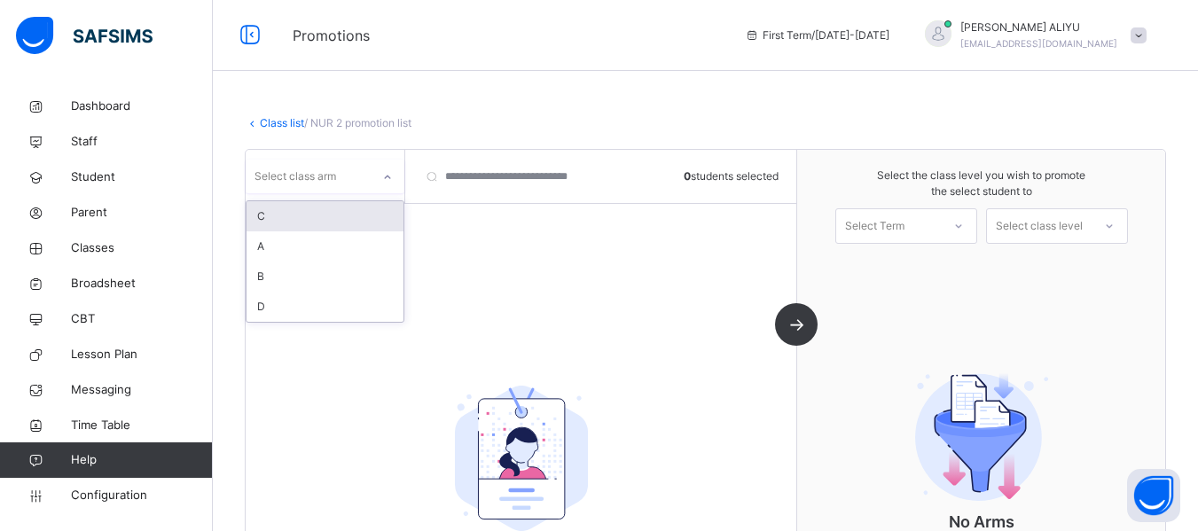
click at [387, 177] on icon at bounding box center [387, 178] width 11 height 18
click at [359, 213] on div "C" at bounding box center [325, 216] width 157 height 30
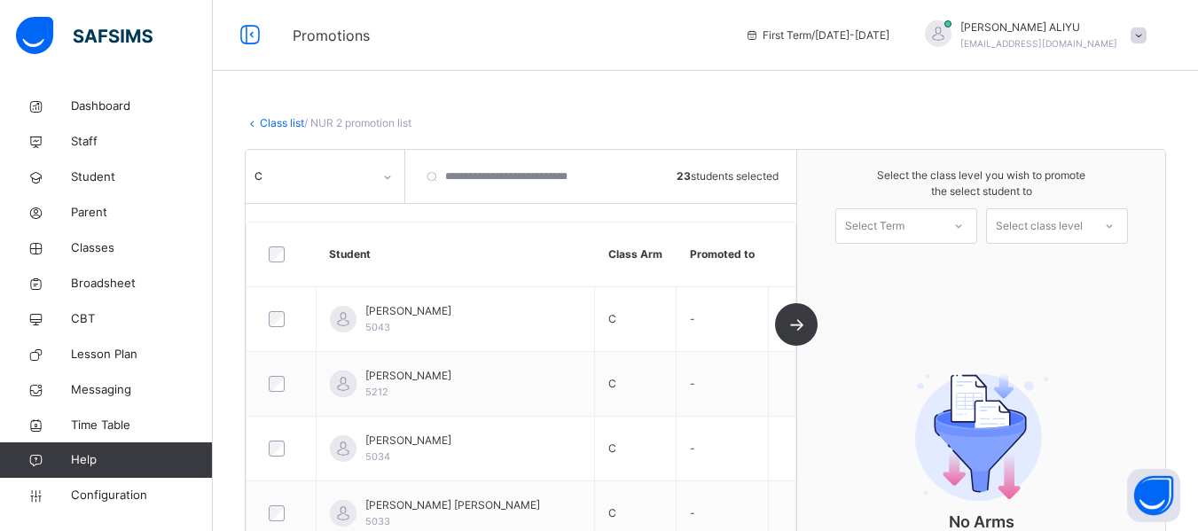
click at [964, 224] on icon at bounding box center [959, 226] width 11 height 18
click at [954, 270] on div "First Term [DATE]-[DATE]" at bounding box center [907, 275] width 140 height 46
click at [1126, 226] on div at bounding box center [1110, 226] width 32 height 30
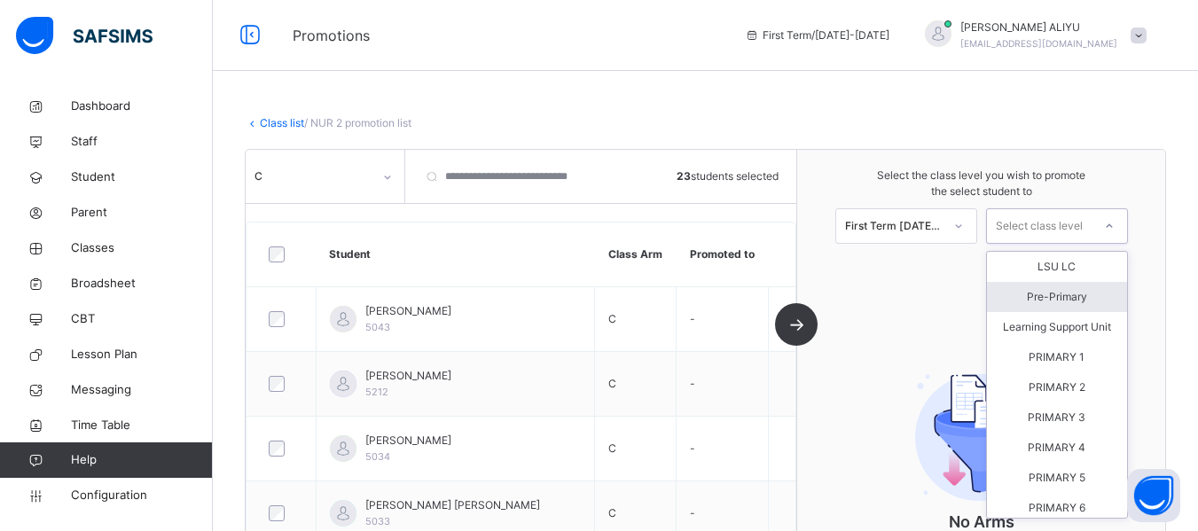
click at [1096, 296] on div "Pre-Primary" at bounding box center [1057, 297] width 140 height 30
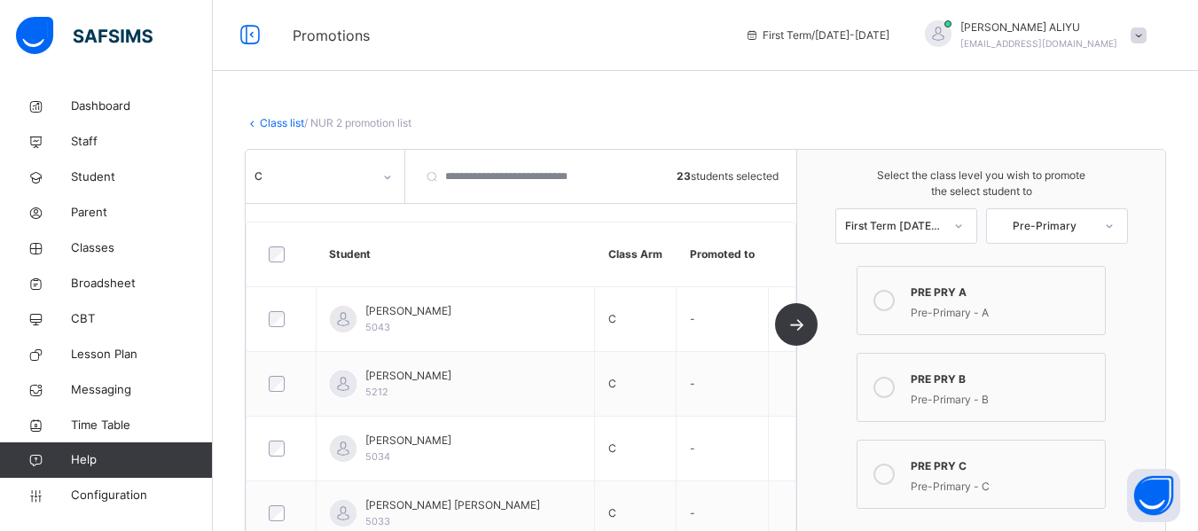
click at [892, 478] on icon at bounding box center [884, 474] width 21 height 21
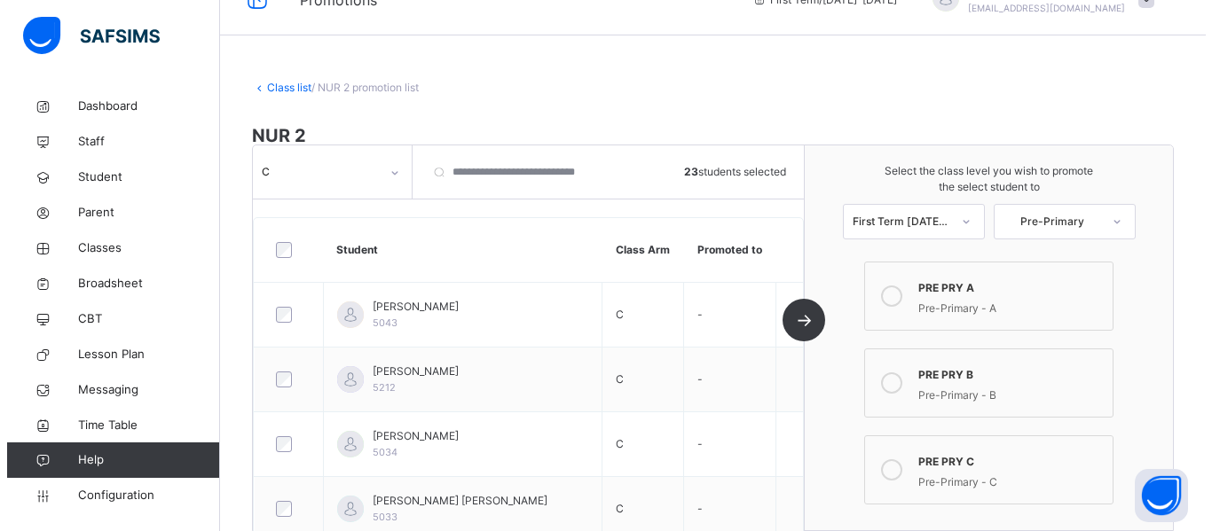
scroll to position [500, 0]
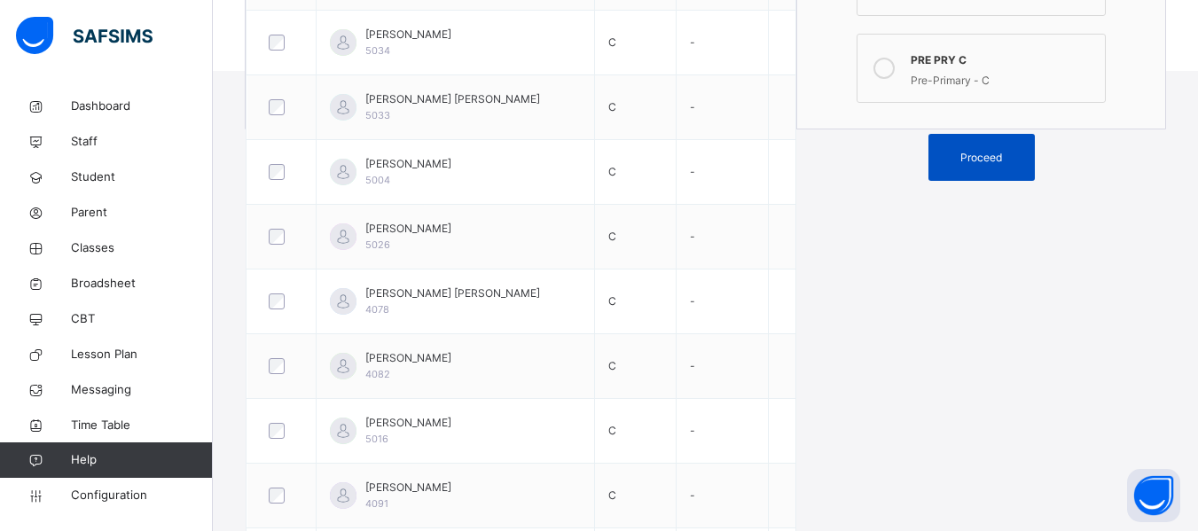
click at [1001, 147] on div "Proceed" at bounding box center [982, 157] width 106 height 47
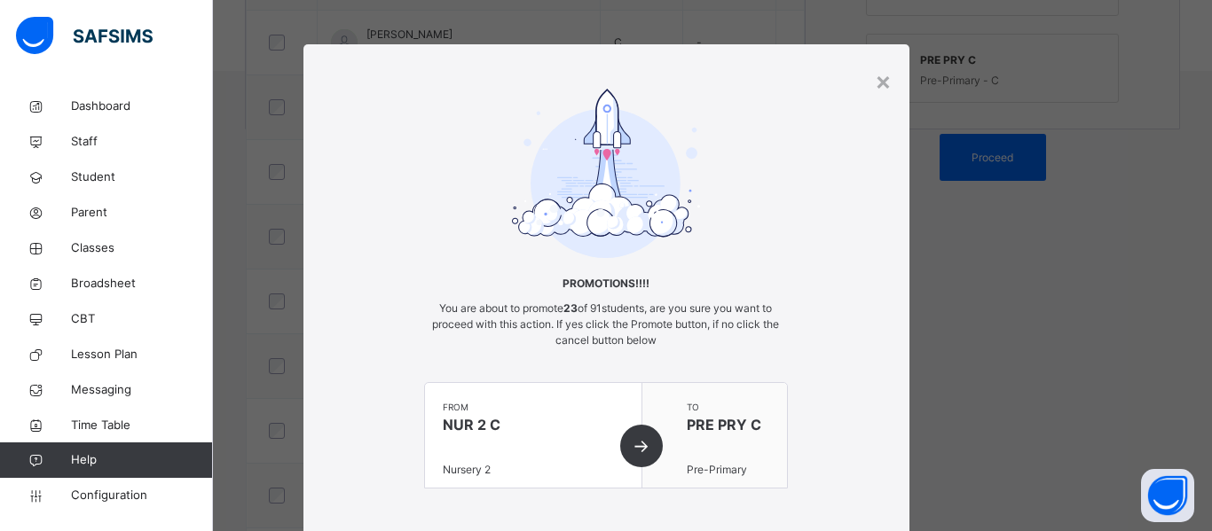
scroll to position [145, 0]
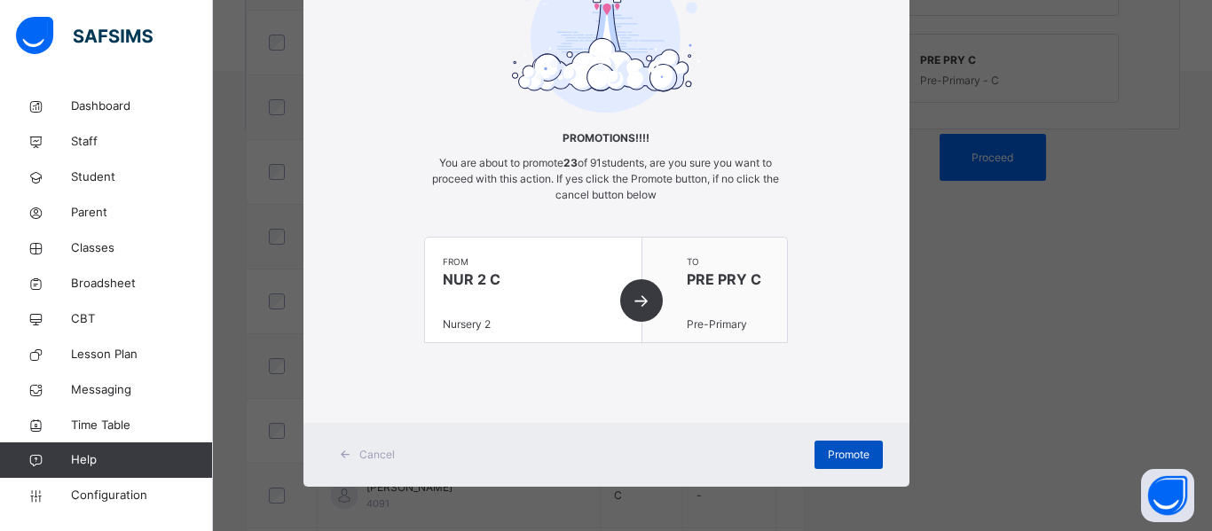
click at [858, 457] on span "Promote" at bounding box center [849, 455] width 42 height 16
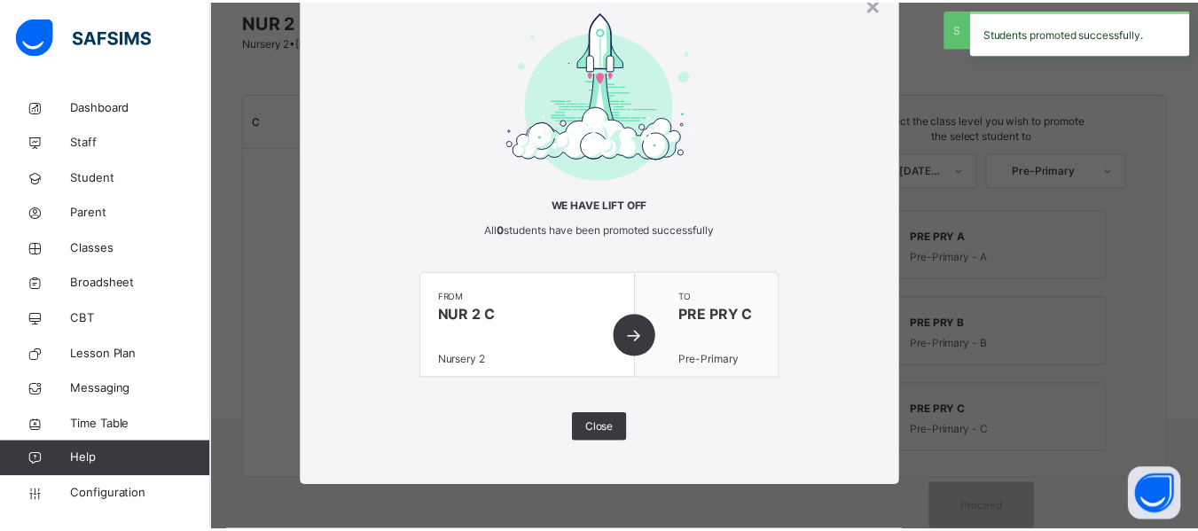
scroll to position [500, 0]
